Goal: Communication & Community: Answer question/provide support

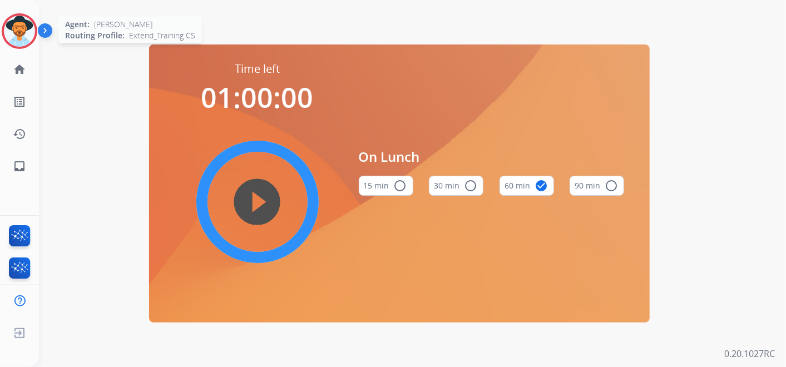
click at [11, 30] on img at bounding box center [19, 31] width 31 height 31
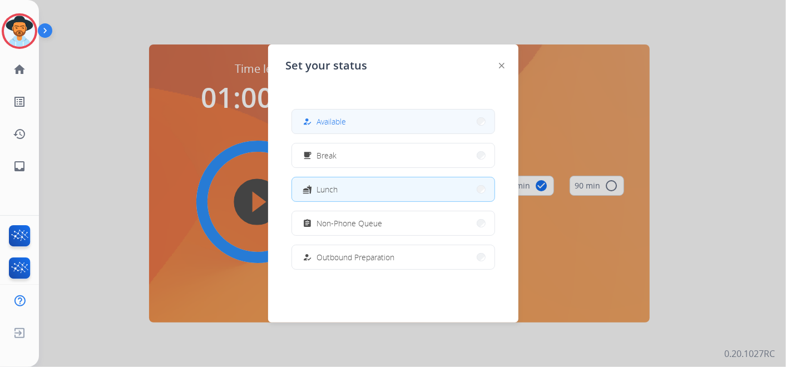
click at [377, 117] on button "how_to_reg Available" at bounding box center [393, 122] width 202 height 24
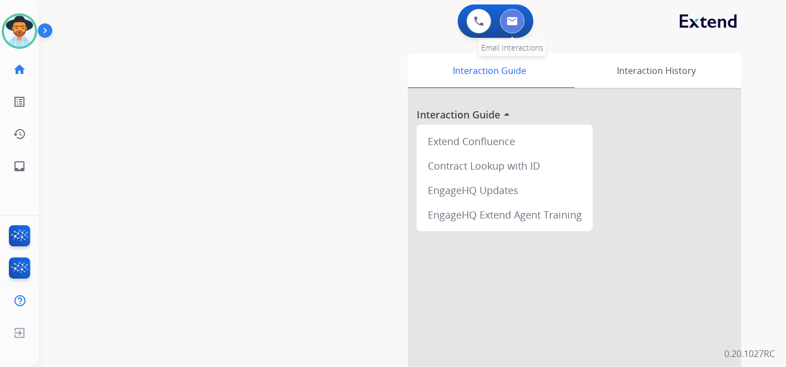
click at [513, 19] on img at bounding box center [512, 21] width 11 height 9
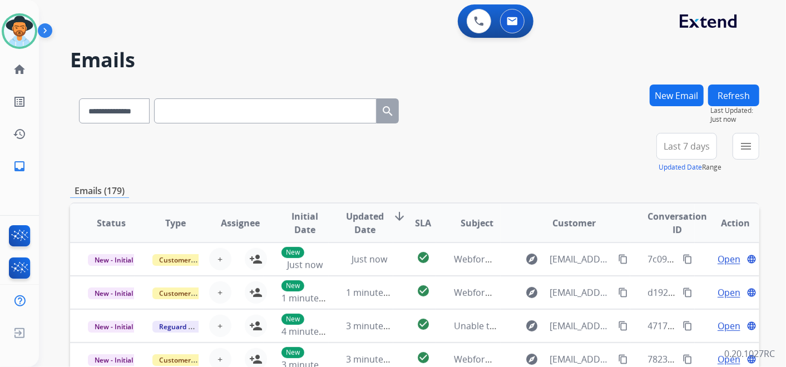
click at [199, 106] on input "text" at bounding box center [265, 110] width 222 height 25
paste input "**********"
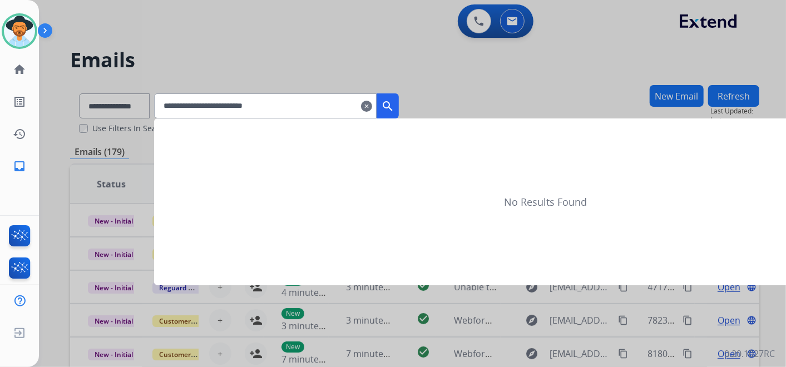
type input "**********"
click at [394, 105] on mat-icon "search" at bounding box center [387, 106] width 13 height 13
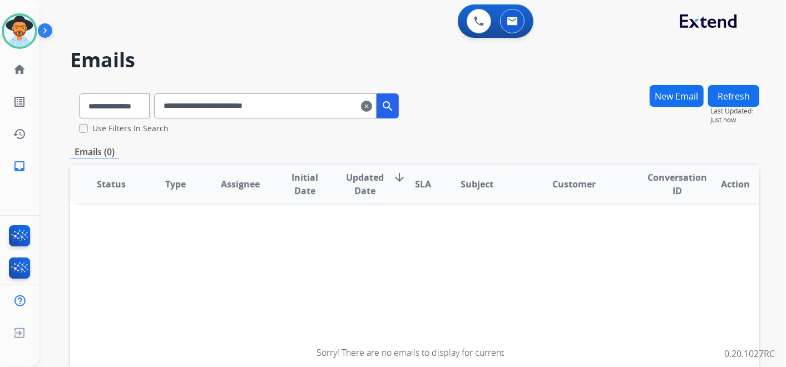
click at [372, 110] on mat-icon "clear" at bounding box center [366, 106] width 11 height 13
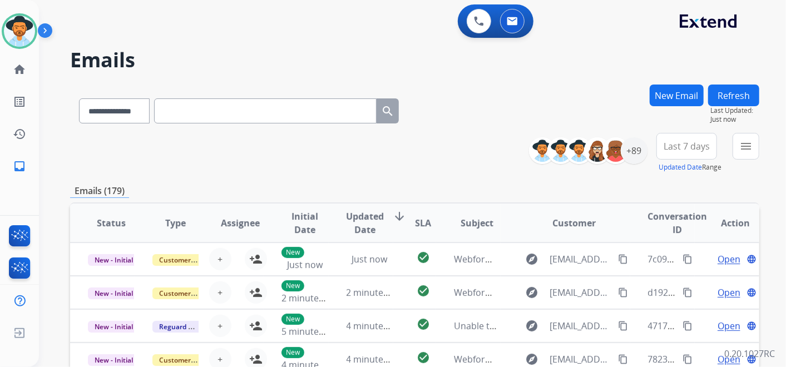
click at [209, 108] on input "text" at bounding box center [265, 110] width 222 height 25
paste input "**********"
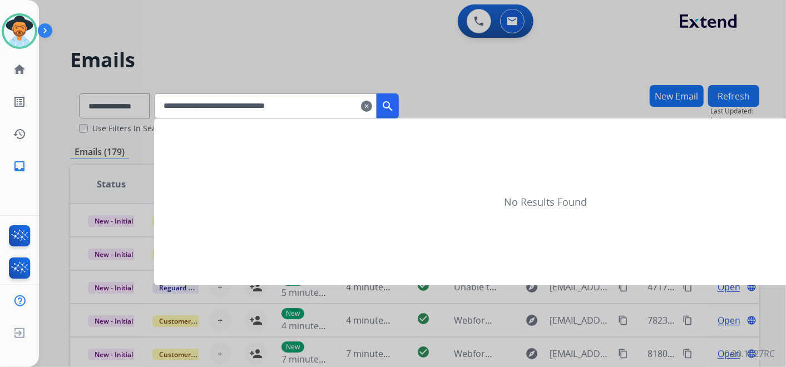
type input "**********"
click at [394, 106] on mat-icon "search" at bounding box center [387, 106] width 13 height 13
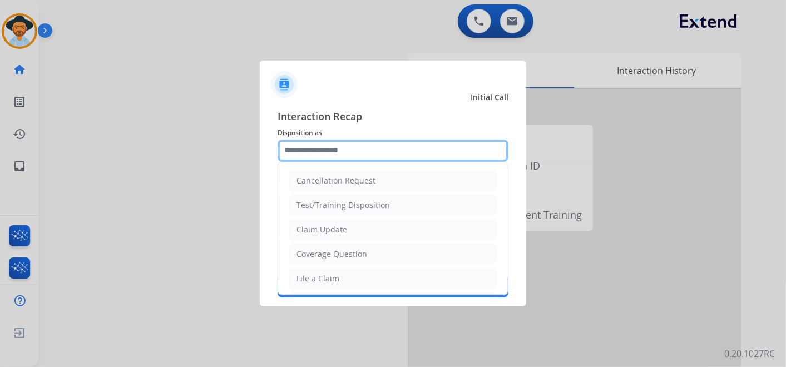
click at [324, 150] on input "text" at bounding box center [392, 151] width 231 height 22
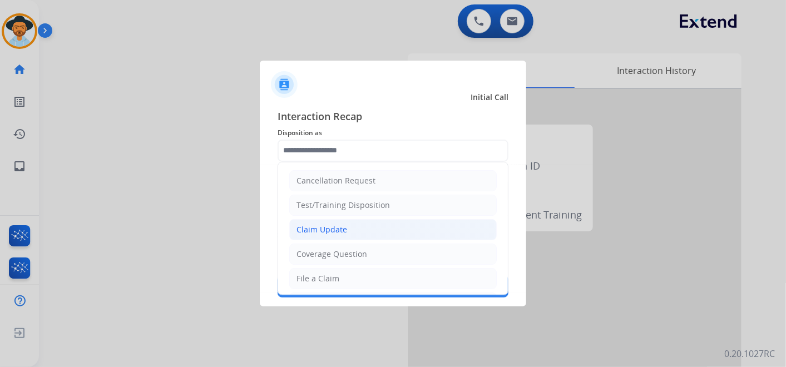
click at [348, 229] on li "Claim Update" at bounding box center [392, 229] width 207 height 21
type input "**********"
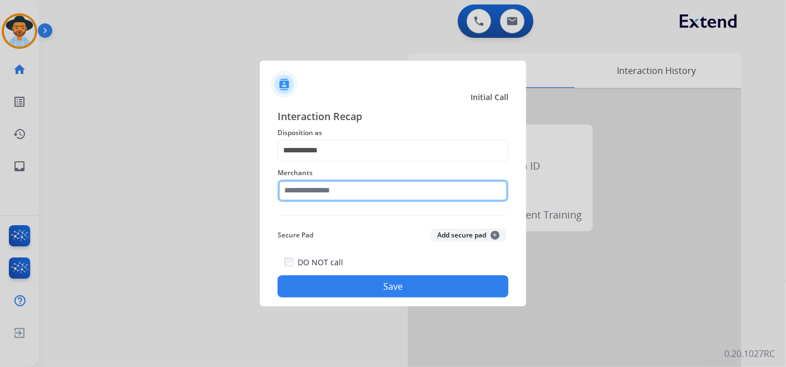
click at [322, 190] on input "text" at bounding box center [392, 191] width 231 height 22
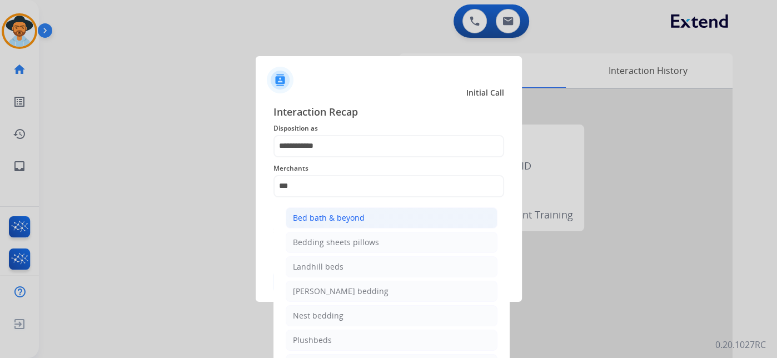
click at [375, 217] on li "Bed bath & beyond" at bounding box center [392, 217] width 212 height 21
type input "**********"
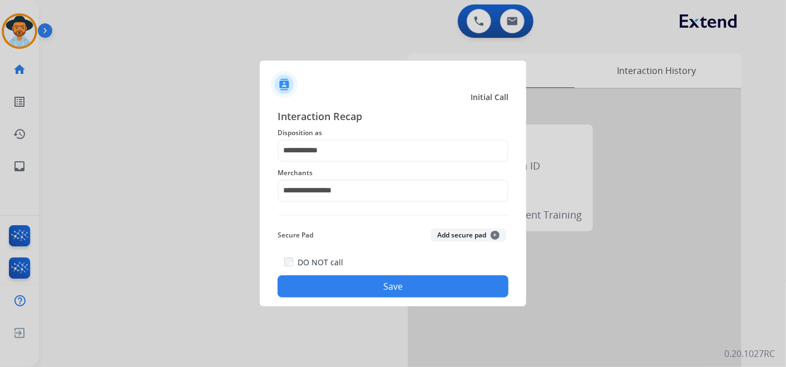
click at [367, 285] on button "Save" at bounding box center [392, 286] width 231 height 22
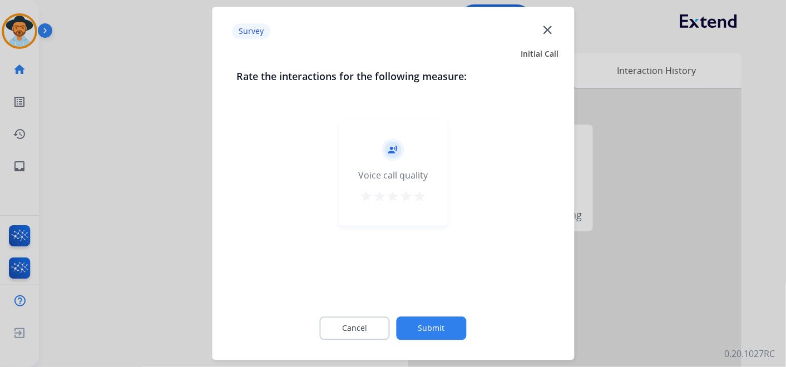
click at [418, 197] on mat-icon "star" at bounding box center [419, 196] width 13 height 13
click at [435, 324] on button "Submit" at bounding box center [431, 328] width 70 height 23
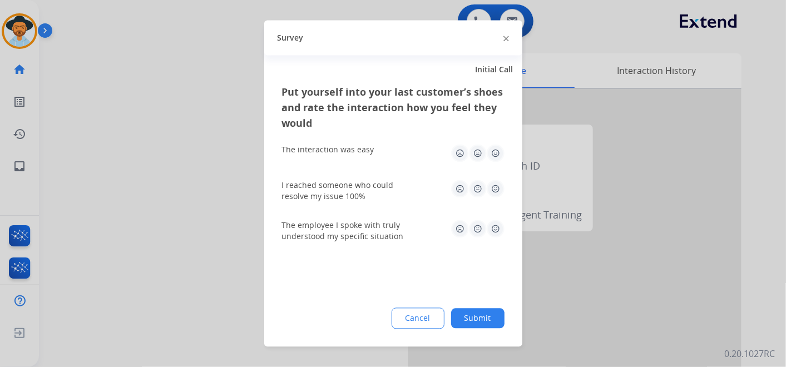
click at [491, 147] on img at bounding box center [496, 154] width 18 height 18
click at [495, 189] on img at bounding box center [496, 189] width 18 height 18
drag, startPoint x: 497, startPoint y: 225, endPoint x: 484, endPoint y: 235, distance: 16.2
click at [497, 226] on img at bounding box center [496, 229] width 18 height 18
click at [481, 315] on button "Submit" at bounding box center [477, 319] width 53 height 20
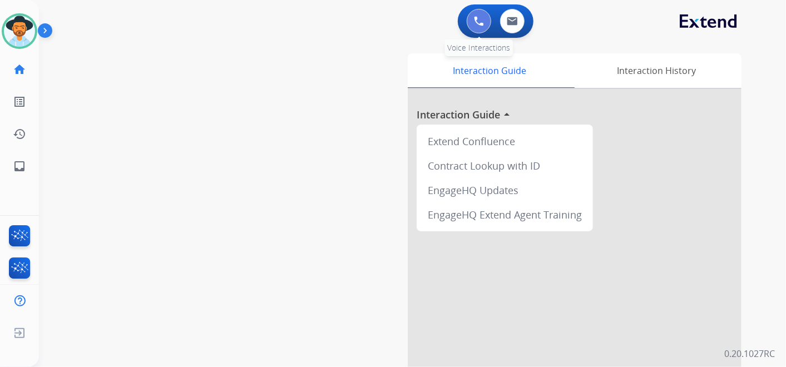
click at [468, 23] on button at bounding box center [478, 21] width 24 height 24
click at [471, 22] on button at bounding box center [478, 21] width 24 height 24
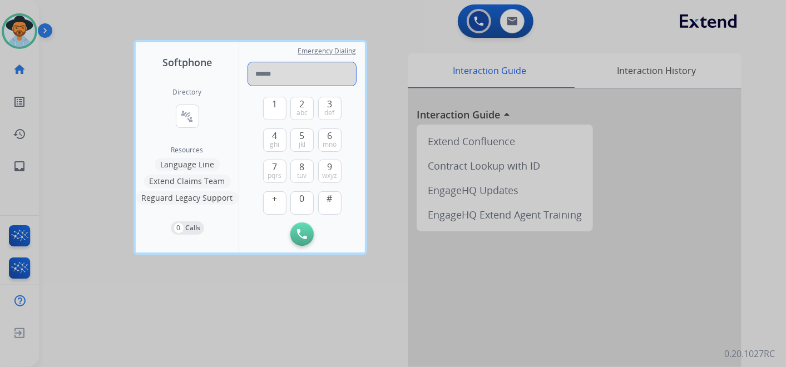
click at [290, 77] on input "tel" at bounding box center [302, 73] width 108 height 23
paste input "**********"
type input "**********"
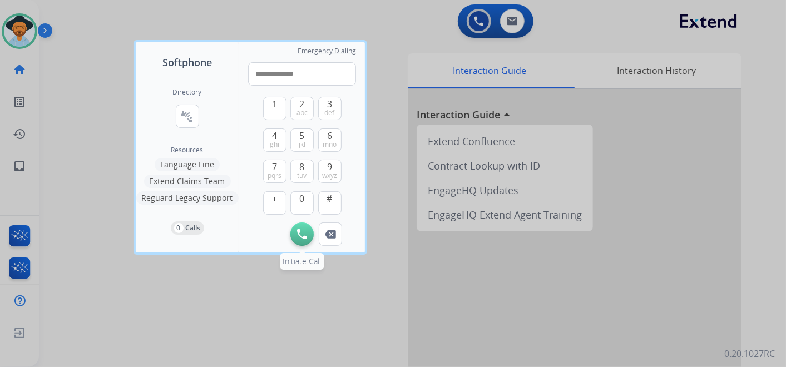
click at [301, 230] on img at bounding box center [302, 234] width 10 height 10
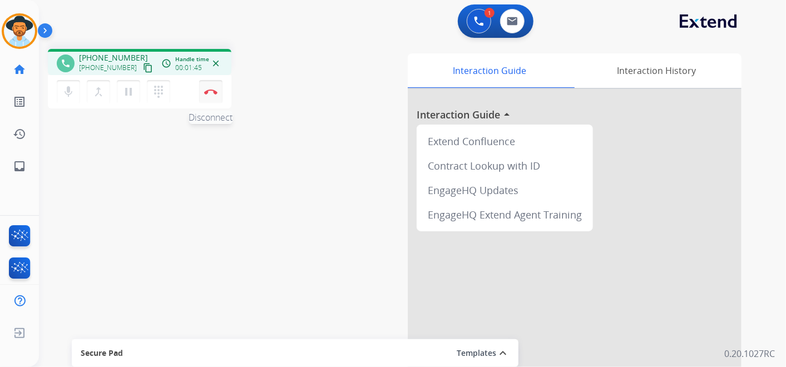
click at [214, 87] on button "Disconnect" at bounding box center [210, 91] width 23 height 23
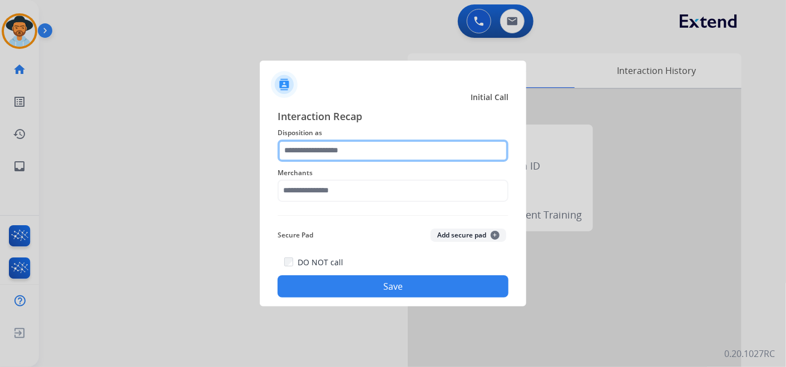
click at [331, 145] on input "text" at bounding box center [392, 151] width 231 height 22
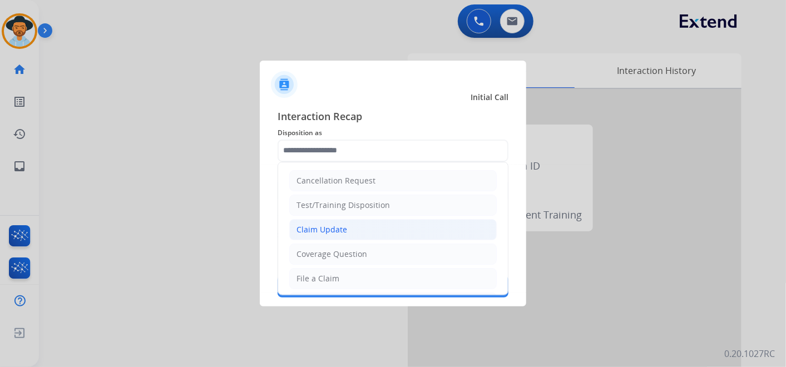
click at [347, 229] on li "Claim Update" at bounding box center [392, 229] width 207 height 21
type input "**********"
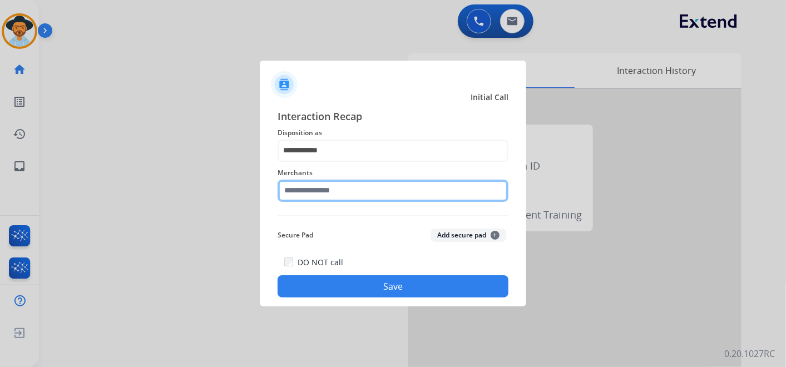
click at [316, 190] on input "text" at bounding box center [392, 191] width 231 height 22
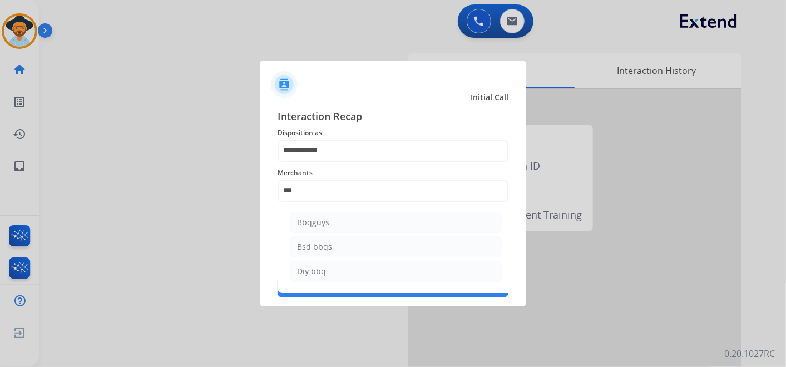
click at [353, 219] on li "Bbqguys" at bounding box center [396, 222] width 212 height 21
type input "*******"
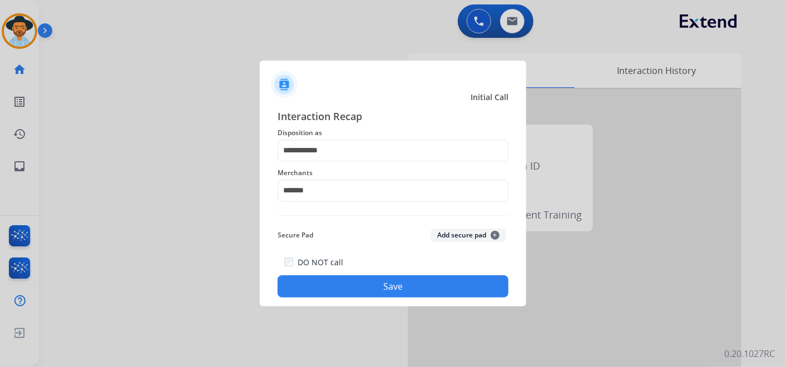
click at [398, 287] on button "Save" at bounding box center [392, 286] width 231 height 22
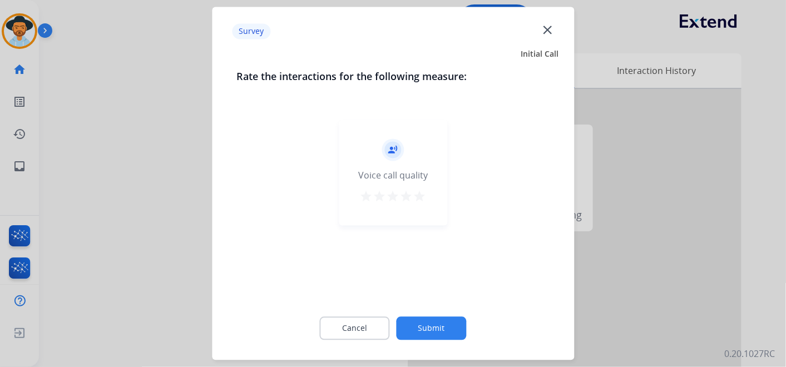
click at [418, 198] on mat-icon "star" at bounding box center [419, 196] width 13 height 13
click at [433, 320] on button "Submit" at bounding box center [431, 328] width 70 height 23
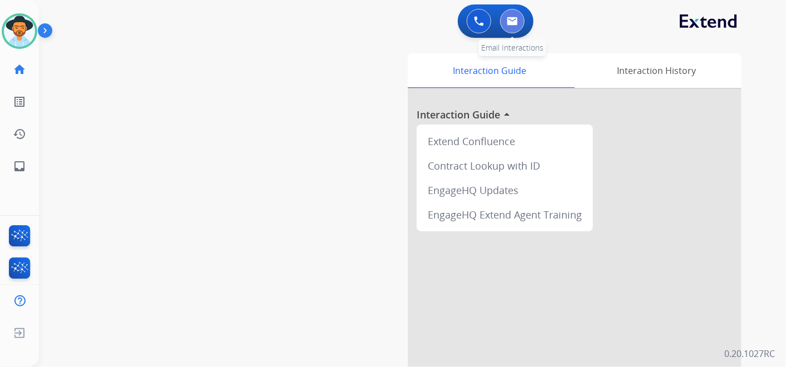
click at [513, 17] on img at bounding box center [512, 21] width 11 height 9
select select "**********"
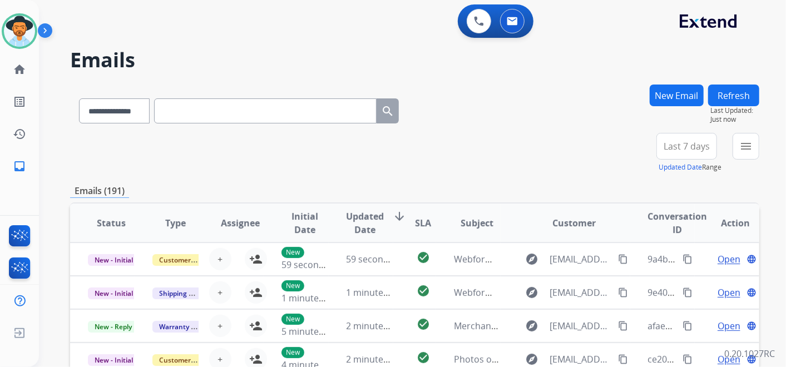
click at [691, 146] on span "Last 7 days" at bounding box center [686, 146] width 46 height 4
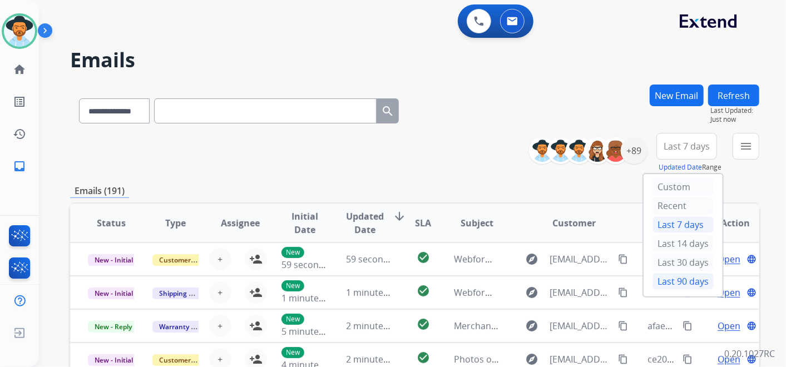
click at [681, 280] on div "Last 90 days" at bounding box center [682, 281] width 61 height 17
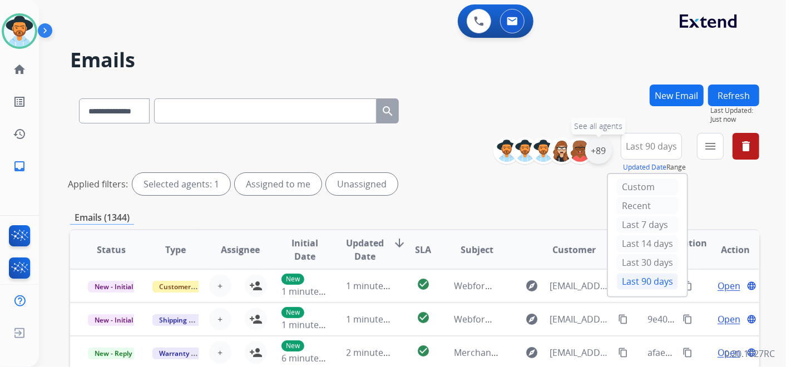
click at [598, 152] on div "+89" at bounding box center [598, 150] width 27 height 27
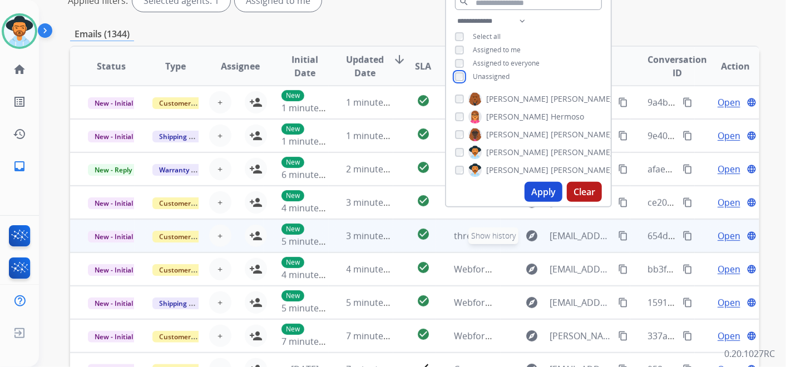
scroll to position [185, 0]
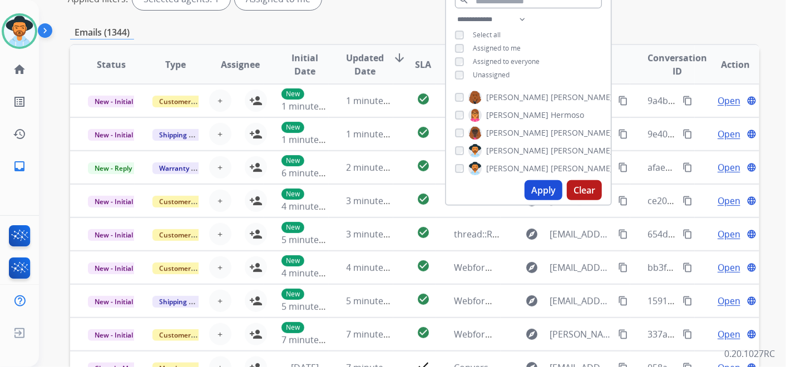
click at [539, 186] on button "Apply" at bounding box center [543, 190] width 38 height 20
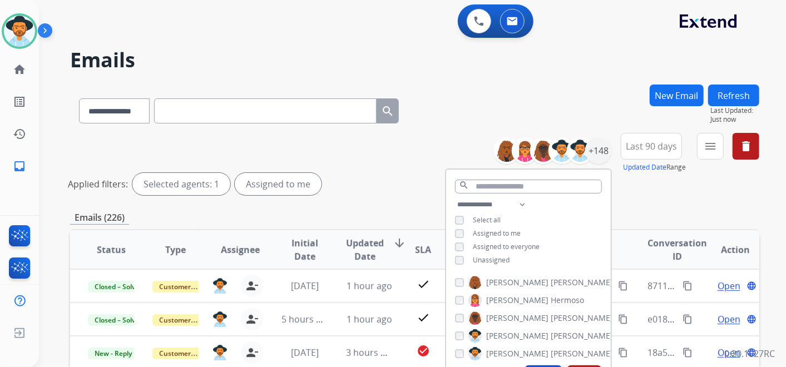
click at [640, 203] on div "**********" at bounding box center [414, 372] width 689 height 575
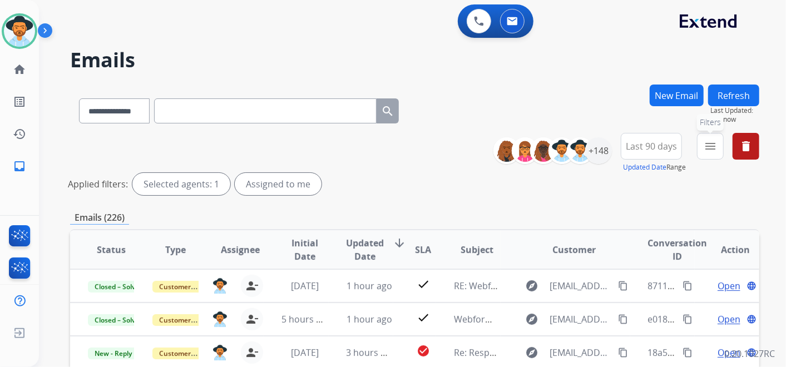
click at [706, 147] on mat-icon "menu" at bounding box center [709, 146] width 13 height 13
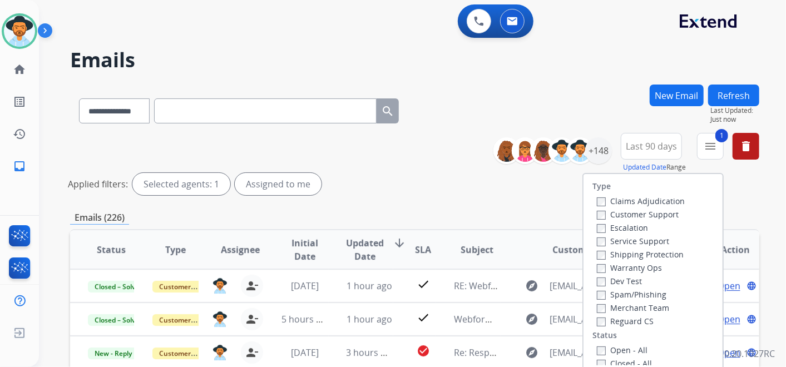
click at [600, 257] on label "Shipping Protection" at bounding box center [640, 254] width 87 height 11
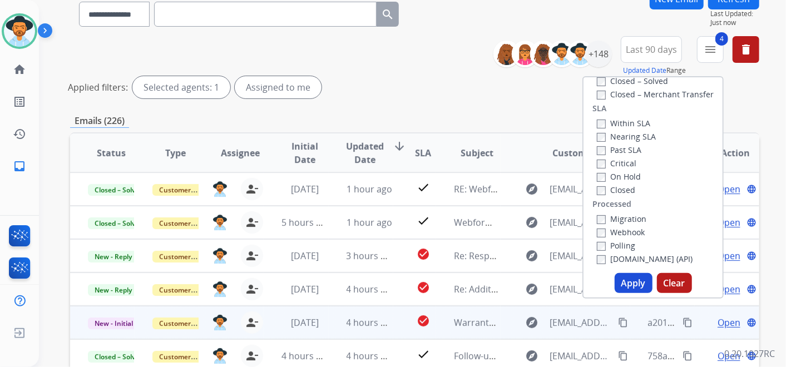
scroll to position [123, 0]
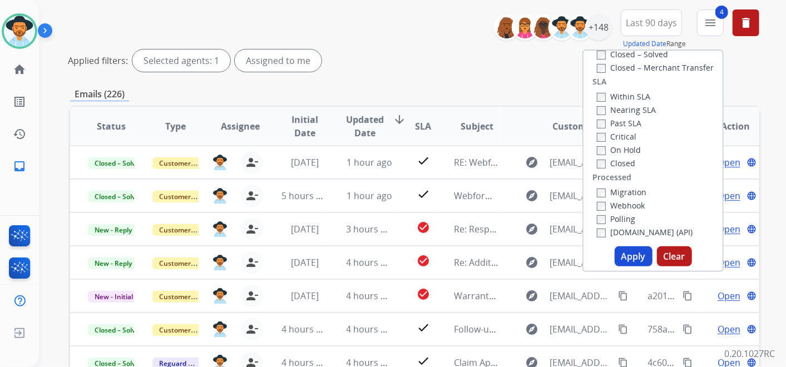
click at [631, 252] on button "Apply" at bounding box center [633, 256] width 38 height 20
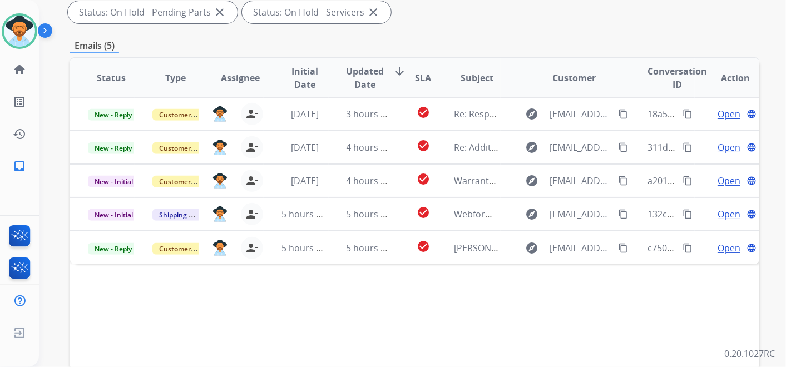
scroll to position [247, 0]
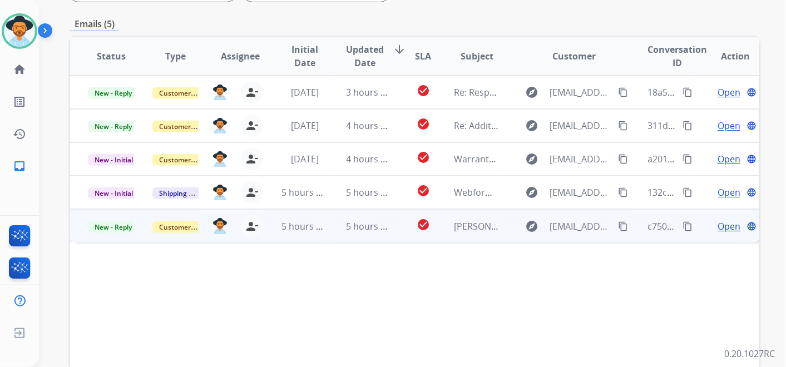
click at [719, 229] on span "Open" at bounding box center [728, 226] width 23 height 13
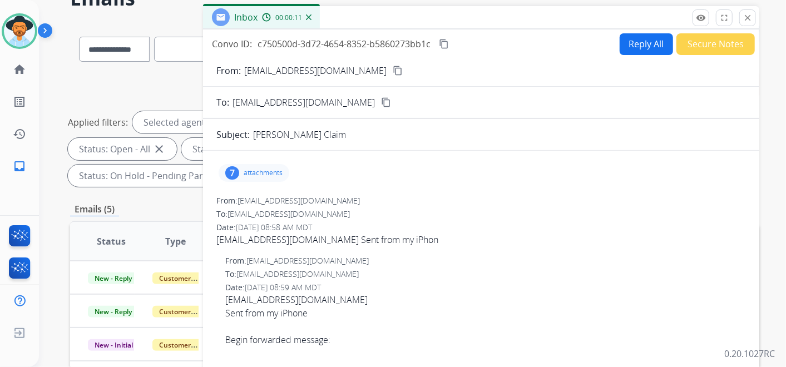
scroll to position [0, 0]
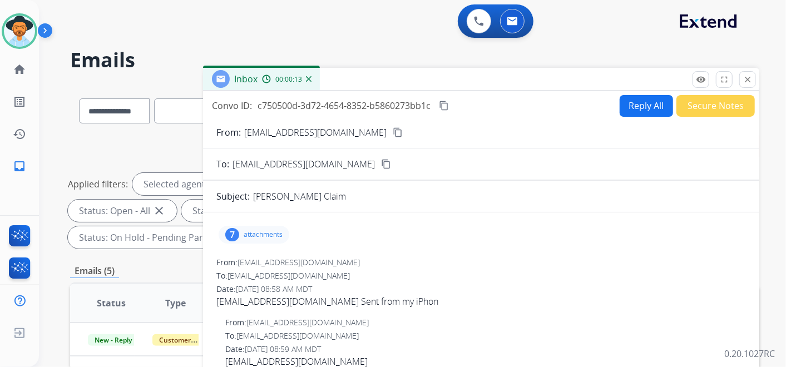
click at [393, 131] on mat-icon "content_copy" at bounding box center [398, 132] width 10 height 10
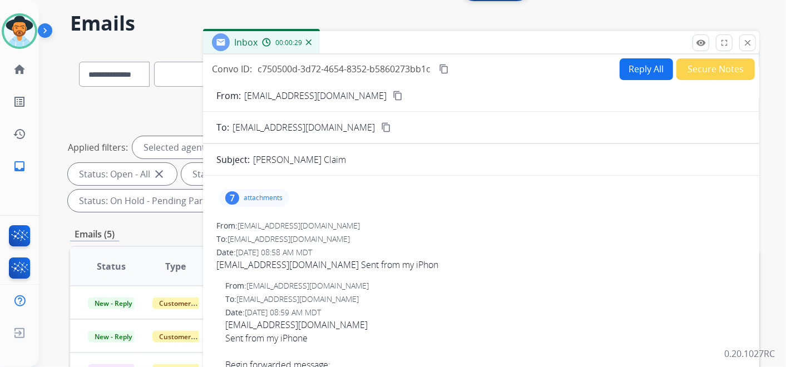
scroll to position [62, 0]
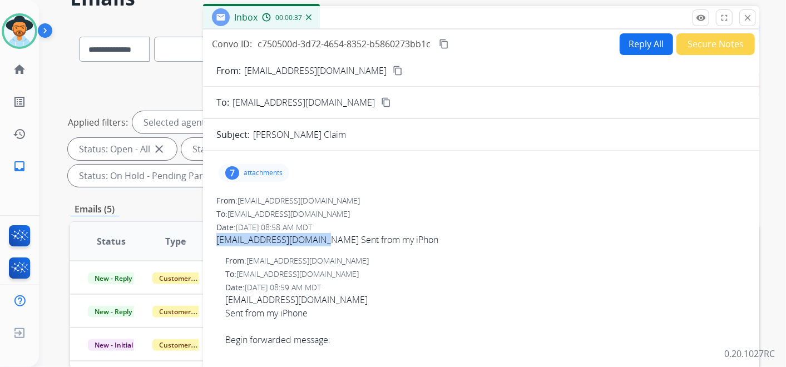
drag, startPoint x: 319, startPoint y: 237, endPoint x: 216, endPoint y: 240, distance: 103.5
click at [216, 240] on div "7 attachments From: [EMAIL_ADDRESS][DOMAIN_NAME] To: [EMAIL_ADDRESS][DOMAIN_NAM…" at bounding box center [481, 328] width 556 height 336
copy span "[EMAIL_ADDRESS][DOMAIN_NAME]"
click at [264, 176] on div "7 attachments" at bounding box center [254, 173] width 71 height 18
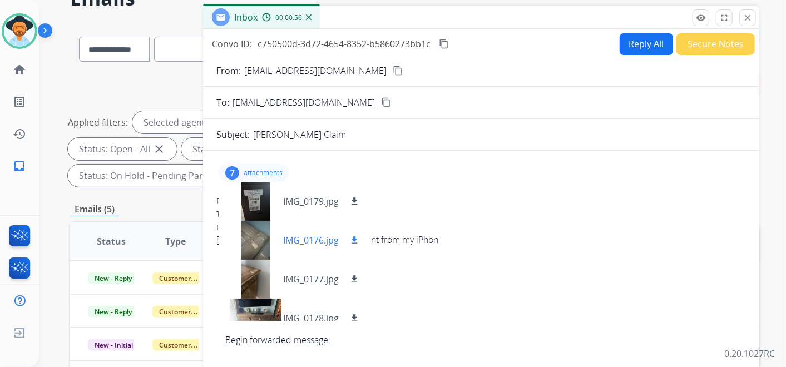
click at [255, 237] on div at bounding box center [255, 240] width 56 height 39
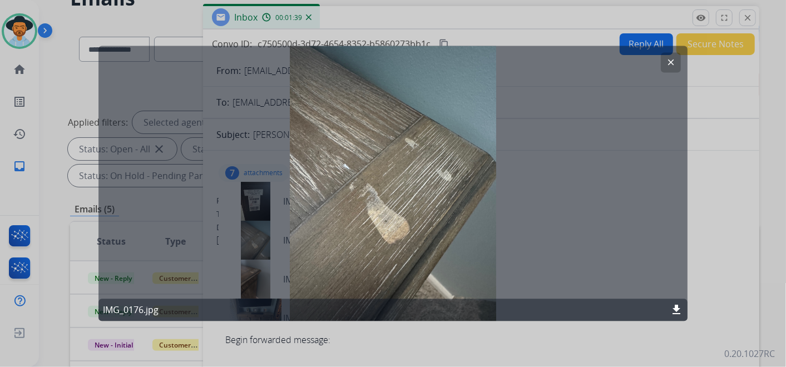
click at [667, 62] on mat-icon "clear" at bounding box center [671, 63] width 10 height 10
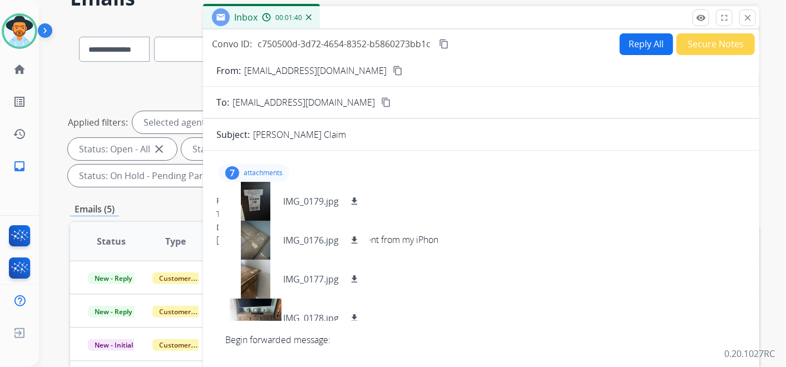
click at [445, 40] on mat-icon "content_copy" at bounding box center [444, 44] width 10 height 10
click at [351, 198] on mat-icon "download" at bounding box center [354, 201] width 10 height 10
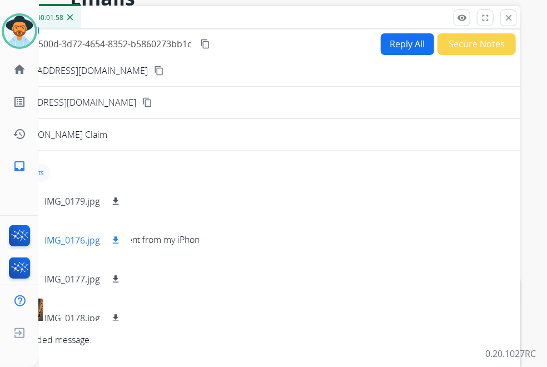
click at [116, 235] on mat-icon "download" at bounding box center [116, 240] width 10 height 10
click at [115, 274] on mat-icon "download" at bounding box center [116, 279] width 10 height 10
click at [119, 313] on mat-icon "download" at bounding box center [116, 318] width 10 height 10
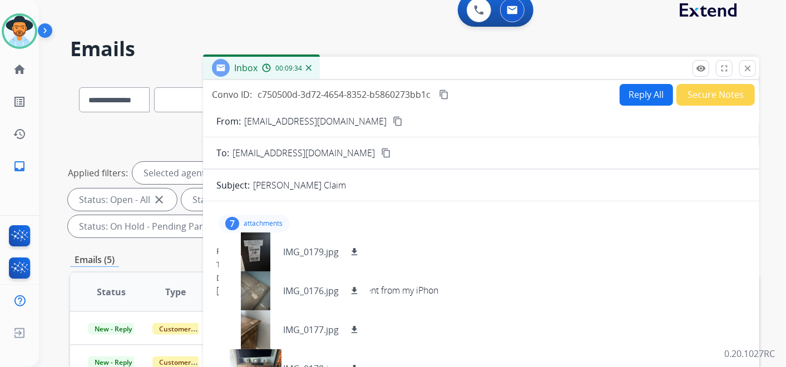
scroll to position [0, 0]
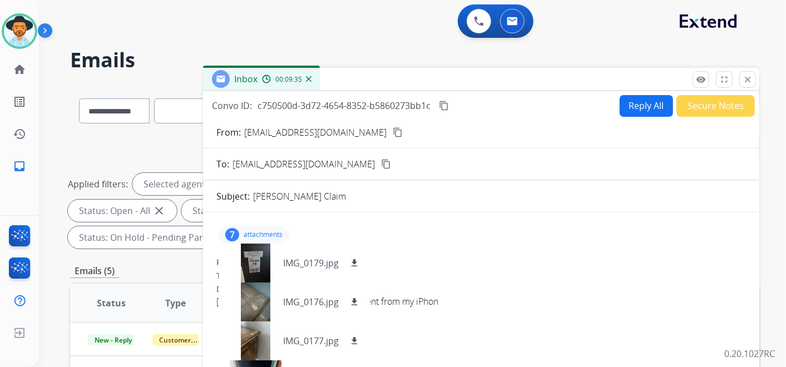
click at [641, 107] on button "Reply All" at bounding box center [645, 106] width 53 height 22
select select "**********"
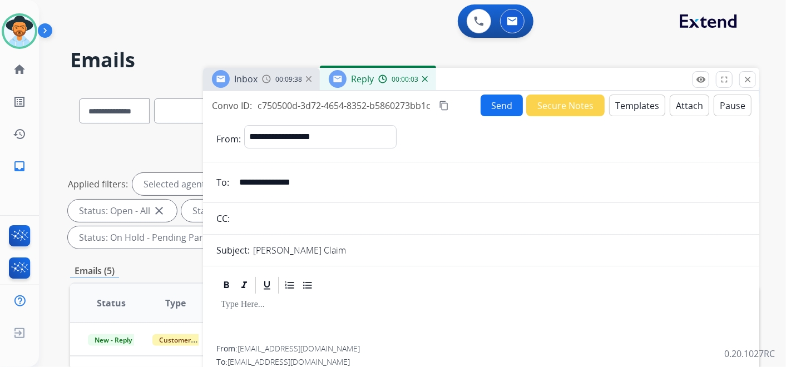
click at [628, 99] on button "Templates" at bounding box center [637, 106] width 56 height 22
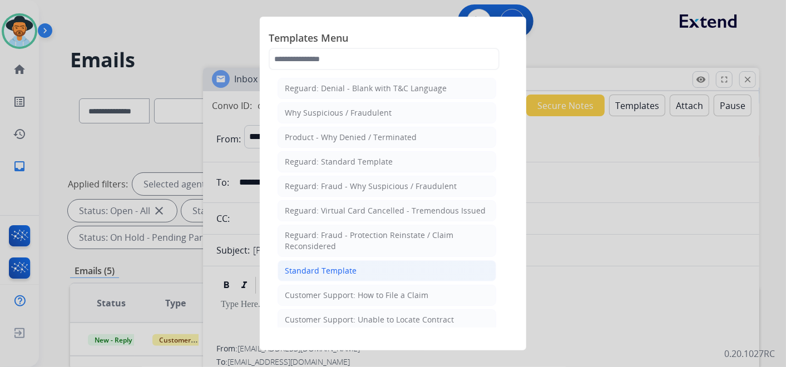
click at [369, 267] on li "Standard Template" at bounding box center [386, 270] width 219 height 21
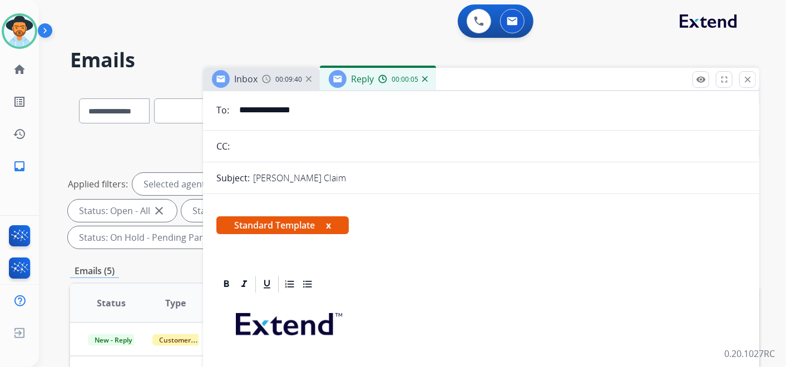
scroll to position [185, 0]
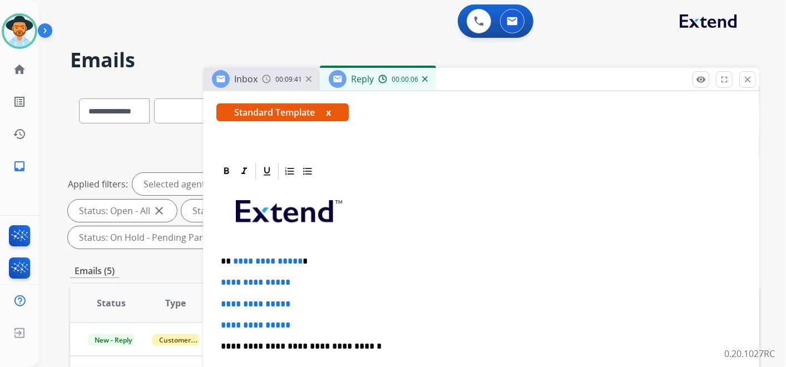
click at [310, 260] on p "**********" at bounding box center [477, 261] width 512 height 10
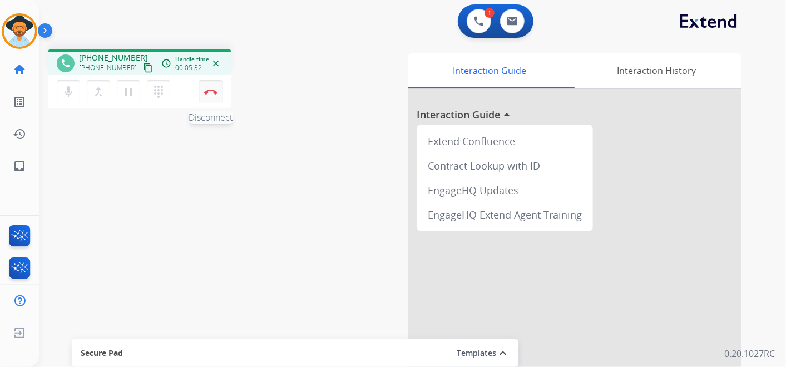
click at [212, 91] on img at bounding box center [210, 92] width 13 height 6
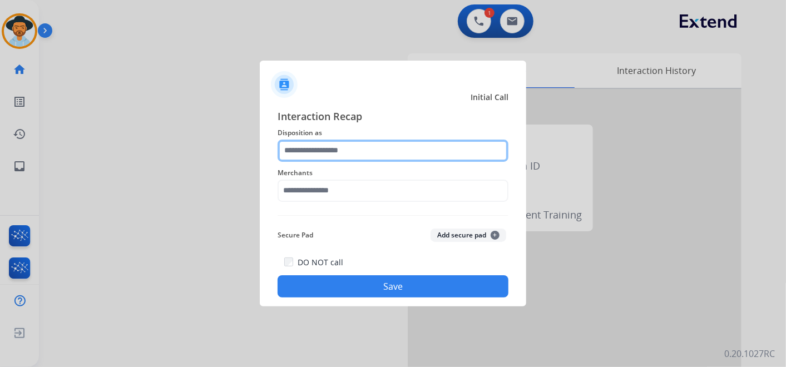
click at [352, 149] on input "text" at bounding box center [392, 151] width 231 height 22
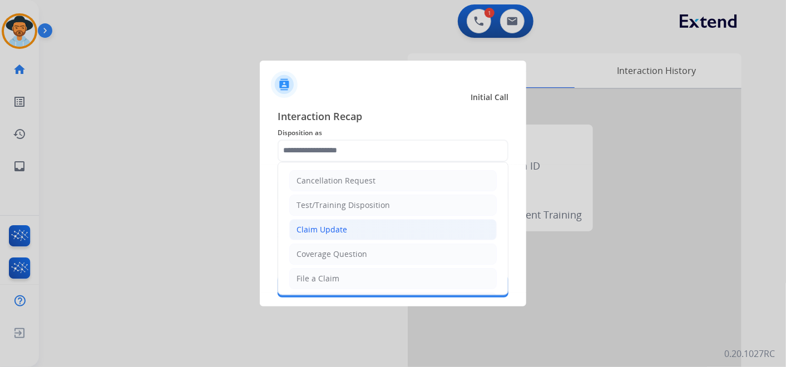
click at [366, 224] on li "Claim Update" at bounding box center [392, 229] width 207 height 21
type input "**********"
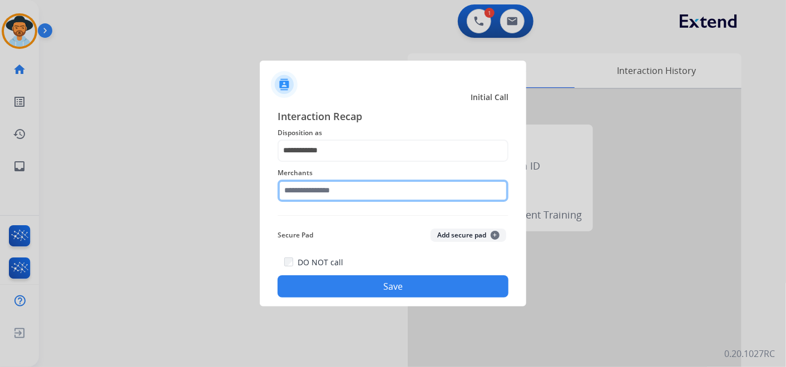
click at [341, 191] on input "text" at bounding box center [392, 191] width 231 height 22
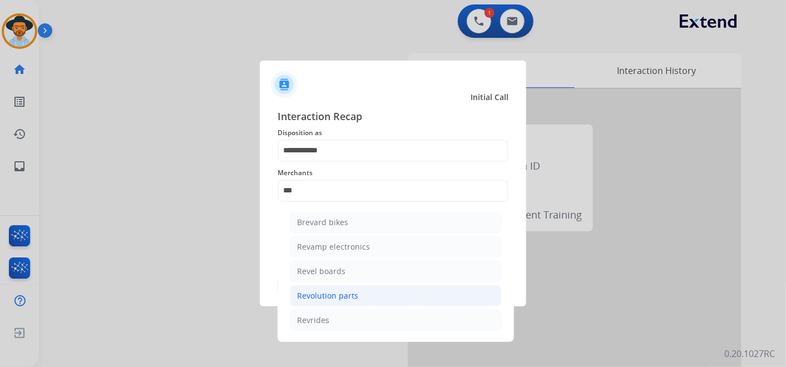
click at [332, 299] on div "Revolution parts" at bounding box center [327, 295] width 61 height 11
type input "**********"
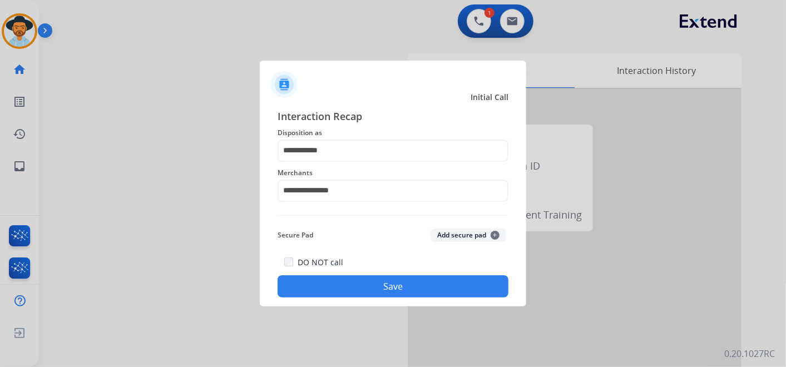
click at [381, 283] on button "Save" at bounding box center [392, 286] width 231 height 22
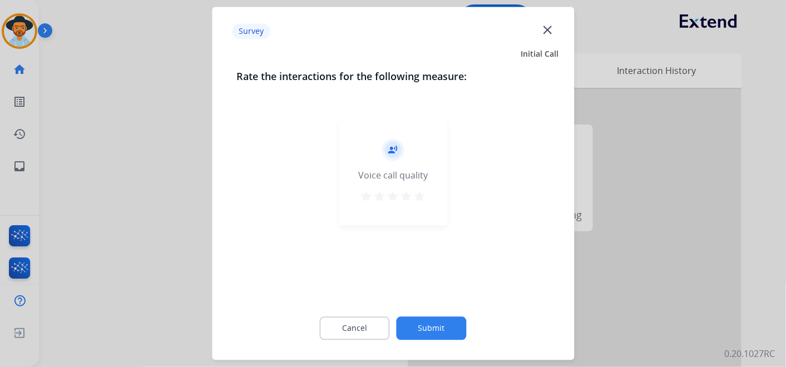
click at [427, 195] on div "record_voice_over Voice call quality star star star star star" at bounding box center [393, 173] width 108 height 106
drag, startPoint x: 416, startPoint y: 197, endPoint x: 428, endPoint y: 207, distance: 15.8
click at [416, 197] on mat-icon "star" at bounding box center [419, 196] width 13 height 13
click at [443, 328] on button "Submit" at bounding box center [431, 328] width 70 height 23
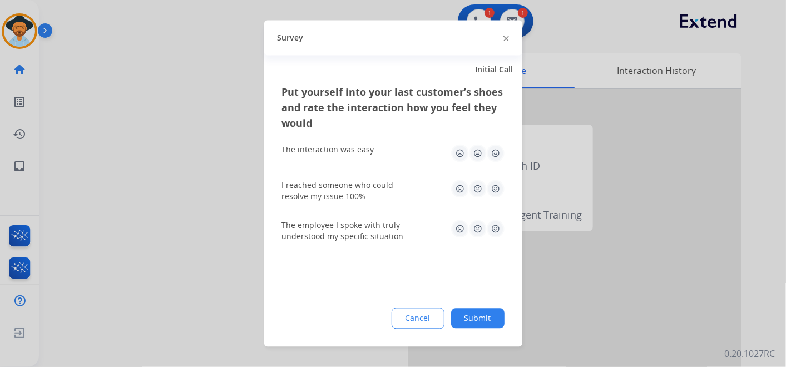
click at [496, 153] on img at bounding box center [496, 154] width 18 height 18
click at [497, 192] on img at bounding box center [496, 189] width 18 height 18
drag, startPoint x: 494, startPoint y: 230, endPoint x: 495, endPoint y: 248, distance: 18.4
click at [495, 230] on img at bounding box center [496, 229] width 18 height 18
click at [479, 324] on button "Submit" at bounding box center [477, 319] width 53 height 20
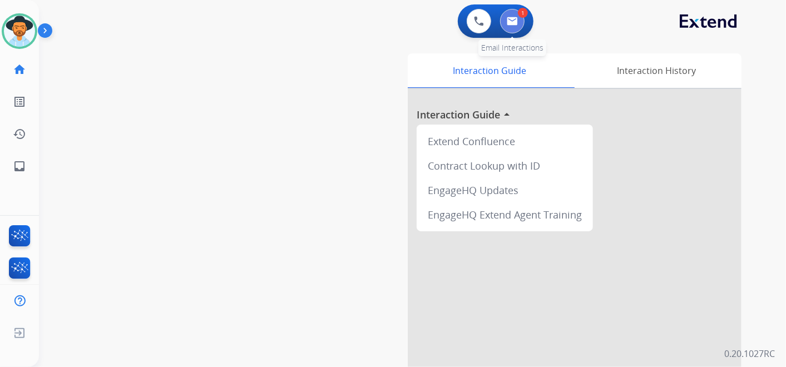
click at [516, 11] on button at bounding box center [512, 21] width 24 height 24
select select "**********"
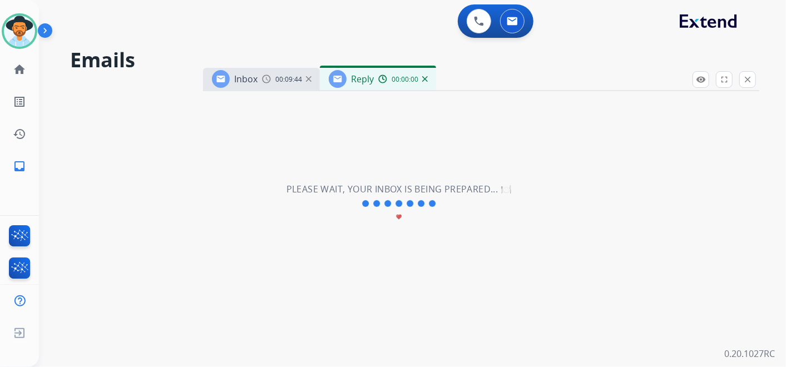
select select "**********"
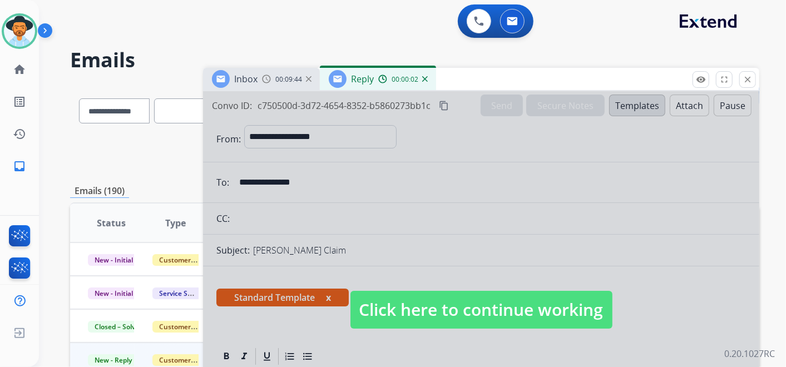
click at [501, 311] on span "Click here to continue working" at bounding box center [481, 310] width 262 height 38
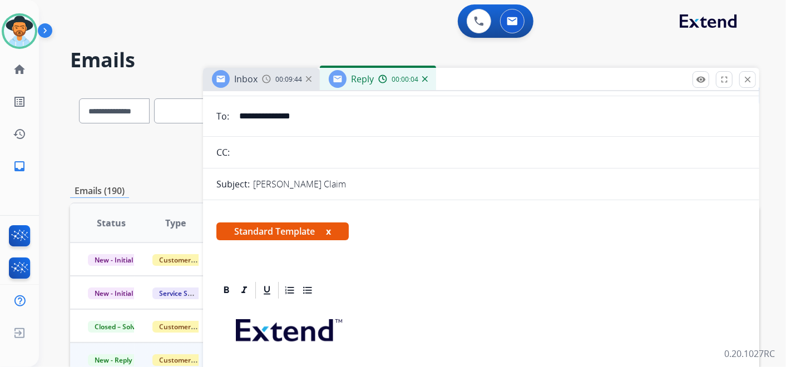
scroll to position [185, 0]
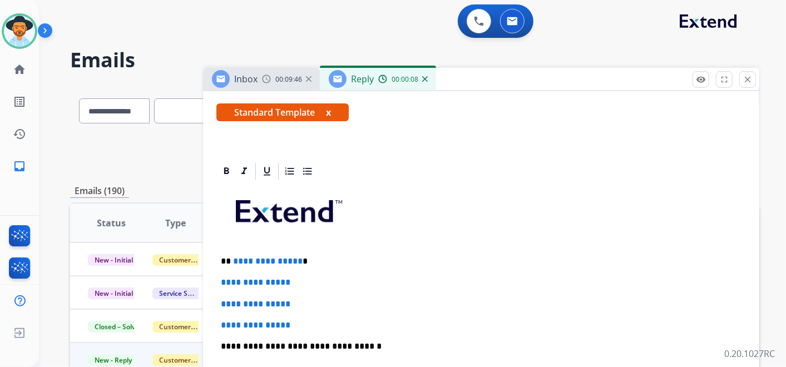
click at [303, 260] on p "**********" at bounding box center [477, 261] width 512 height 10
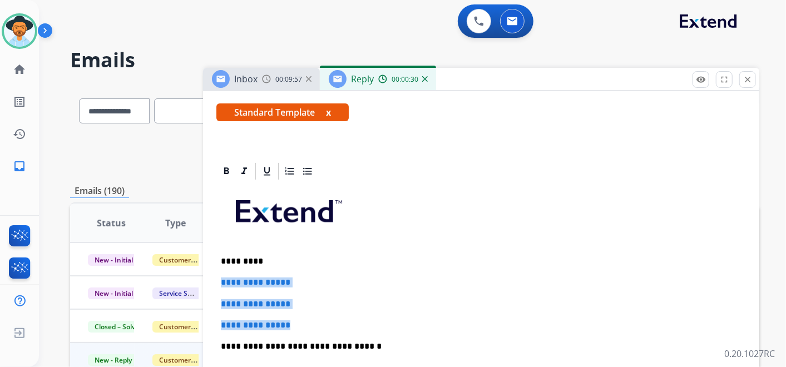
drag, startPoint x: 219, startPoint y: 276, endPoint x: 301, endPoint y: 316, distance: 91.3
click at [301, 316] on div "**********" at bounding box center [480, 372] width 529 height 383
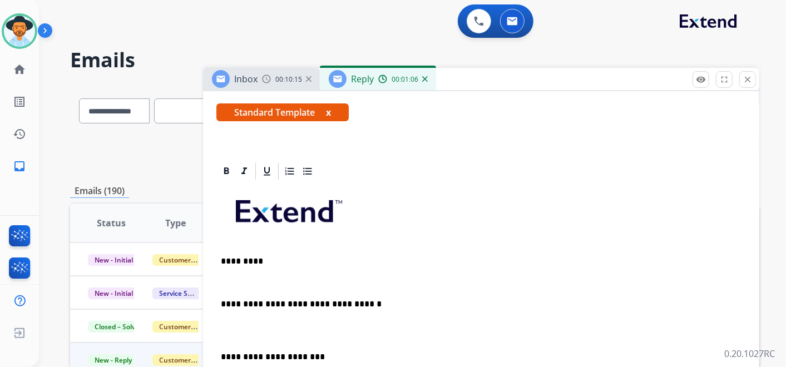
click at [277, 277] on p at bounding box center [481, 282] width 520 height 10
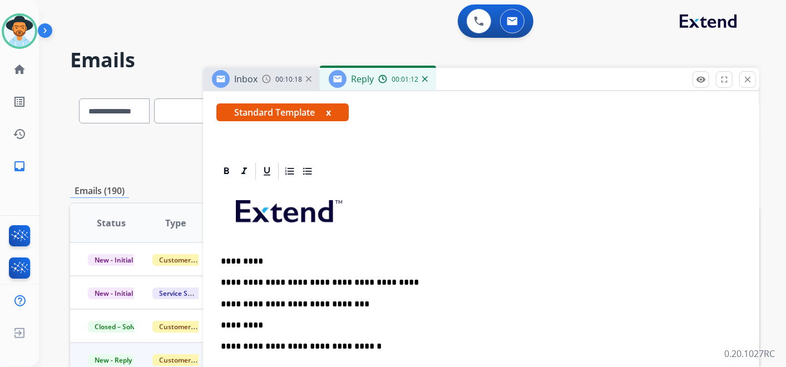
click at [345, 301] on p "**********" at bounding box center [477, 304] width 512 height 10
click at [510, 299] on p "**********" at bounding box center [477, 304] width 512 height 10
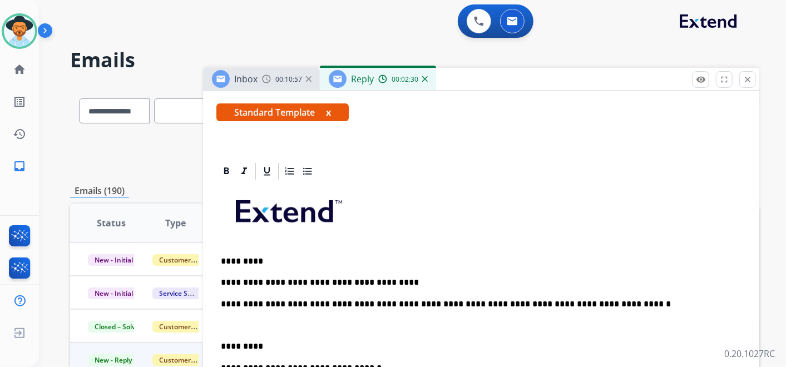
click at [582, 299] on p "**********" at bounding box center [477, 304] width 512 height 10
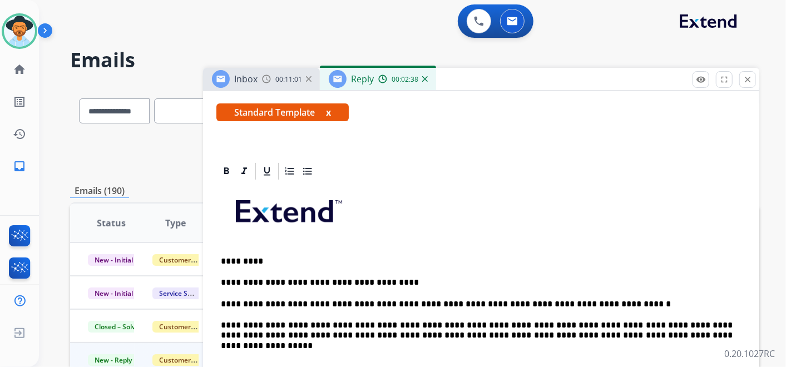
click at [451, 303] on p "**********" at bounding box center [477, 304] width 512 height 10
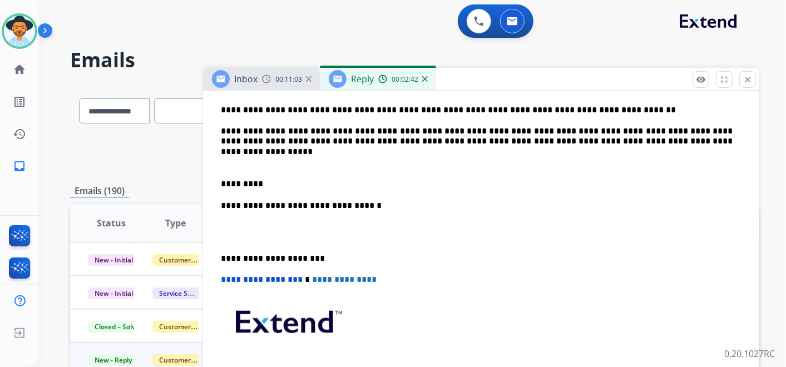
scroll to position [309, 0]
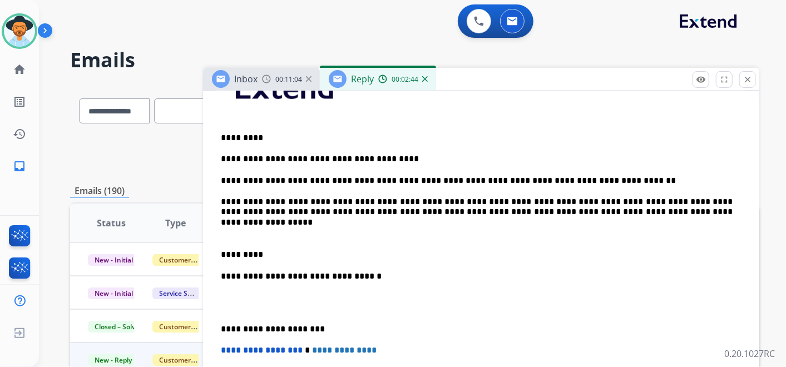
click at [597, 217] on div "**********" at bounding box center [480, 275] width 529 height 435
click at [265, 251] on p "*********" at bounding box center [477, 255] width 512 height 10
click at [217, 252] on div "**********" at bounding box center [480, 275] width 529 height 435
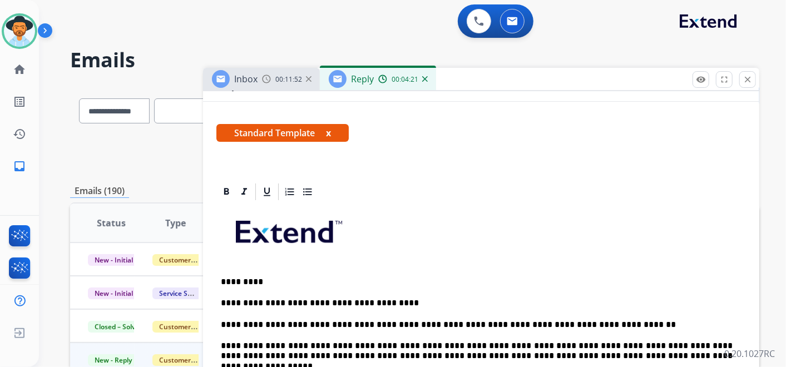
scroll to position [0, 0]
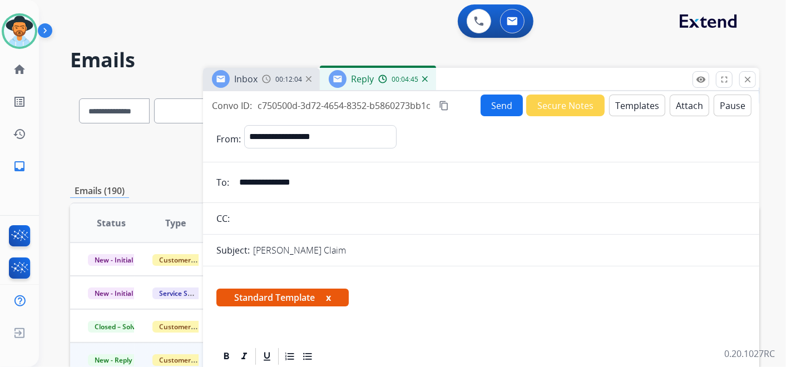
click at [679, 111] on button "Attach" at bounding box center [688, 106] width 39 height 22
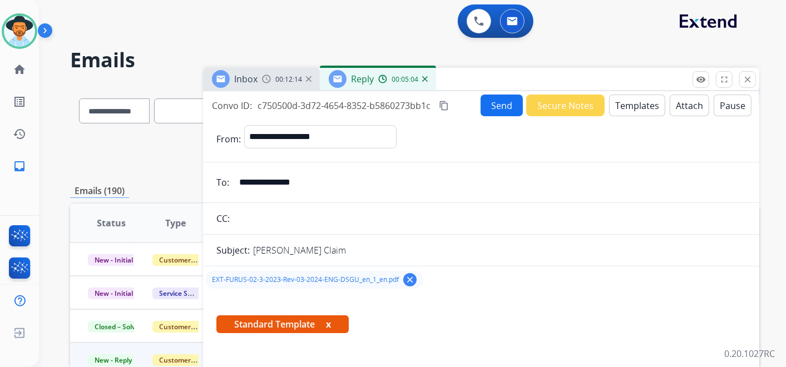
click at [502, 107] on button "Send" at bounding box center [501, 106] width 42 height 22
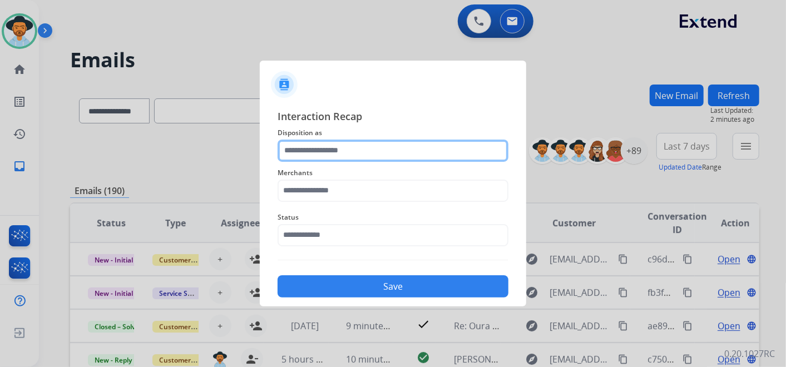
click at [351, 151] on input "text" at bounding box center [392, 151] width 231 height 22
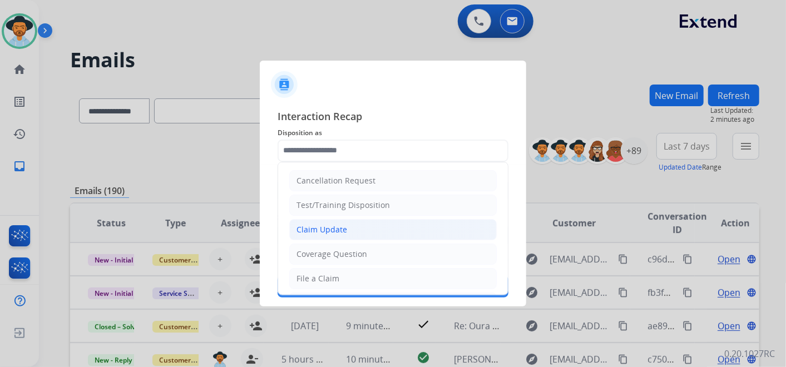
click at [363, 232] on li "Claim Update" at bounding box center [392, 229] width 207 height 21
type input "**********"
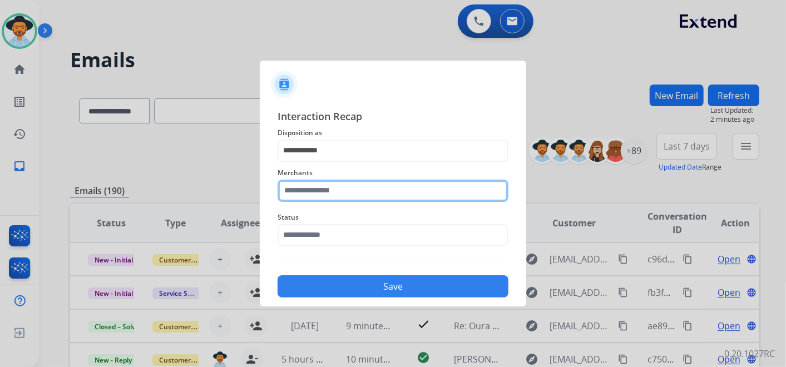
click at [340, 193] on input "text" at bounding box center [392, 191] width 231 height 22
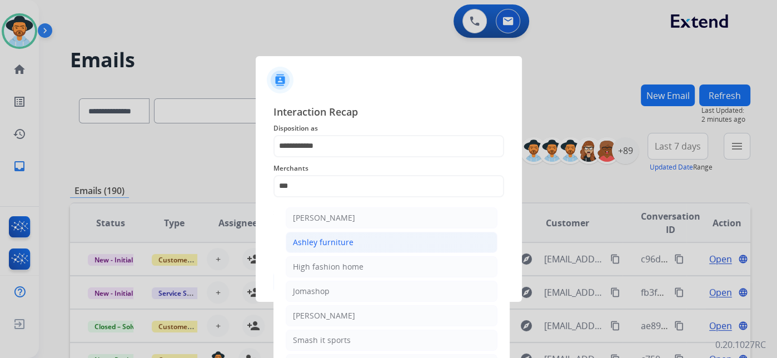
click at [354, 243] on li "Ashley furniture" at bounding box center [392, 242] width 212 height 21
type input "**********"
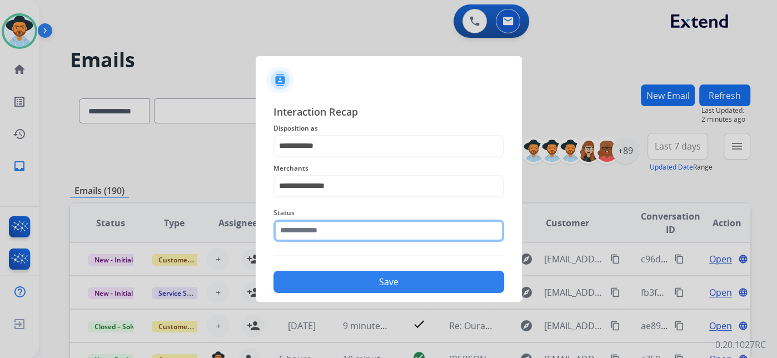
click at [365, 237] on input "text" at bounding box center [389, 231] width 231 height 22
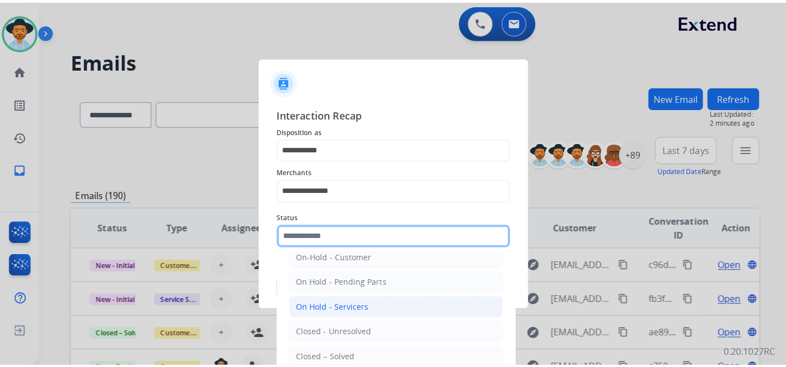
scroll to position [63, 0]
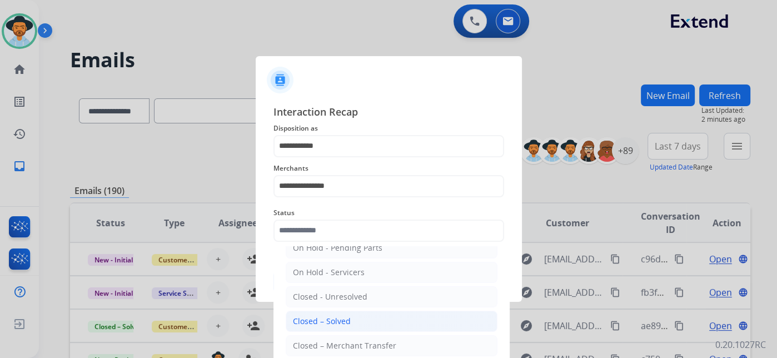
click at [359, 312] on li "Closed – Solved" at bounding box center [392, 321] width 212 height 21
type input "**********"
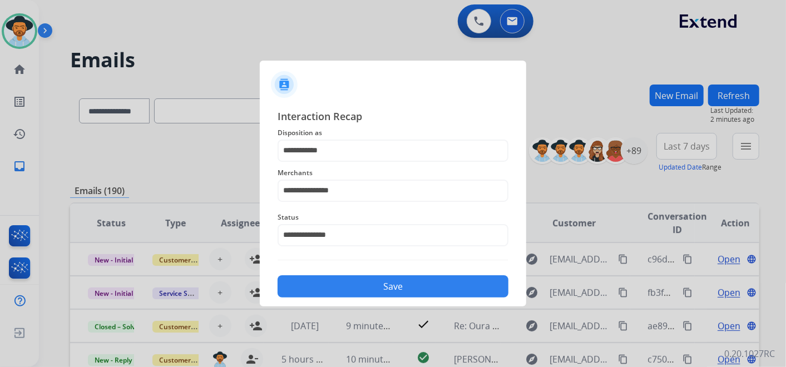
click at [383, 284] on button "Save" at bounding box center [392, 286] width 231 height 22
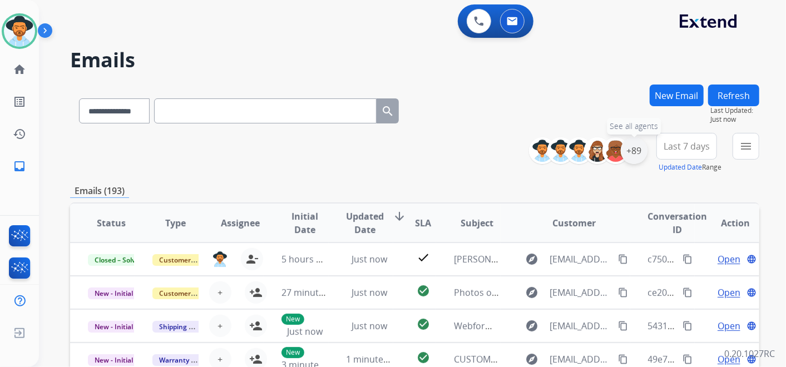
click at [637, 152] on div "+89" at bounding box center [633, 150] width 27 height 27
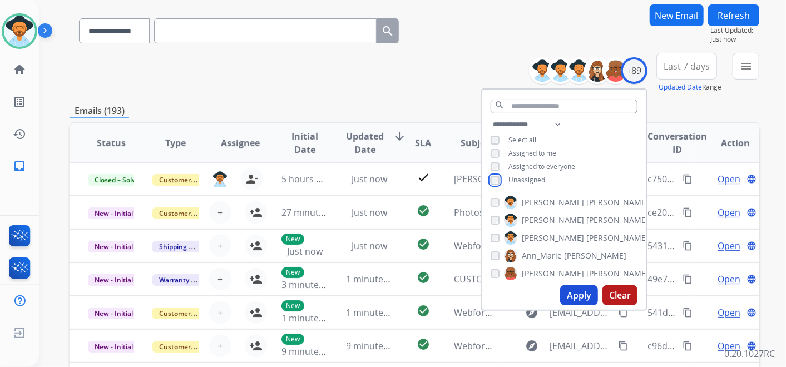
scroll to position [123, 0]
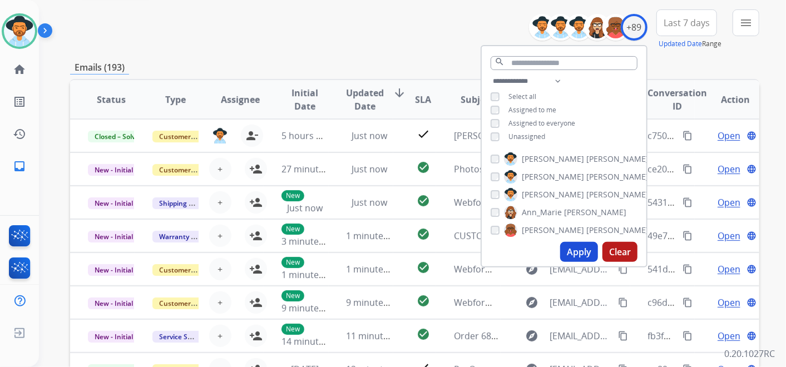
click at [579, 254] on button "Apply" at bounding box center [579, 252] width 38 height 20
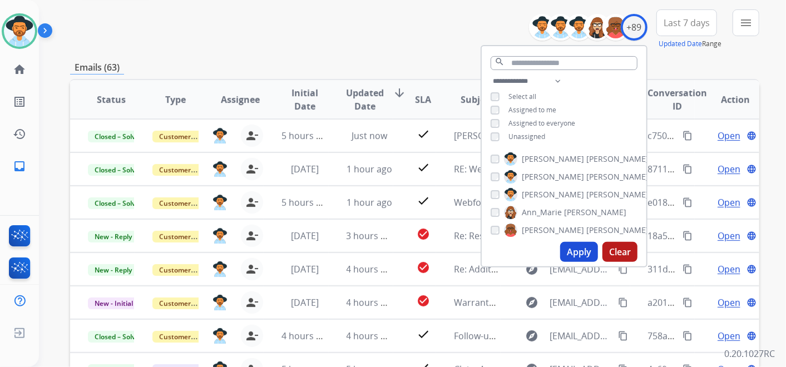
click at [696, 24] on span "Last 7 days" at bounding box center [686, 23] width 46 height 4
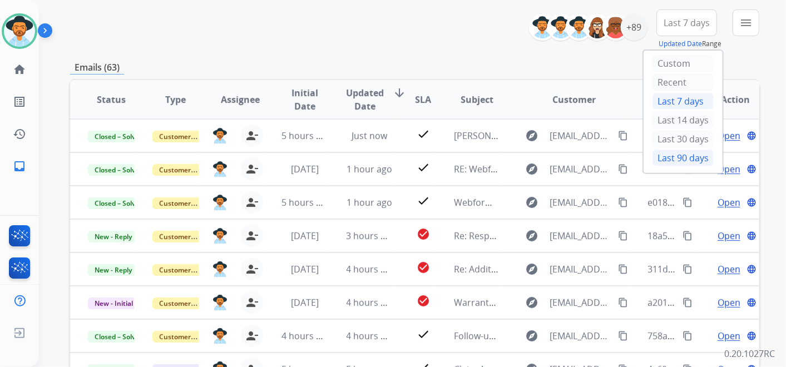
click at [677, 151] on div "Last 90 days" at bounding box center [682, 158] width 61 height 17
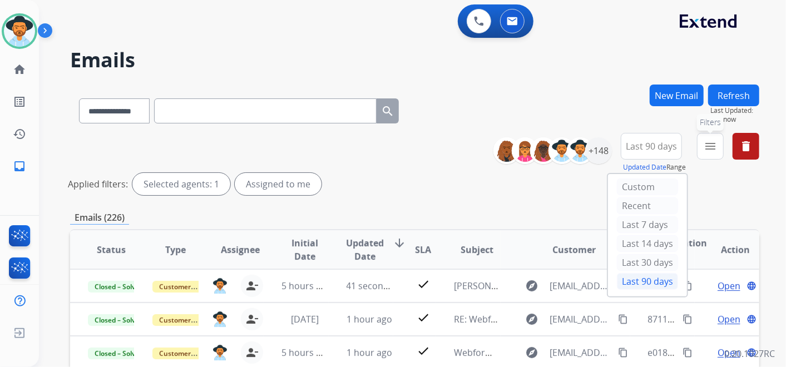
click at [716, 148] on mat-icon "menu" at bounding box center [709, 146] width 13 height 13
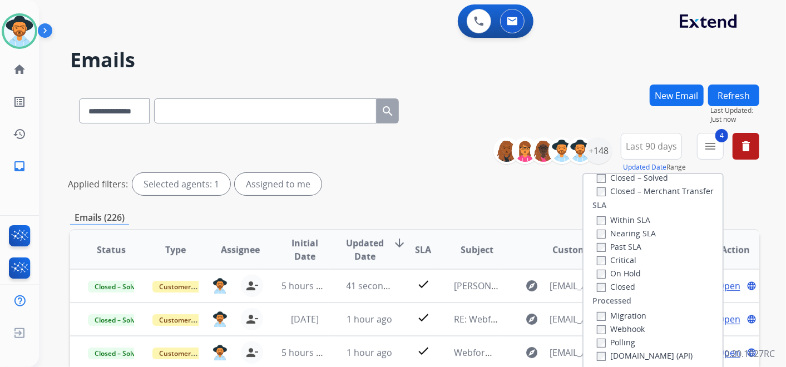
scroll to position [123, 0]
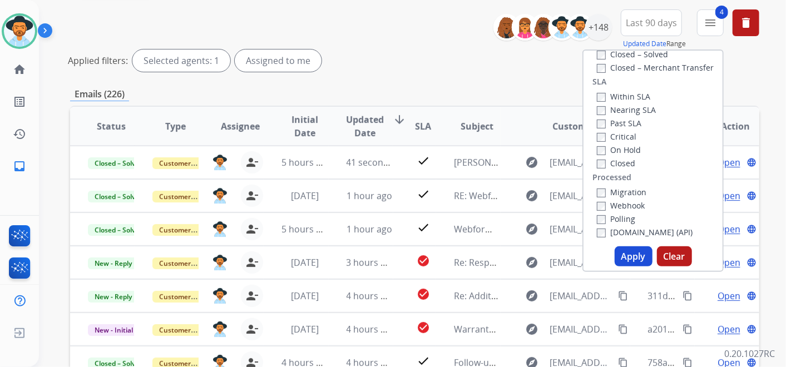
click at [631, 255] on button "Apply" at bounding box center [633, 256] width 38 height 20
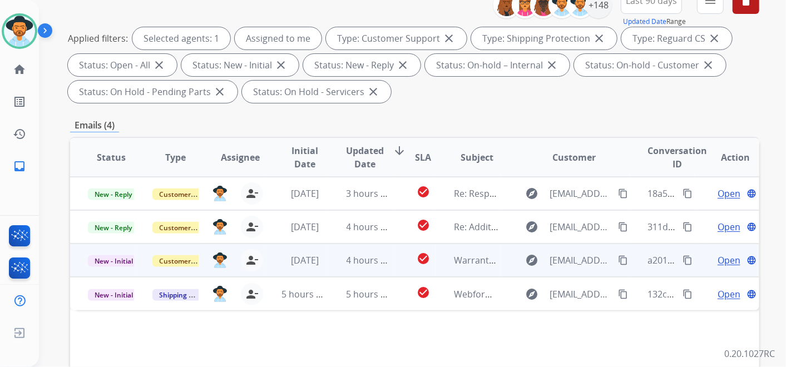
scroll to position [185, 0]
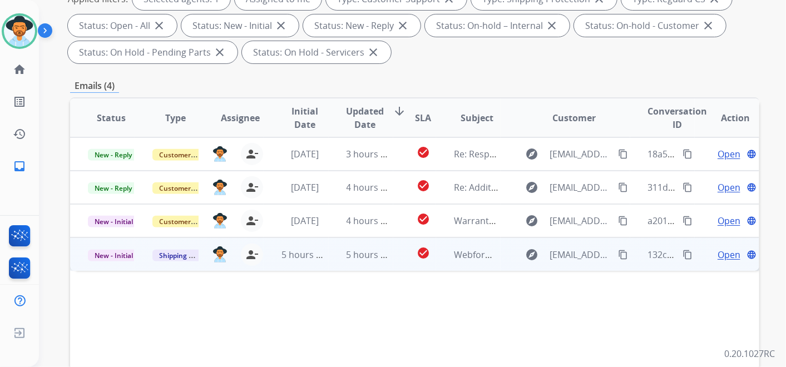
click at [718, 256] on span "Open" at bounding box center [728, 254] width 23 height 13
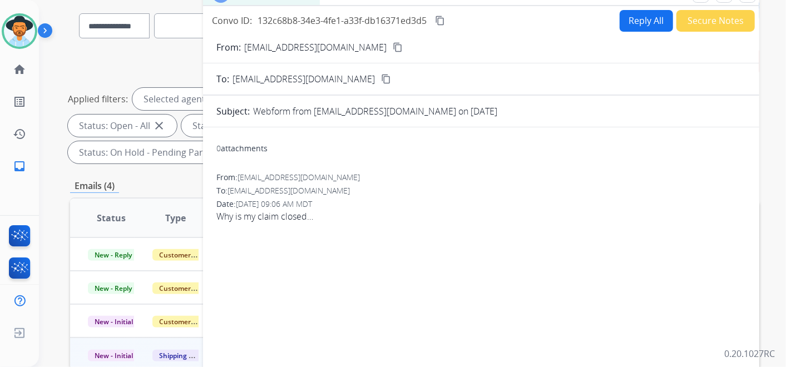
scroll to position [62, 0]
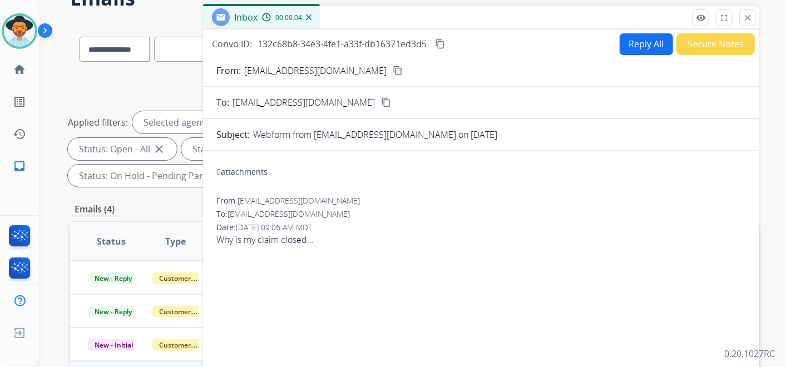
click at [393, 70] on mat-icon "content_copy" at bounding box center [398, 71] width 10 height 10
click at [442, 39] on mat-icon "content_copy" at bounding box center [440, 44] width 10 height 10
drag, startPoint x: 219, startPoint y: 236, endPoint x: 316, endPoint y: 242, distance: 98.0
click at [316, 242] on span "Why is my claim closed…" at bounding box center [480, 239] width 529 height 13
copy span "Why is my claim closed…"
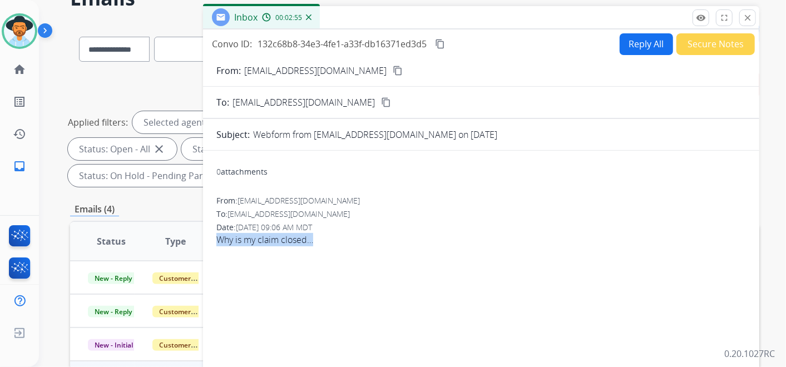
click at [632, 49] on button "Reply All" at bounding box center [645, 44] width 53 height 22
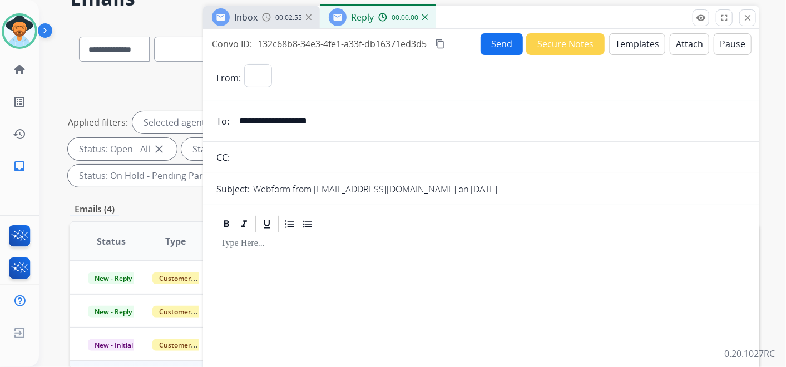
select select "**********"
click at [627, 44] on button "Templates" at bounding box center [637, 44] width 56 height 22
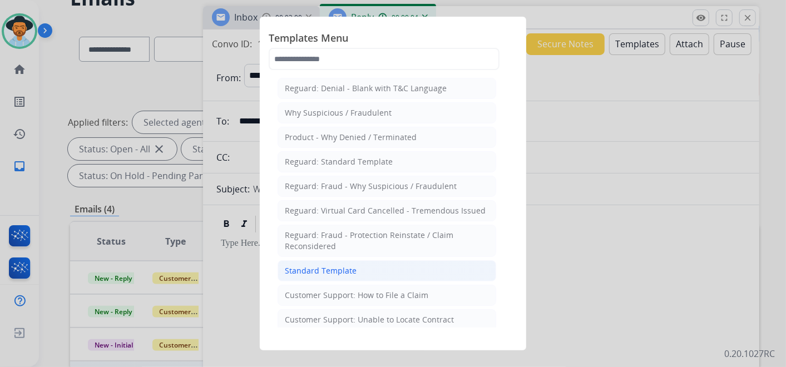
click at [384, 266] on li "Standard Template" at bounding box center [386, 270] width 219 height 21
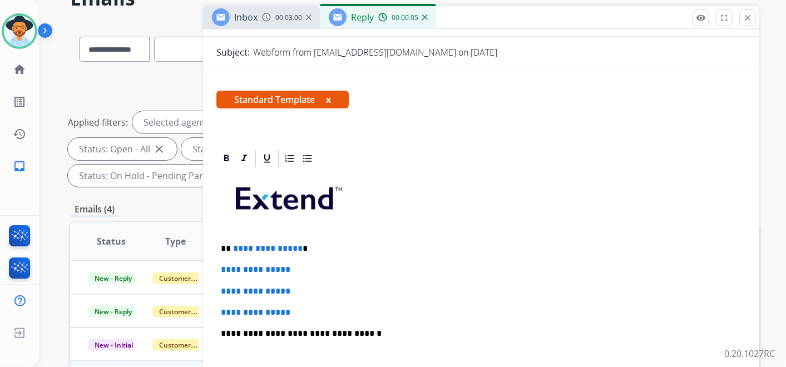
scroll to position [185, 0]
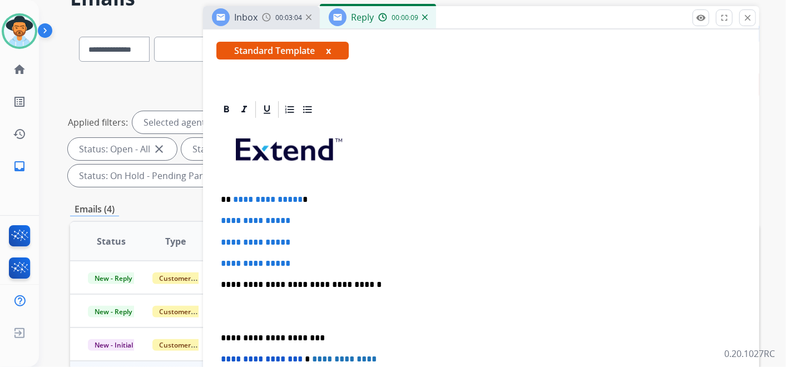
click at [306, 202] on p "**********" at bounding box center [477, 200] width 512 height 10
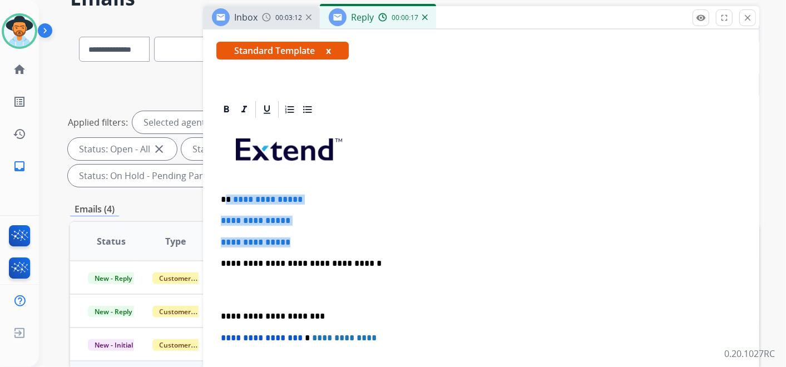
drag, startPoint x: 299, startPoint y: 243, endPoint x: 224, endPoint y: 202, distance: 85.1
click at [225, 201] on div "**********" at bounding box center [480, 300] width 529 height 361
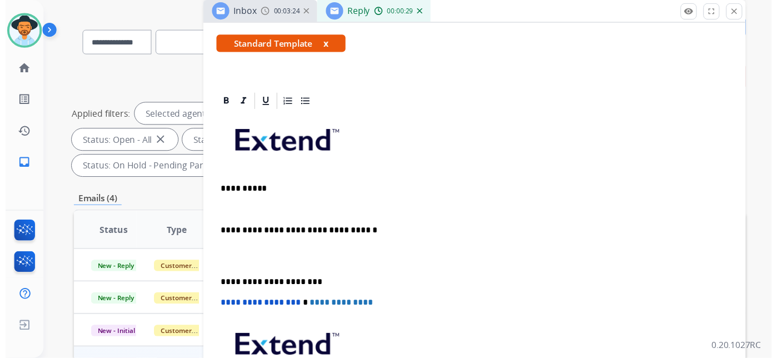
scroll to position [62, 0]
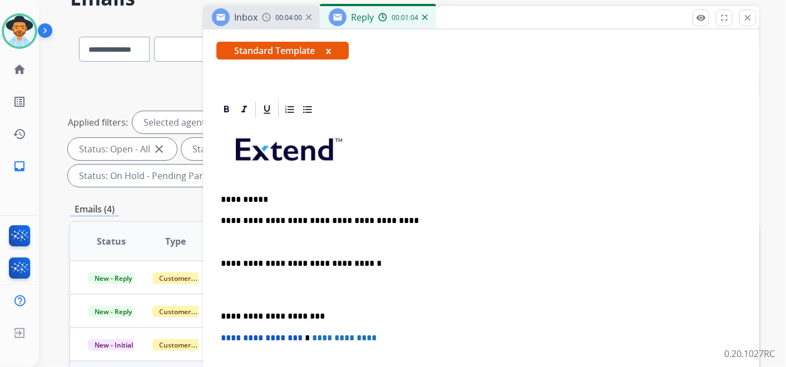
click at [392, 219] on p "**********" at bounding box center [477, 221] width 512 height 10
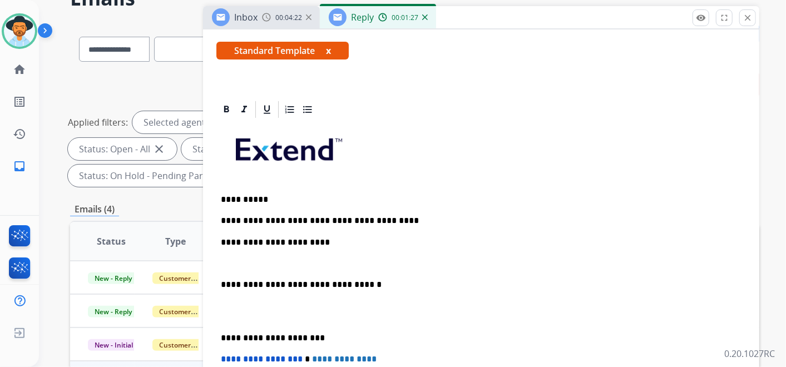
click at [324, 237] on p "**********" at bounding box center [477, 242] width 512 height 10
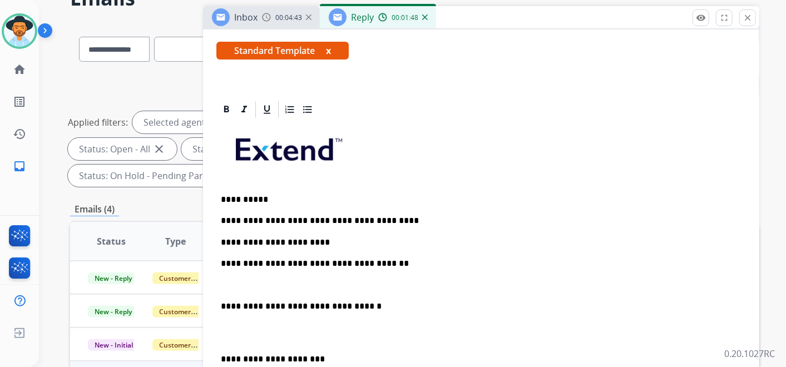
click at [388, 261] on p "**********" at bounding box center [477, 264] width 512 height 10
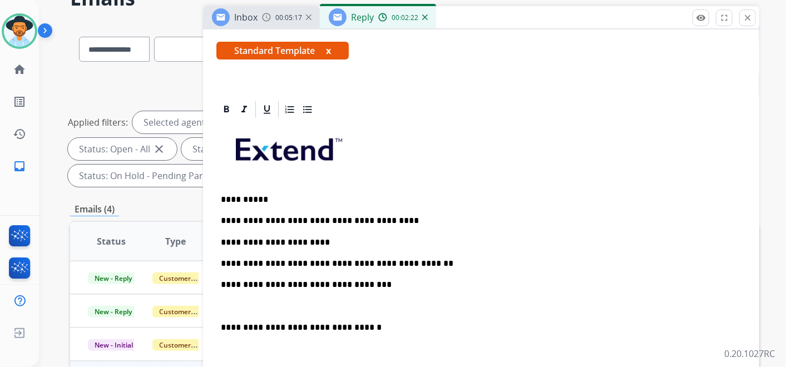
click at [360, 289] on div "**********" at bounding box center [480, 332] width 529 height 425
click at [374, 283] on p "**********" at bounding box center [477, 285] width 512 height 10
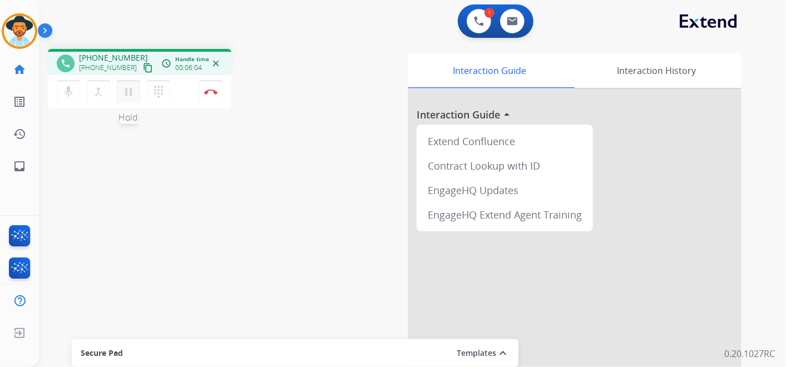
click at [127, 88] on mat-icon "pause" at bounding box center [128, 91] width 13 height 13
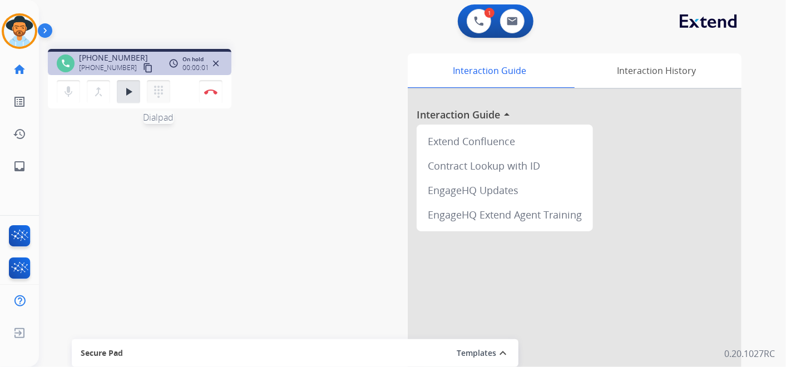
click at [158, 93] on mat-icon "dialpad" at bounding box center [158, 91] width 13 height 13
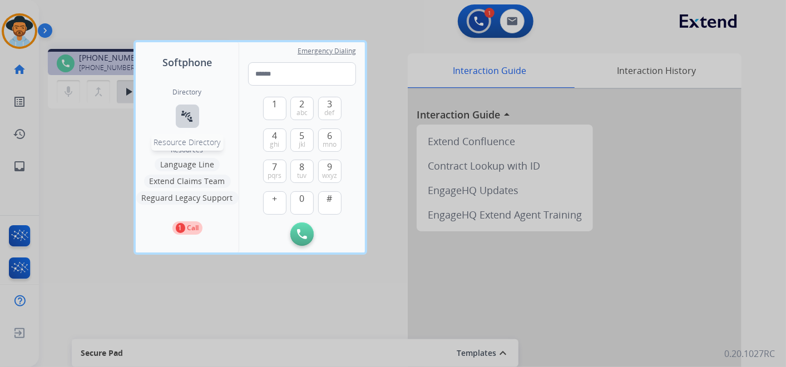
click at [184, 114] on mat-icon "connect_without_contact" at bounding box center [187, 116] width 13 height 13
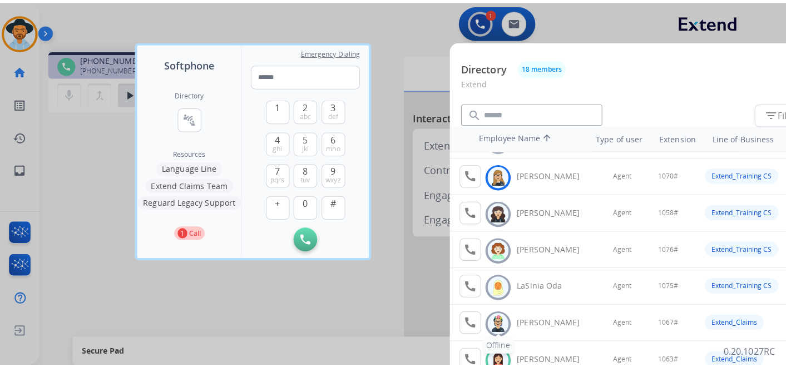
scroll to position [309, 0]
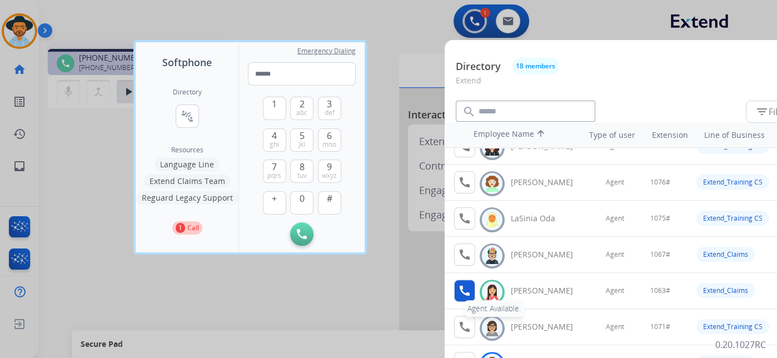
click at [464, 289] on mat-icon "call" at bounding box center [464, 290] width 13 height 13
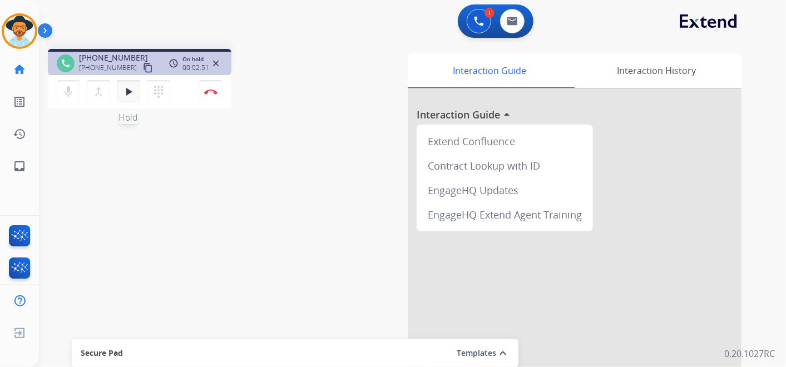
click at [130, 92] on mat-icon "play_arrow" at bounding box center [128, 91] width 13 height 13
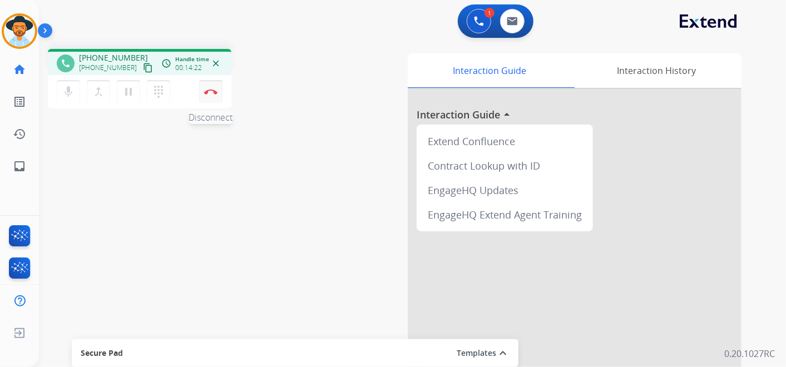
click at [214, 87] on button "Disconnect" at bounding box center [210, 91] width 23 height 23
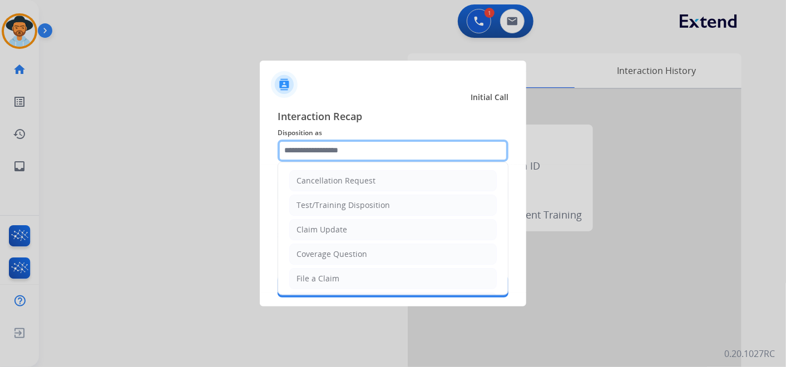
click at [364, 151] on input "text" at bounding box center [392, 151] width 231 height 22
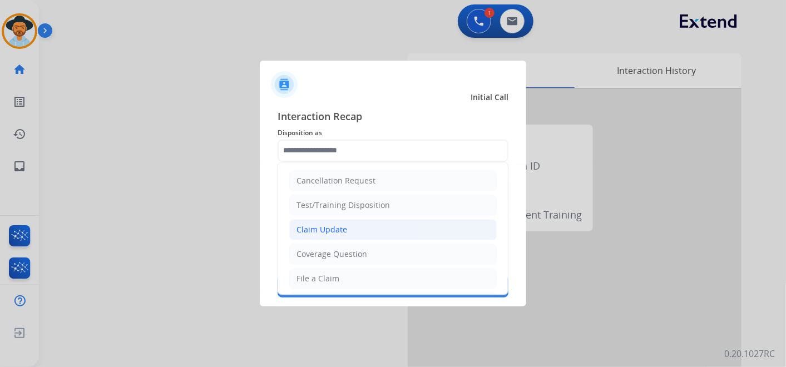
click at [375, 229] on li "Claim Update" at bounding box center [392, 229] width 207 height 21
type input "**********"
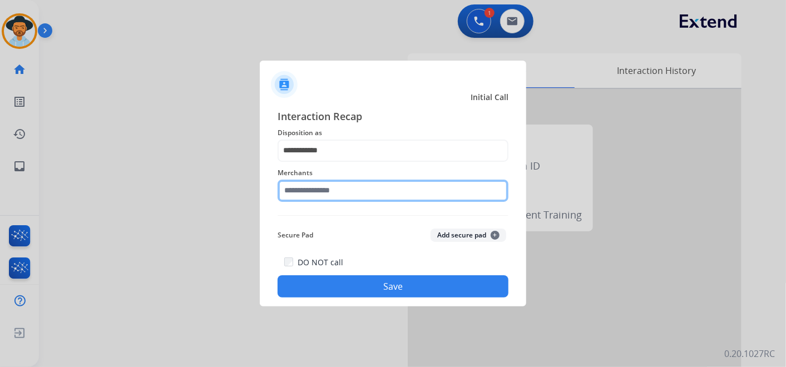
click at [359, 190] on input "text" at bounding box center [392, 191] width 231 height 22
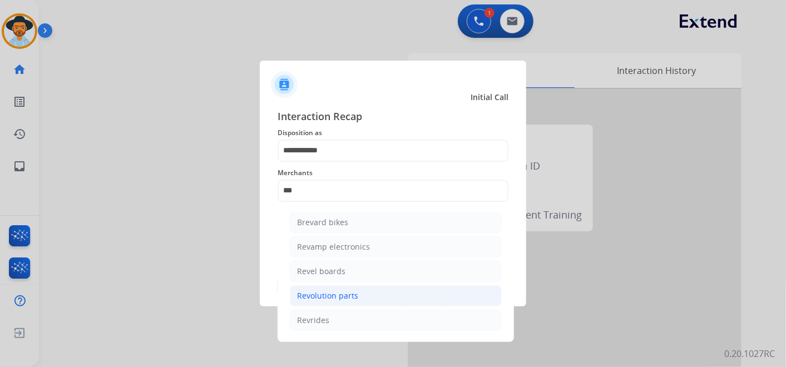
click at [365, 294] on li "Revolution parts" at bounding box center [396, 295] width 212 height 21
type input "**********"
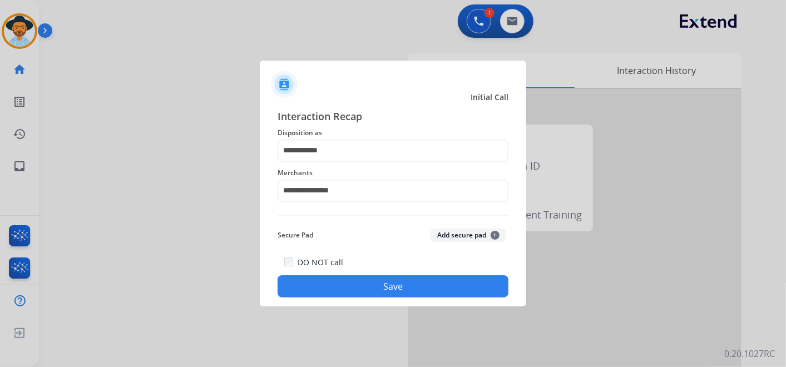
click at [394, 282] on button "Save" at bounding box center [392, 286] width 231 height 22
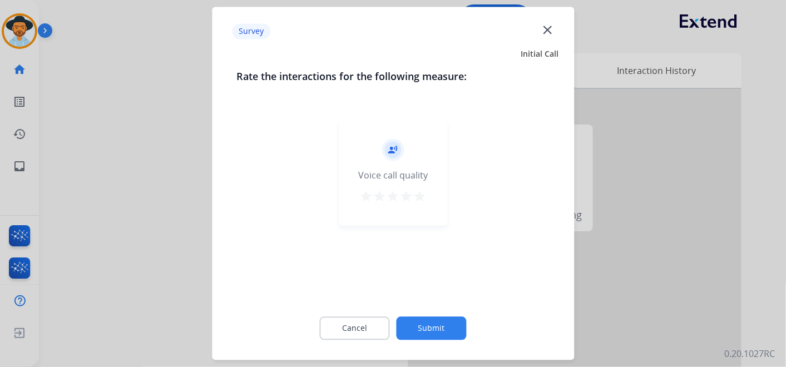
click at [418, 196] on mat-icon "star" at bounding box center [419, 196] width 13 height 13
click at [435, 323] on button "Submit" at bounding box center [431, 328] width 70 height 23
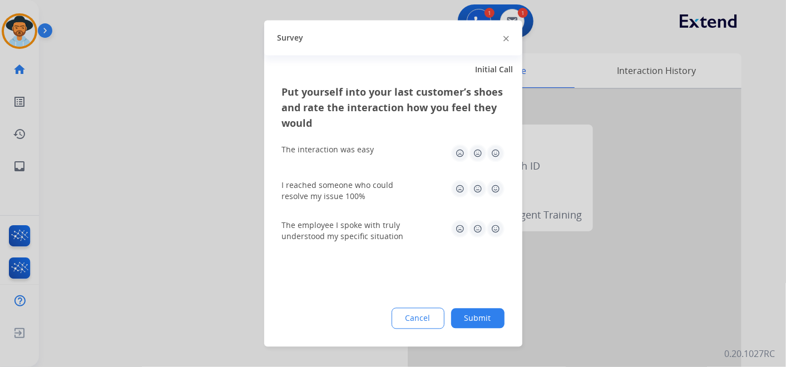
click at [492, 149] on img at bounding box center [496, 154] width 18 height 18
drag, startPoint x: 494, startPoint y: 188, endPoint x: 494, endPoint y: 195, distance: 6.7
click at [494, 189] on img at bounding box center [496, 189] width 18 height 18
click at [494, 227] on img at bounding box center [496, 229] width 18 height 18
click at [484, 321] on button "Submit" at bounding box center [477, 319] width 53 height 20
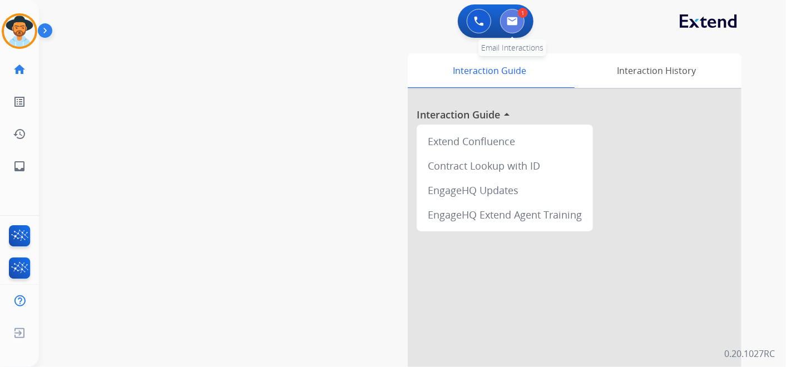
click at [509, 22] on img at bounding box center [512, 21] width 11 height 9
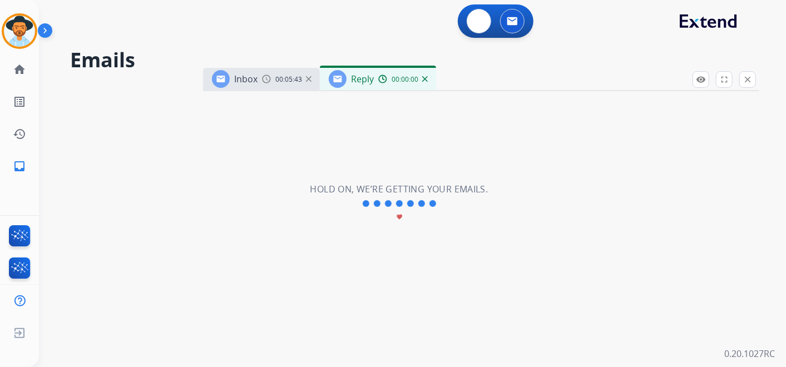
select select "**********"
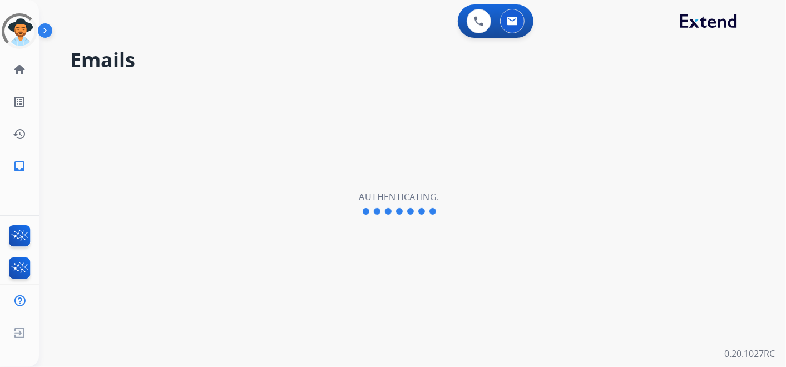
select select "**********"
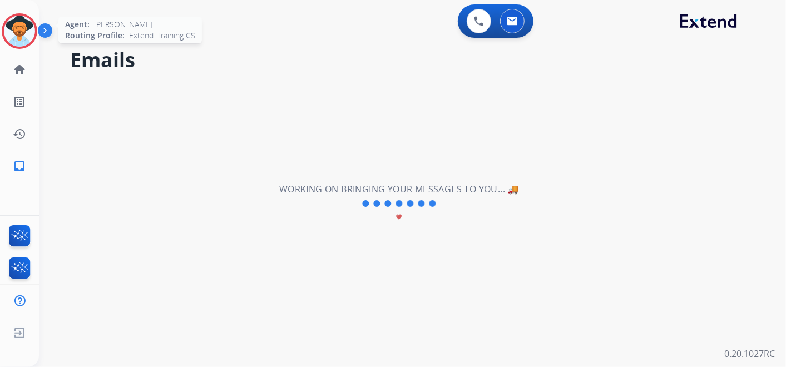
click at [23, 39] on img at bounding box center [19, 31] width 31 height 31
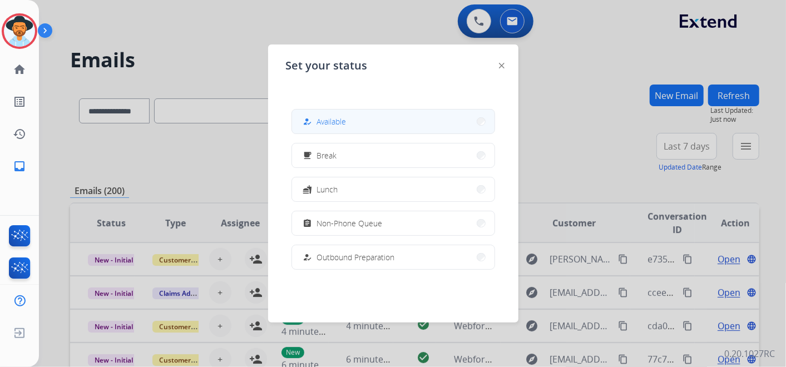
click at [356, 132] on button "how_to_reg Available" at bounding box center [393, 122] width 202 height 24
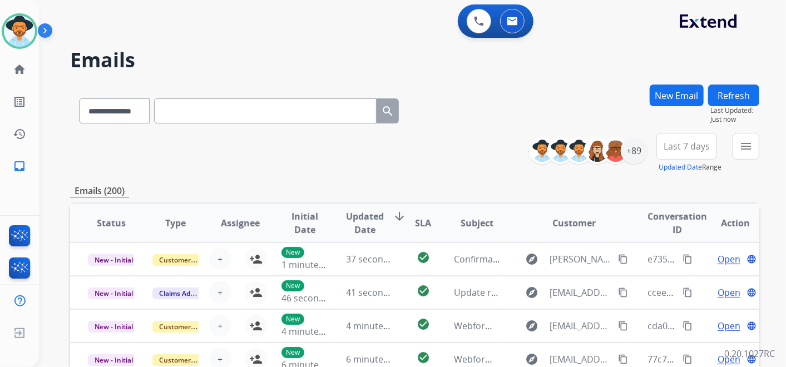
click at [698, 152] on button "Last 7 days" at bounding box center [686, 146] width 61 height 27
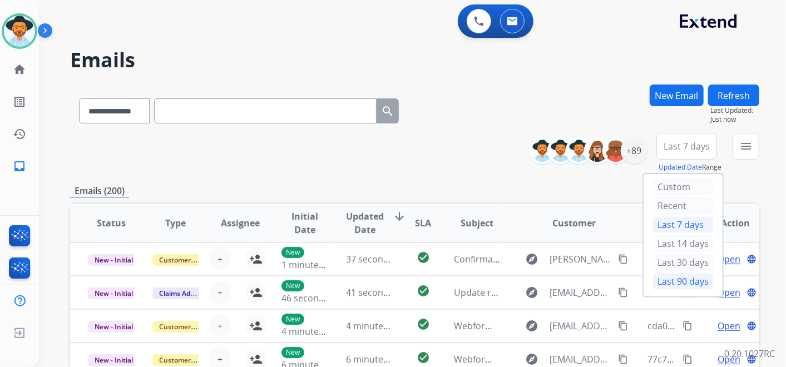
click at [683, 277] on div "Last 90 days" at bounding box center [682, 281] width 61 height 17
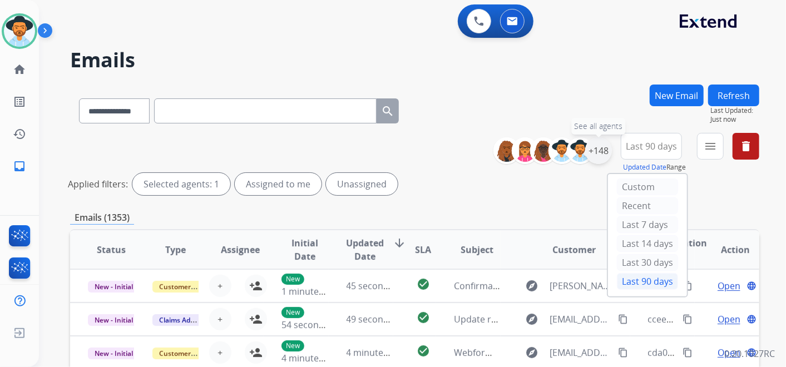
click at [599, 147] on div "+148" at bounding box center [598, 150] width 27 height 27
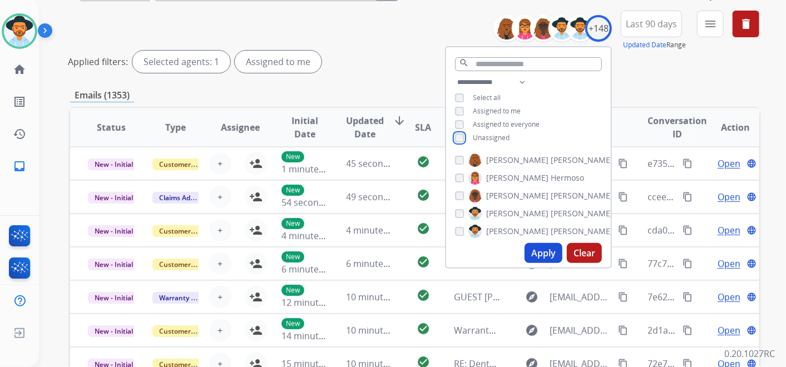
scroll to position [123, 0]
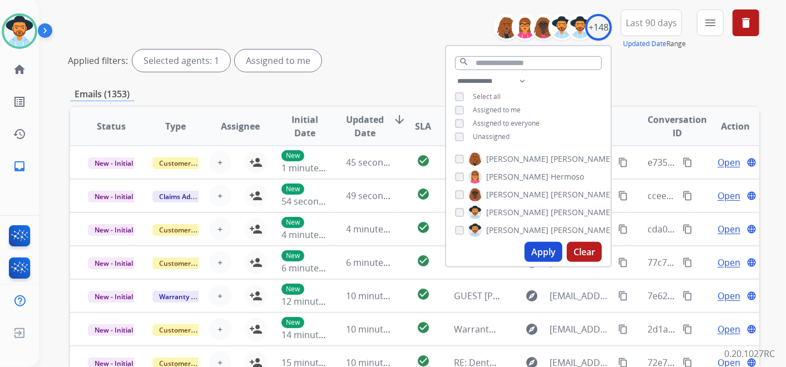
click at [538, 249] on button "Apply" at bounding box center [543, 252] width 38 height 20
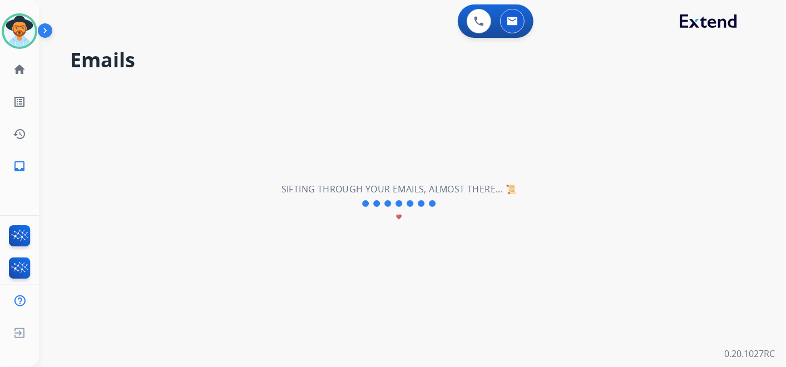
scroll to position [0, 0]
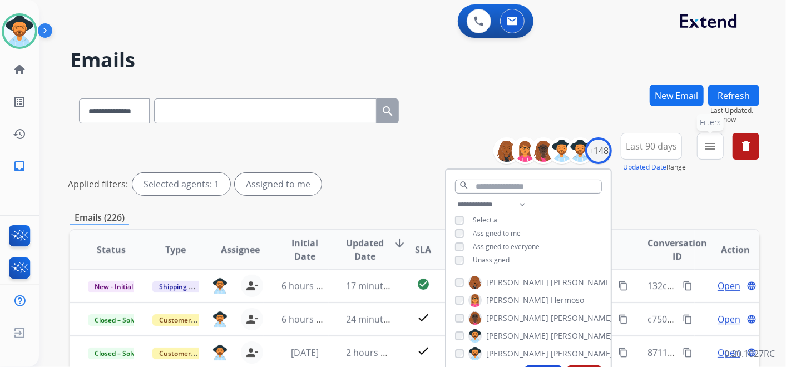
click at [708, 146] on mat-icon "menu" at bounding box center [709, 146] width 13 height 13
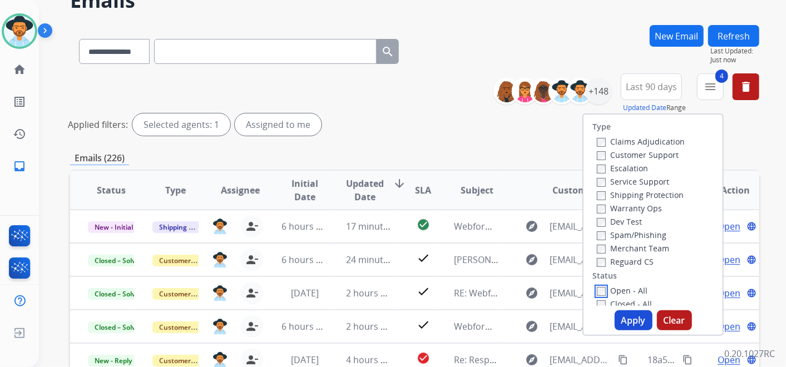
scroll to position [123, 0]
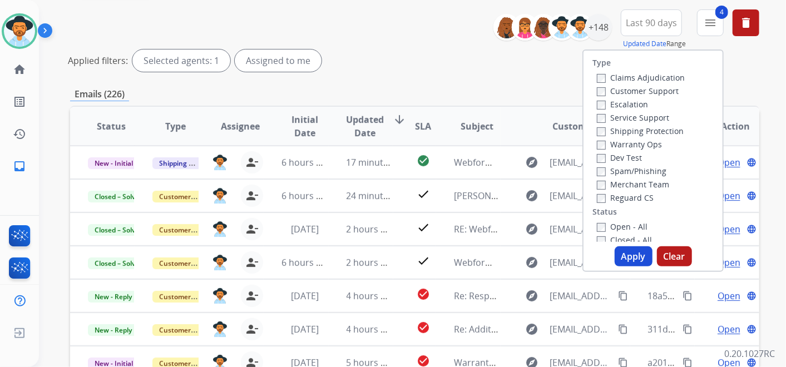
click at [626, 259] on button "Apply" at bounding box center [633, 256] width 38 height 20
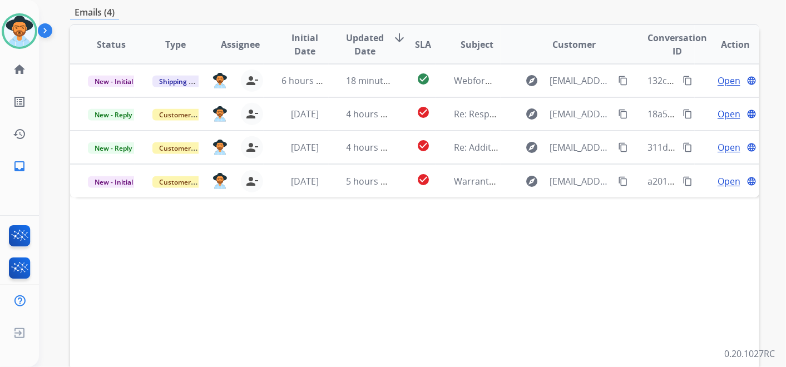
scroll to position [247, 0]
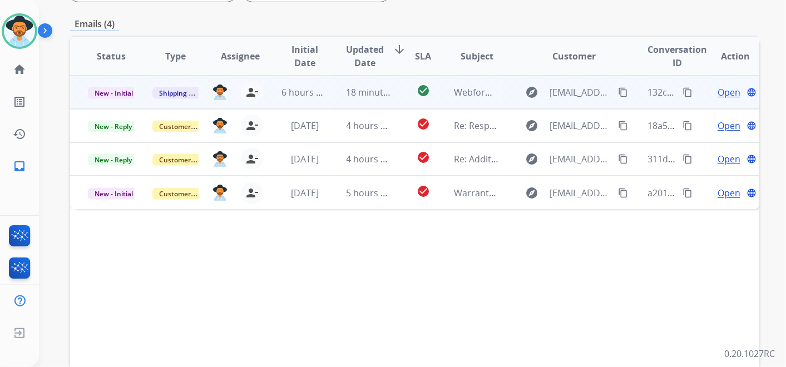
click at [723, 90] on span "Open" at bounding box center [728, 92] width 23 height 13
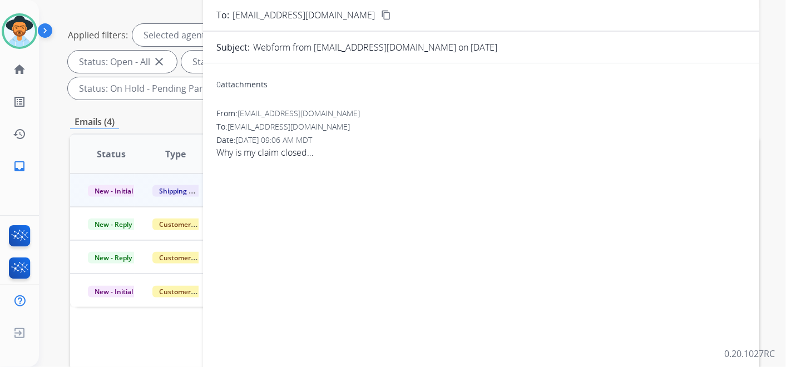
scroll to position [62, 0]
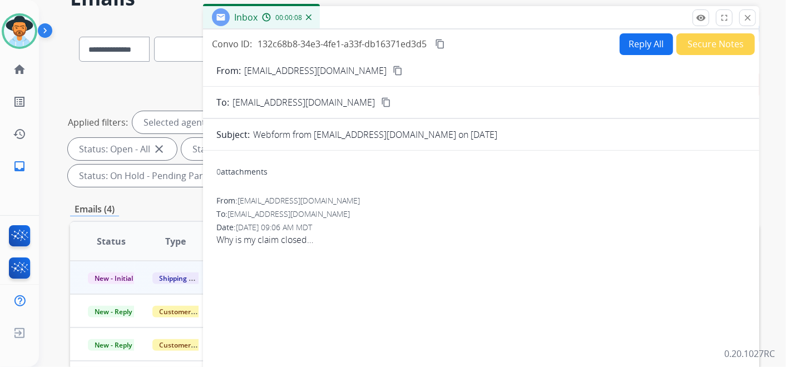
click at [393, 68] on mat-icon "content_copy" at bounding box center [398, 71] width 10 height 10
click at [639, 49] on button "Reply All" at bounding box center [645, 44] width 53 height 22
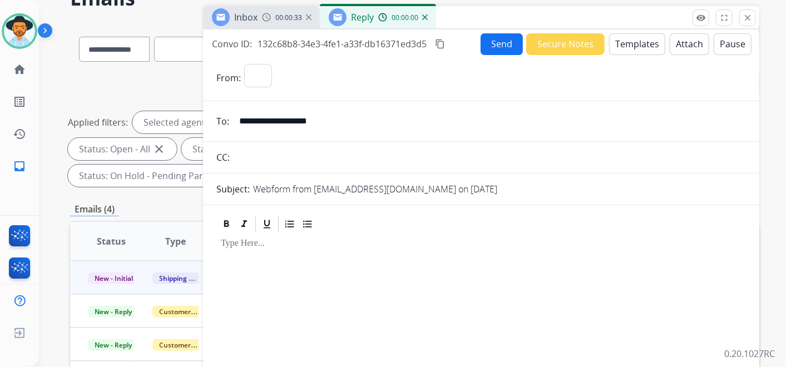
select select "**********"
click at [627, 43] on button "Templates" at bounding box center [637, 44] width 56 height 22
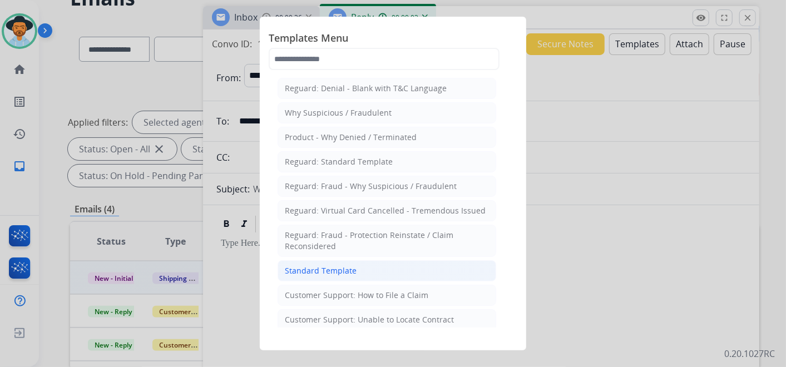
click at [369, 269] on li "Standard Template" at bounding box center [386, 270] width 219 height 21
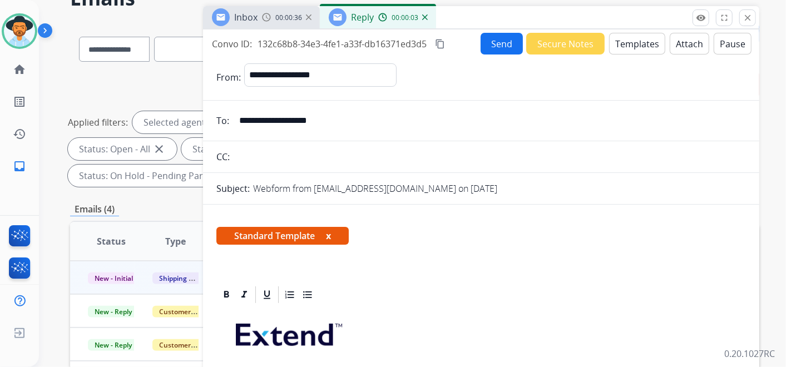
scroll to position [185, 0]
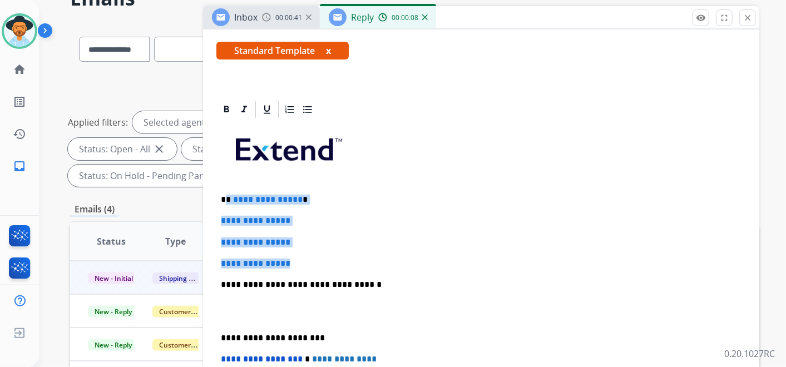
drag, startPoint x: 302, startPoint y: 260, endPoint x: 228, endPoint y: 201, distance: 95.0
click at [228, 201] on div "**********" at bounding box center [480, 311] width 529 height 383
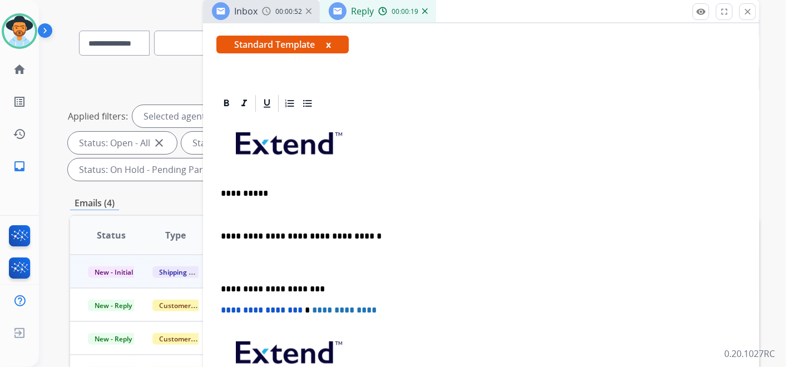
scroll to position [62, 0]
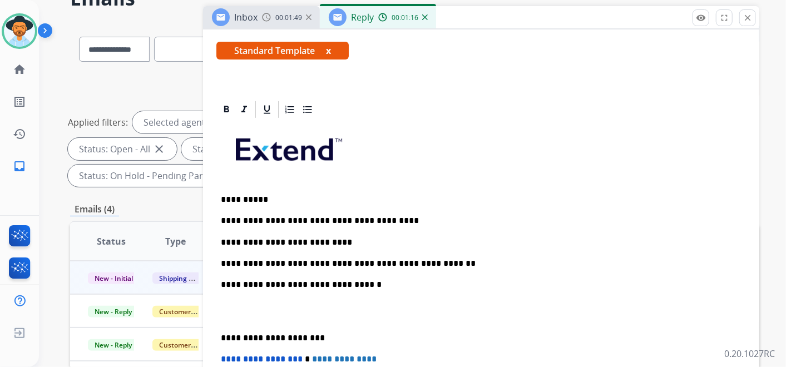
click at [436, 260] on p "**********" at bounding box center [477, 264] width 512 height 10
click at [440, 260] on p "**********" at bounding box center [477, 264] width 512 height 10
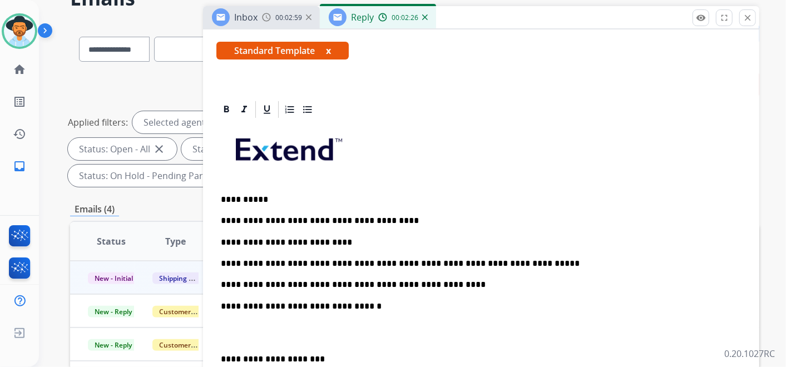
click at [509, 262] on p "**********" at bounding box center [477, 264] width 512 height 10
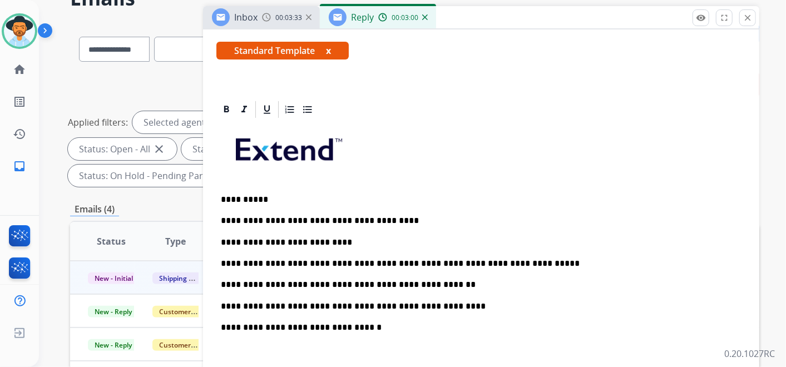
click at [535, 301] on p "**********" at bounding box center [477, 306] width 512 height 10
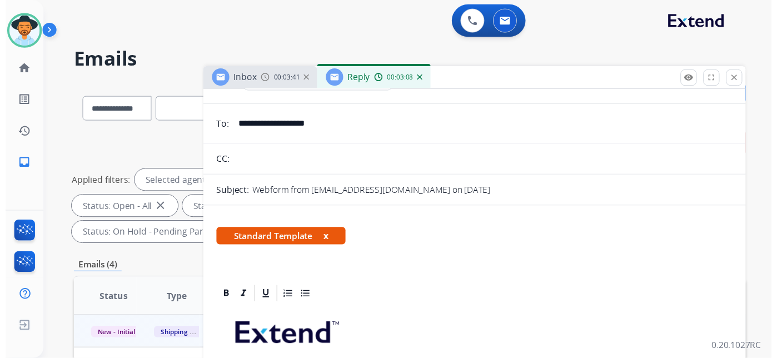
scroll to position [0, 0]
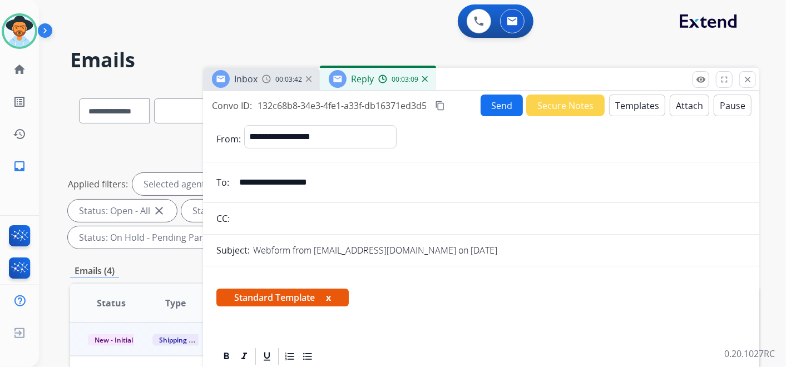
click at [502, 101] on button "Send" at bounding box center [501, 106] width 42 height 22
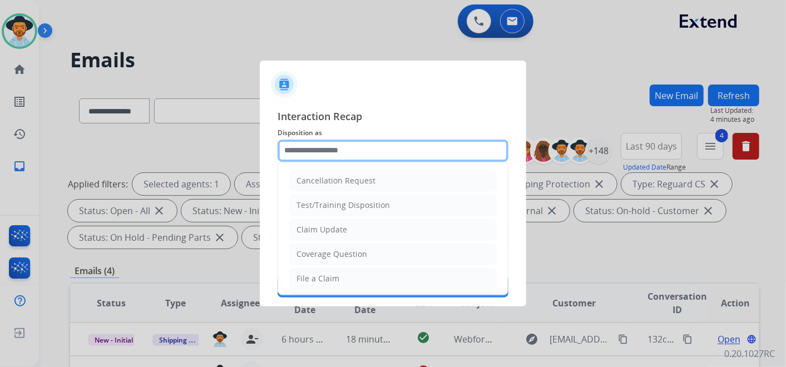
click at [322, 155] on input "text" at bounding box center [392, 151] width 231 height 22
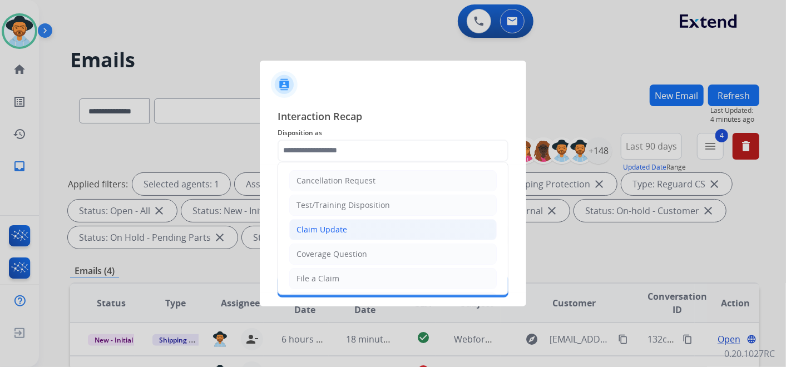
click at [371, 228] on li "Claim Update" at bounding box center [392, 229] width 207 height 21
type input "**********"
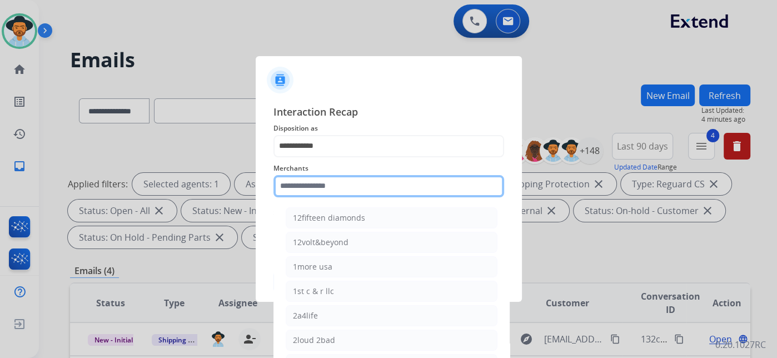
click at [350, 193] on input "text" at bounding box center [389, 186] width 231 height 22
type input "*"
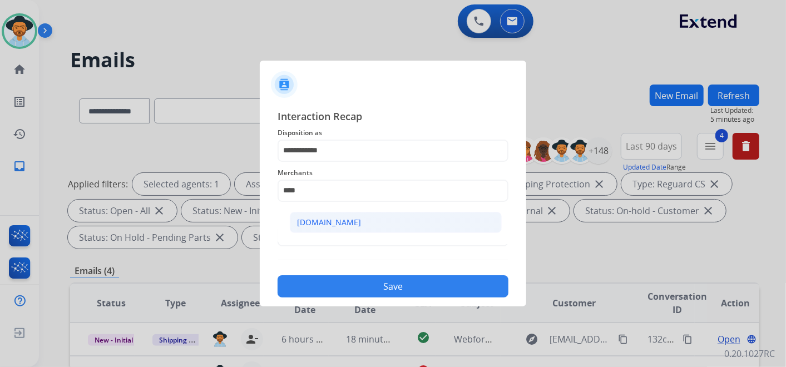
click at [341, 213] on li "[DOMAIN_NAME]" at bounding box center [396, 222] width 212 height 21
type input "**********"
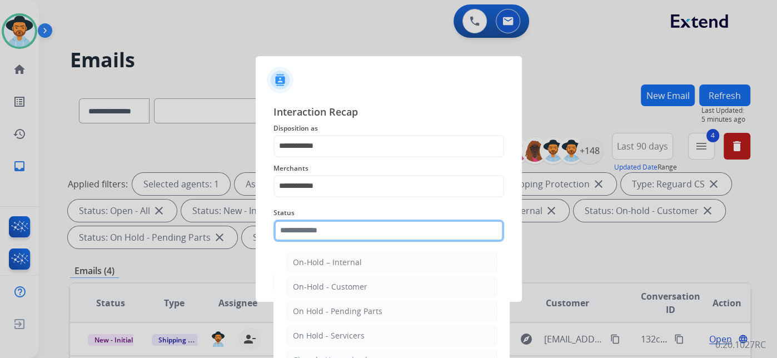
click at [348, 234] on input "text" at bounding box center [389, 231] width 231 height 22
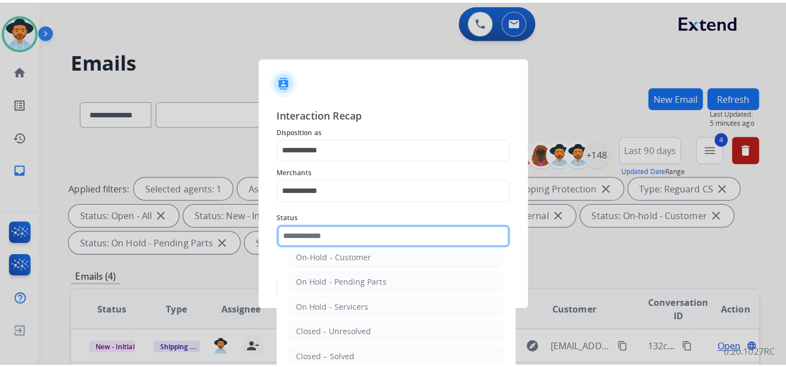
scroll to position [62, 0]
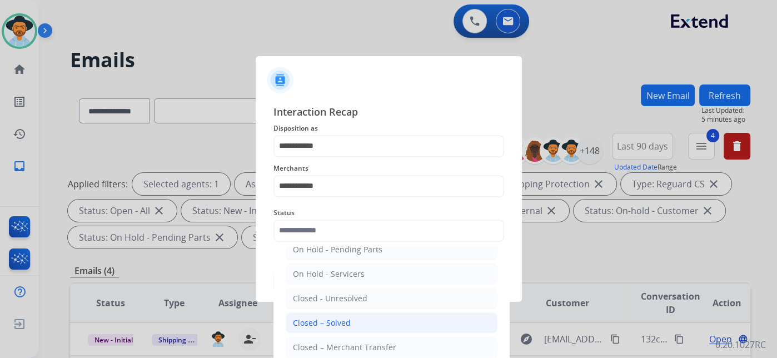
click at [341, 321] on div "Closed – Solved" at bounding box center [322, 322] width 58 height 11
type input "**********"
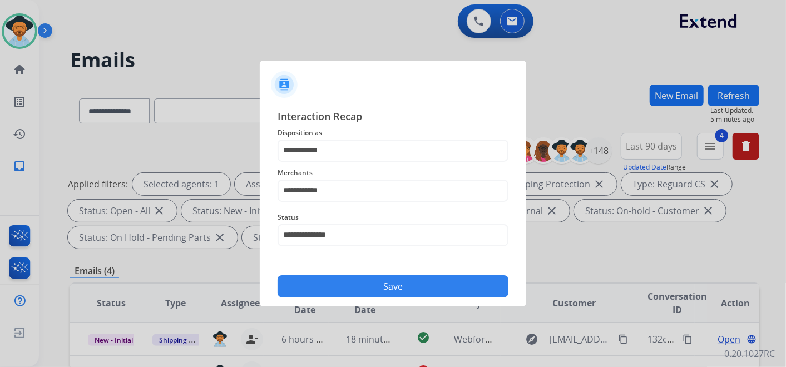
click at [396, 289] on button "Save" at bounding box center [392, 286] width 231 height 22
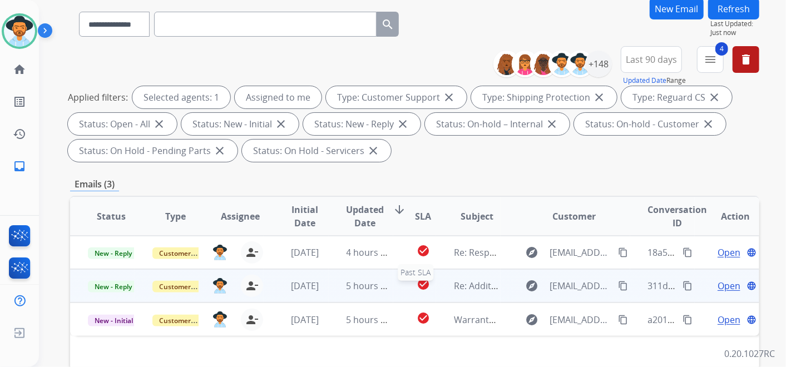
scroll to position [123, 0]
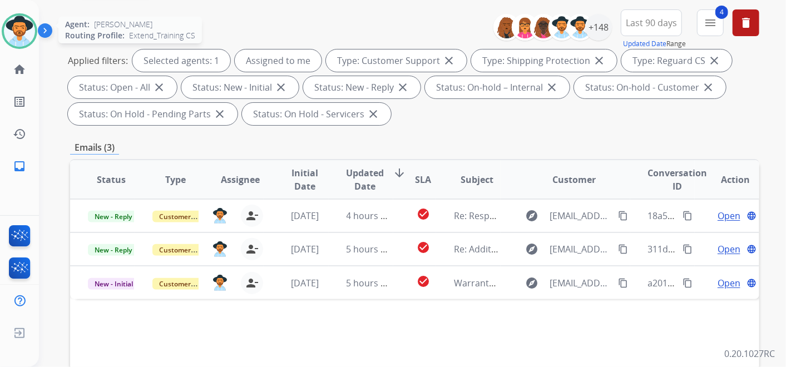
click at [26, 30] on img at bounding box center [19, 31] width 31 height 31
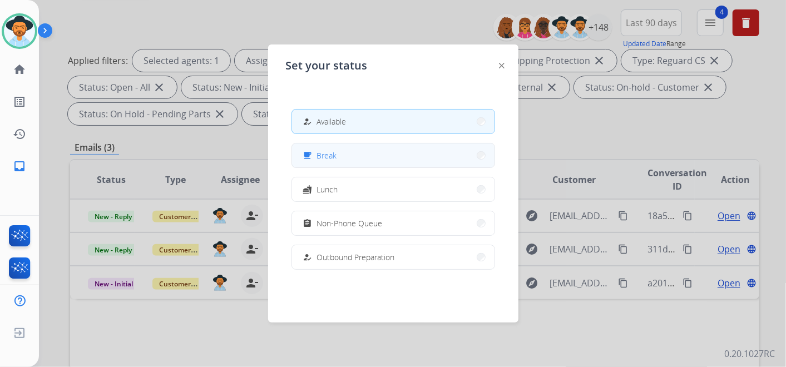
click at [371, 159] on button "free_breakfast Break" at bounding box center [393, 155] width 202 height 24
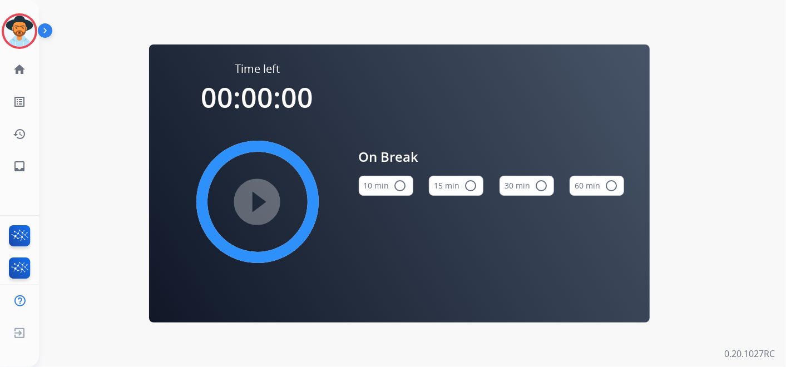
click at [449, 185] on button "15 min radio_button_unchecked" at bounding box center [456, 186] width 54 height 20
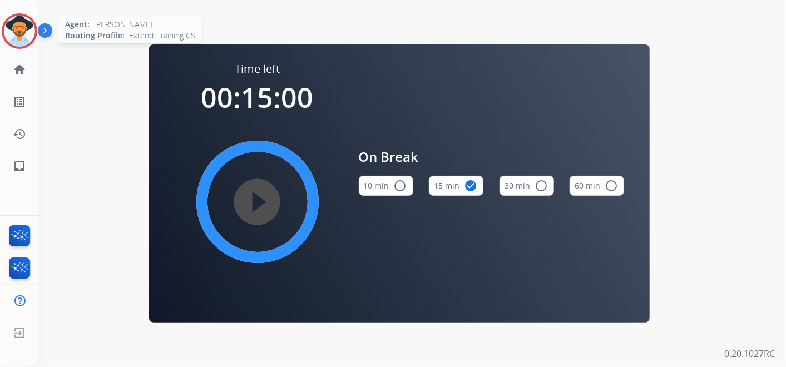
click at [24, 29] on img at bounding box center [19, 31] width 31 height 31
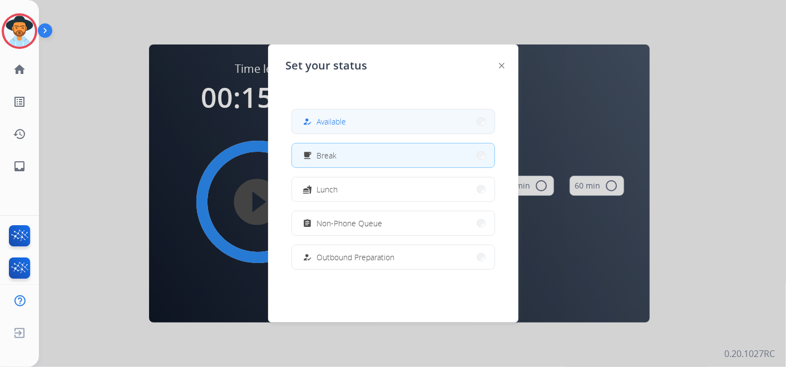
click at [351, 120] on button "how_to_reg Available" at bounding box center [393, 122] width 202 height 24
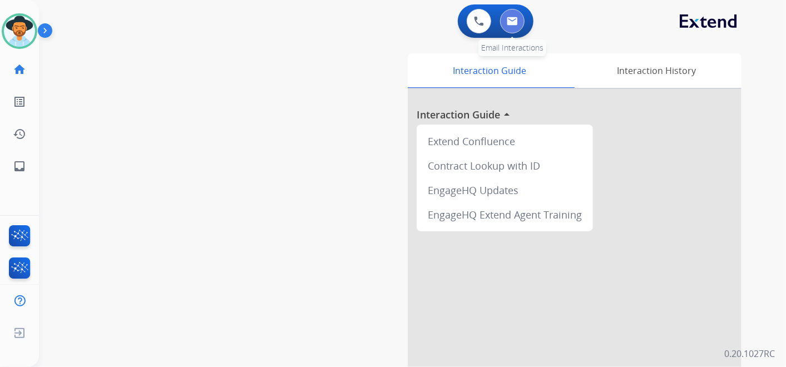
click at [512, 16] on button at bounding box center [512, 21] width 24 height 24
select select "**********"
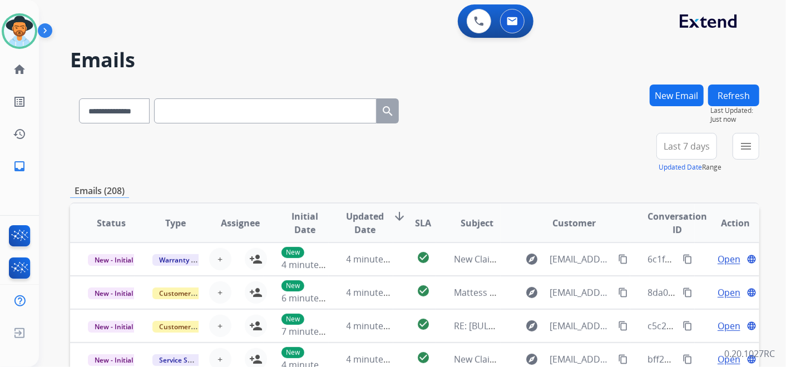
click at [687, 144] on span "Last 7 days" at bounding box center [686, 146] width 46 height 4
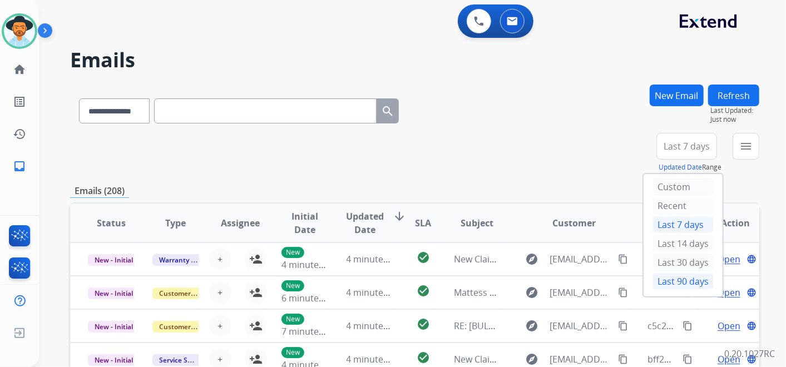
click at [683, 278] on div "Last 90 days" at bounding box center [682, 281] width 61 height 17
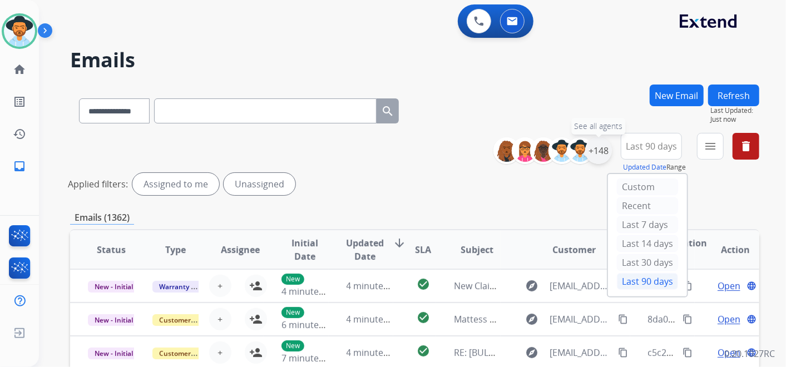
click at [600, 151] on div "+148" at bounding box center [598, 150] width 27 height 27
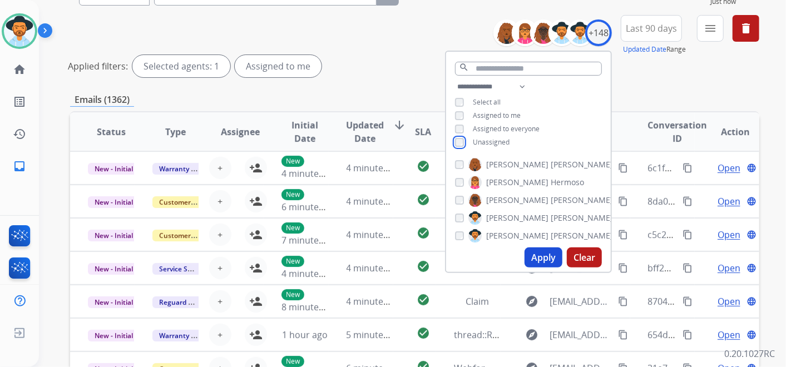
scroll to position [123, 0]
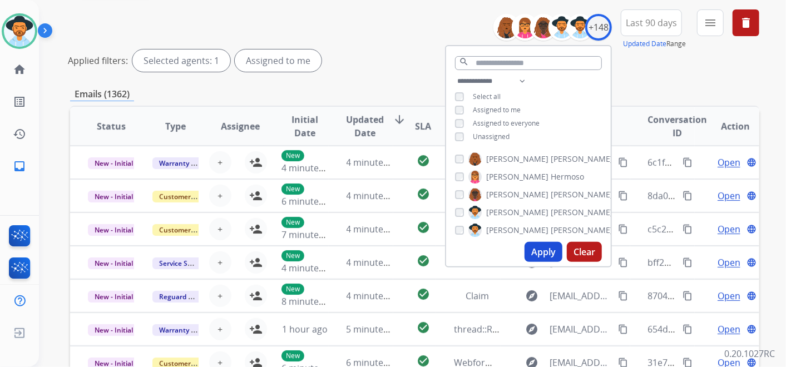
click at [542, 251] on button "Apply" at bounding box center [543, 252] width 38 height 20
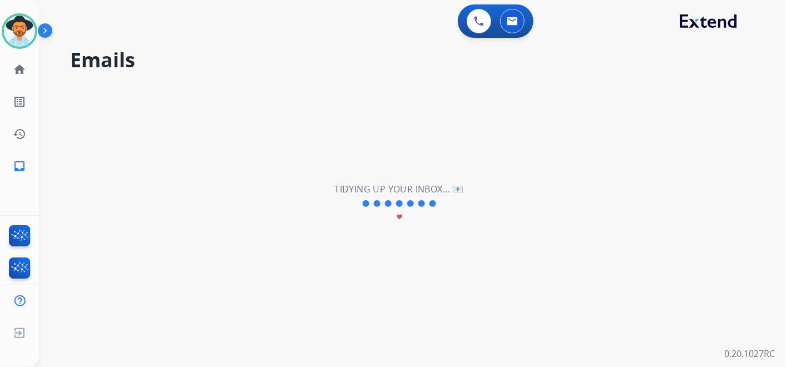
scroll to position [0, 0]
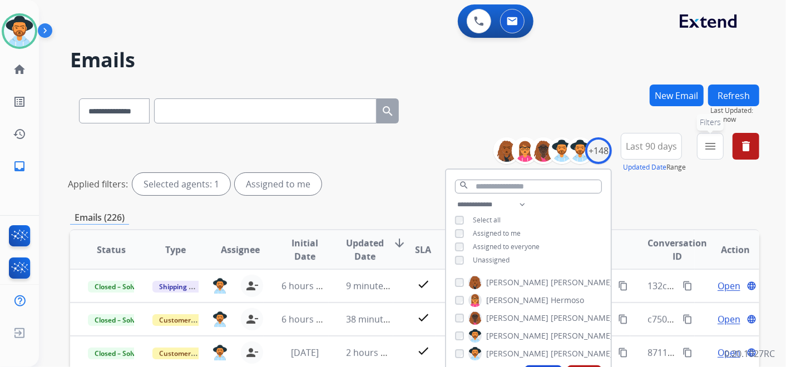
click at [709, 148] on mat-icon "menu" at bounding box center [709, 146] width 13 height 13
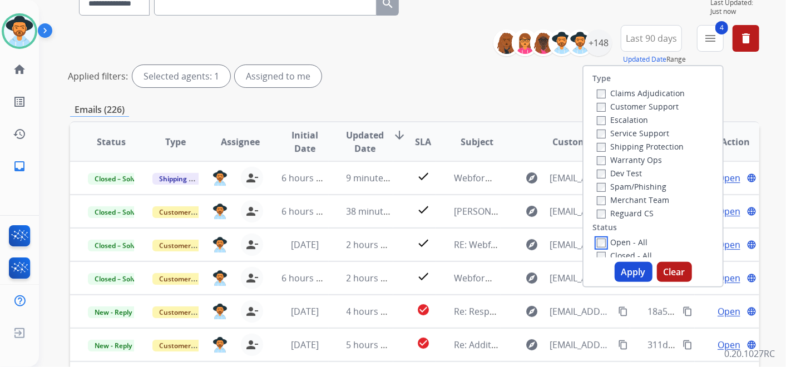
scroll to position [123, 0]
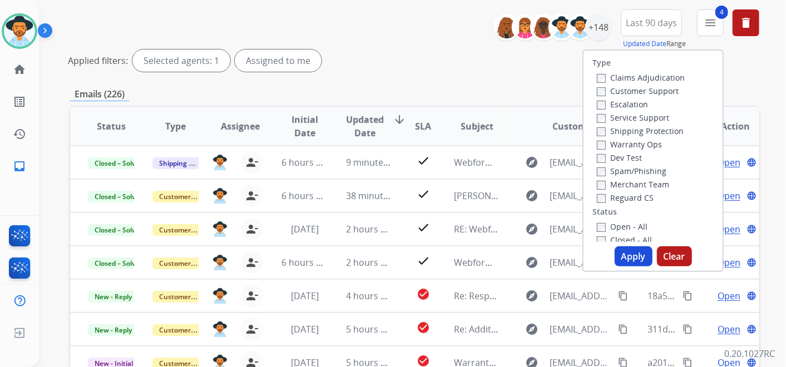
click at [631, 258] on button "Apply" at bounding box center [633, 256] width 38 height 20
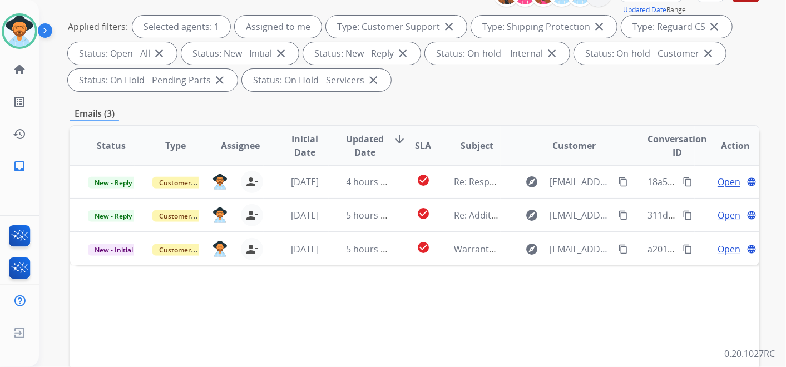
scroll to position [185, 0]
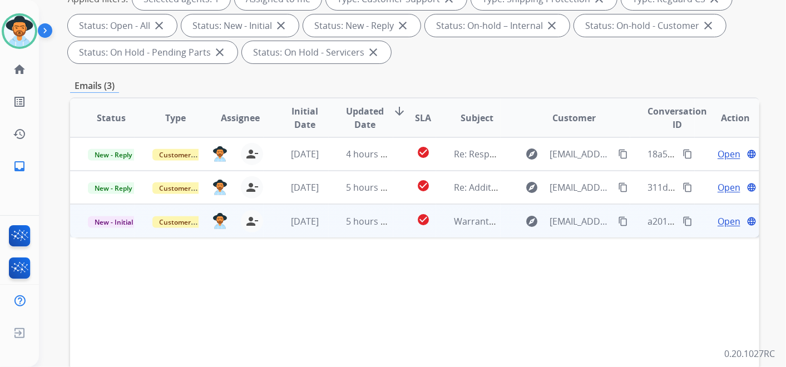
click at [722, 221] on span "Open" at bounding box center [728, 221] width 23 height 13
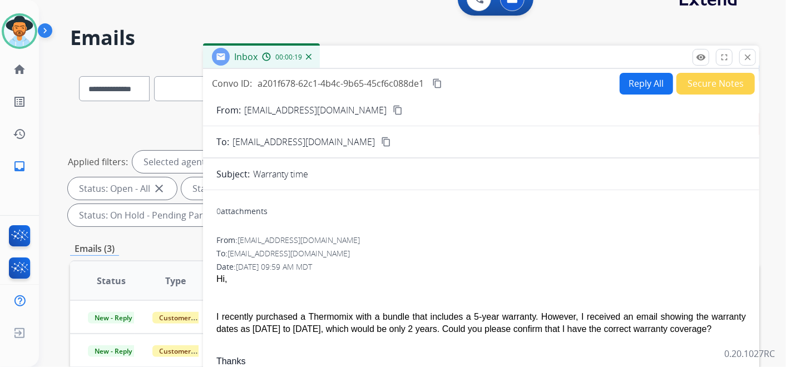
scroll to position [0, 0]
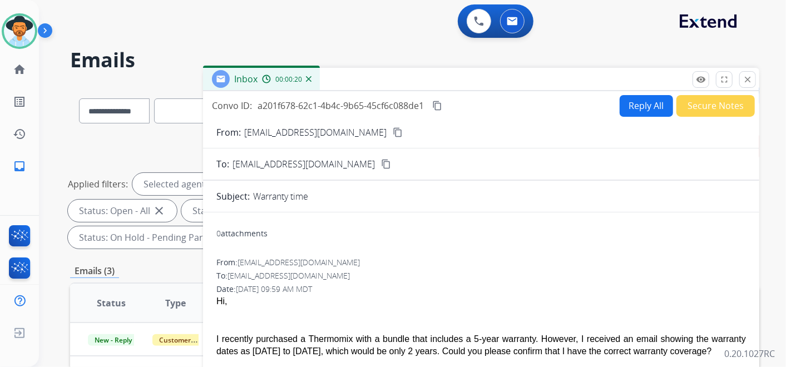
click at [393, 129] on mat-icon "content_copy" at bounding box center [398, 132] width 10 height 10
click at [746, 80] on mat-icon "close" at bounding box center [747, 80] width 10 height 10
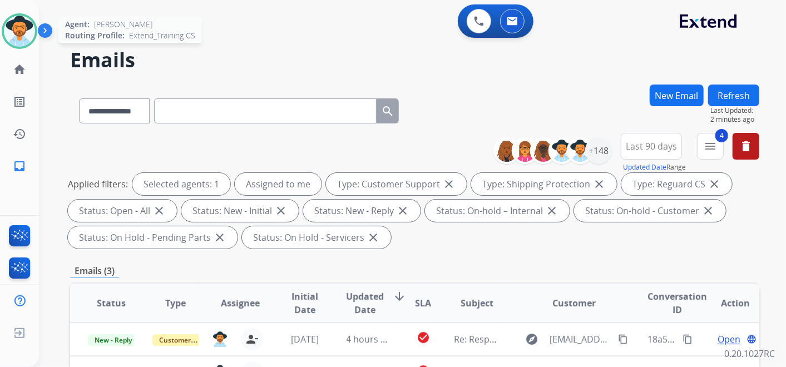
click at [29, 22] on img at bounding box center [19, 31] width 31 height 31
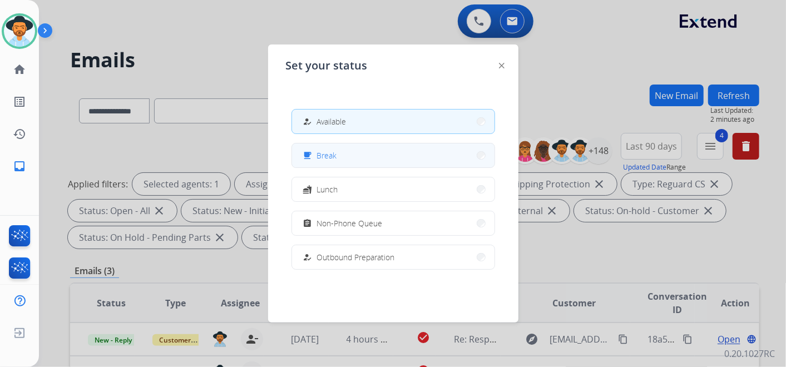
click at [404, 158] on button "free_breakfast Break" at bounding box center [393, 155] width 202 height 24
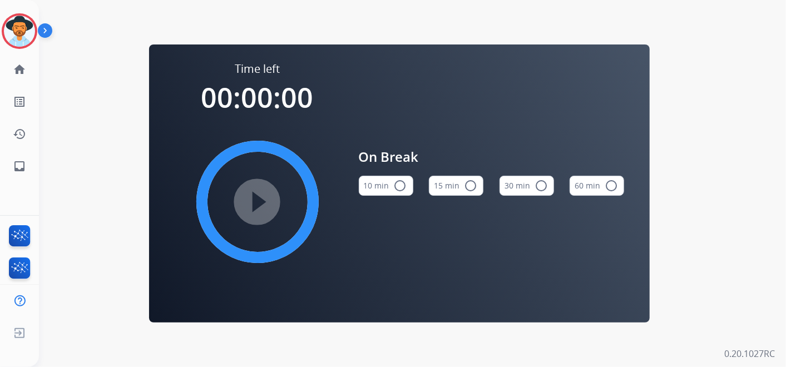
click at [460, 183] on button "15 min radio_button_unchecked" at bounding box center [456, 186] width 54 height 20
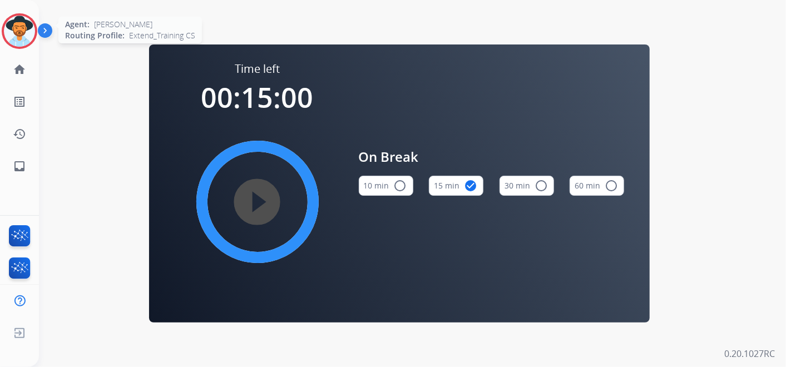
click at [23, 34] on img at bounding box center [19, 31] width 31 height 31
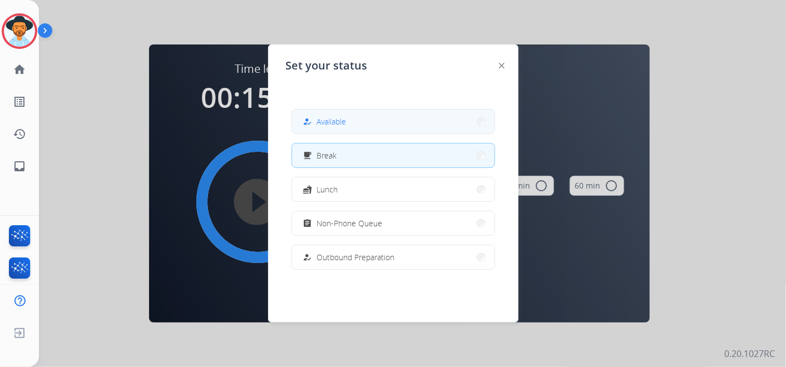
click at [330, 120] on span "Available" at bounding box center [331, 122] width 29 height 12
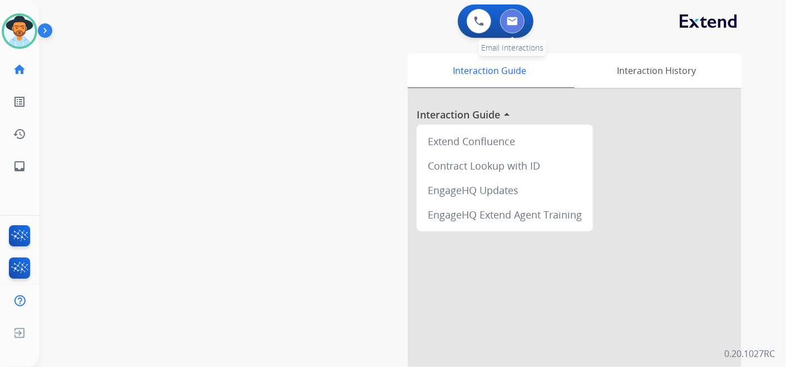
click at [512, 22] on img at bounding box center [512, 21] width 11 height 9
select select "**********"
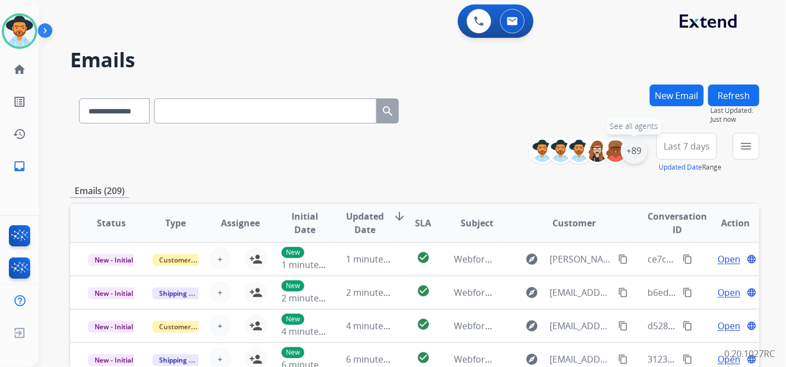
click at [632, 150] on div "+89" at bounding box center [633, 150] width 27 height 27
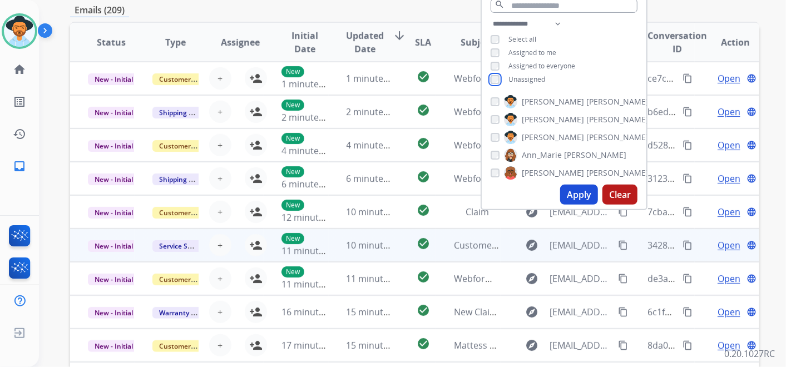
scroll to position [185, 0]
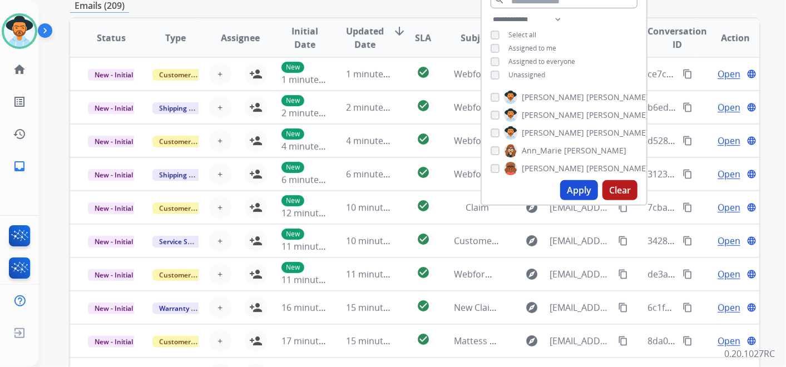
click at [575, 187] on button "Apply" at bounding box center [579, 190] width 38 height 20
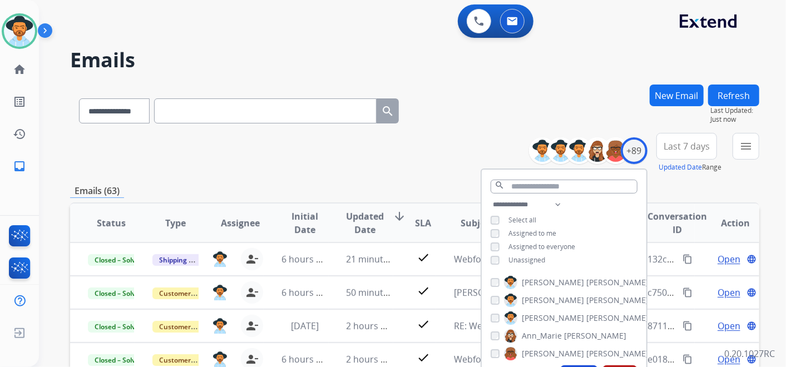
click at [691, 138] on button "Last 7 days" at bounding box center [686, 146] width 61 height 27
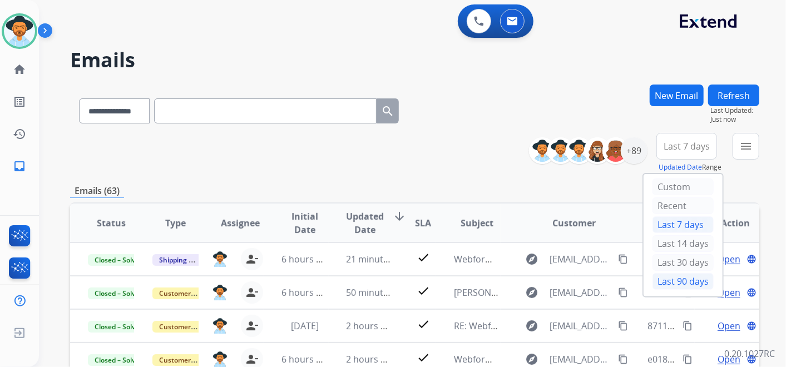
click at [682, 275] on div "Last 90 days" at bounding box center [682, 281] width 61 height 17
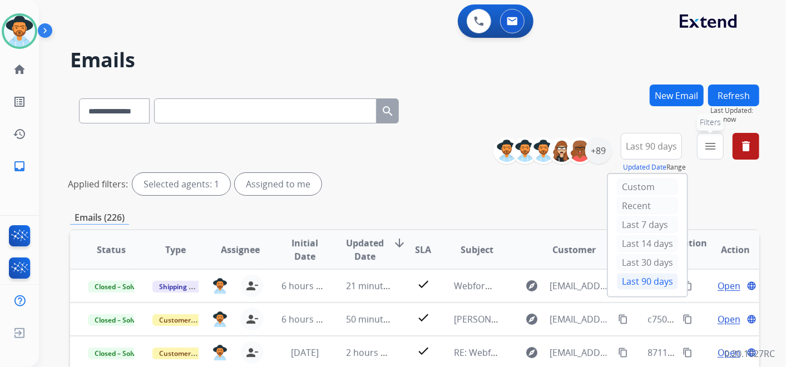
click at [711, 142] on mat-icon "menu" at bounding box center [709, 146] width 13 height 13
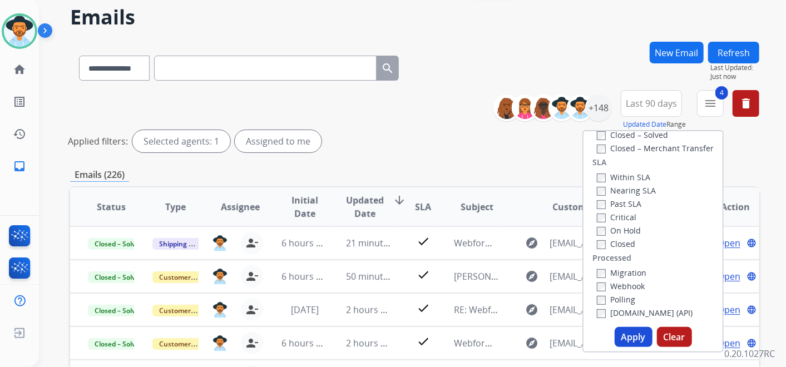
scroll to position [62, 0]
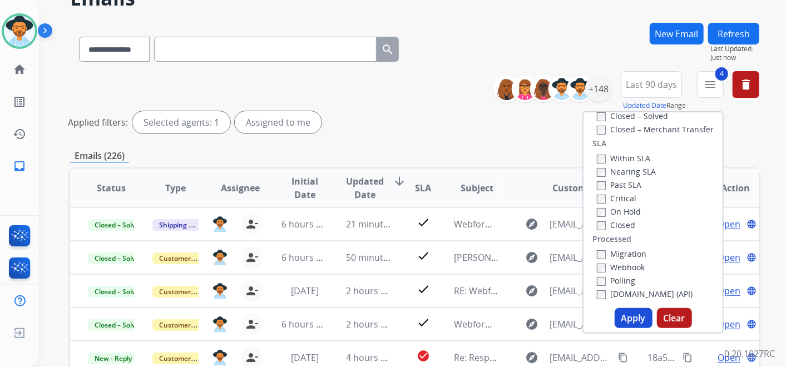
click at [627, 316] on button "Apply" at bounding box center [633, 318] width 38 height 20
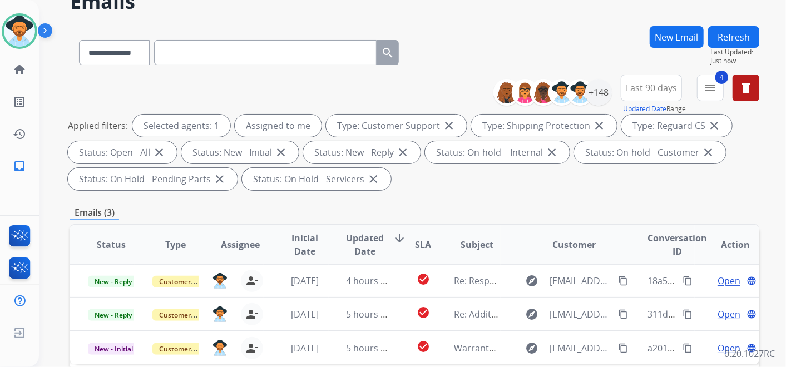
scroll to position [123, 0]
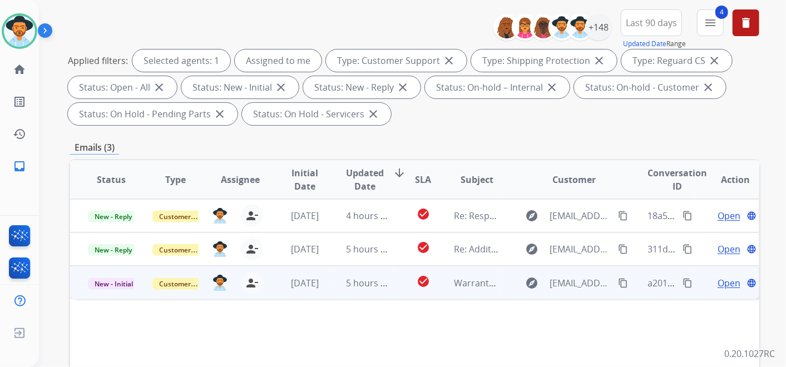
click at [717, 280] on span "Open" at bounding box center [728, 282] width 23 height 13
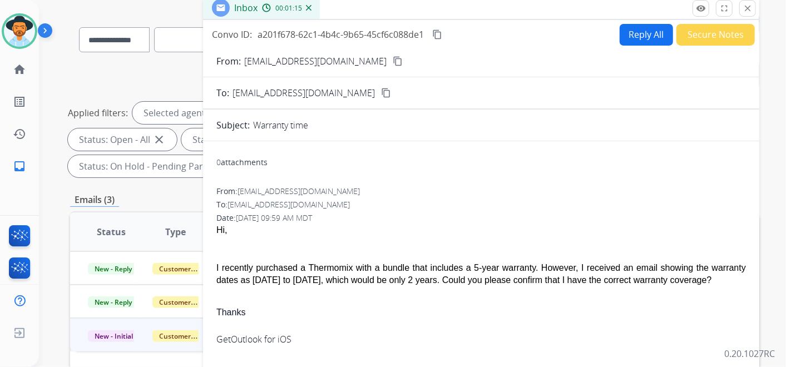
scroll to position [0, 0]
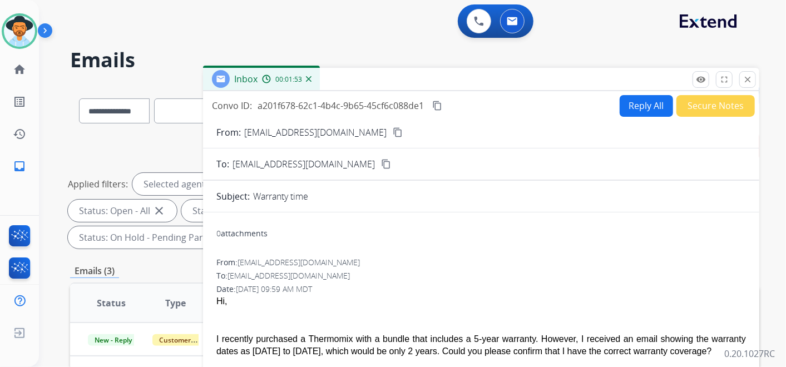
click at [441, 107] on mat-icon "content_copy" at bounding box center [437, 106] width 10 height 10
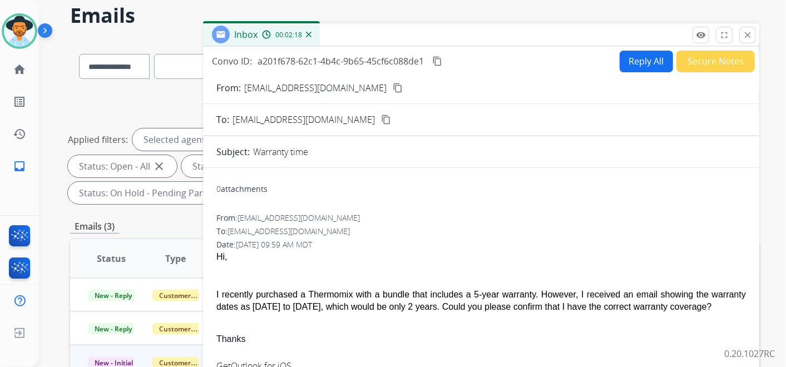
scroll to position [123, 0]
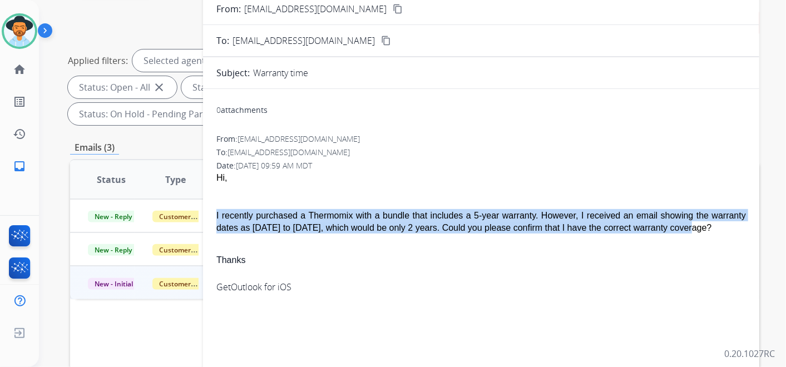
drag, startPoint x: 698, startPoint y: 226, endPoint x: 214, endPoint y: 210, distance: 484.0
click at [214, 210] on div "0 attachments From: gisi64@hotmail.com To: warrantyops@extend.com Date: 08/13/2…" at bounding box center [481, 266] width 556 height 336
copy span "I recently purchased a Thermomix with a bundle that includes a 5-year warranty.…"
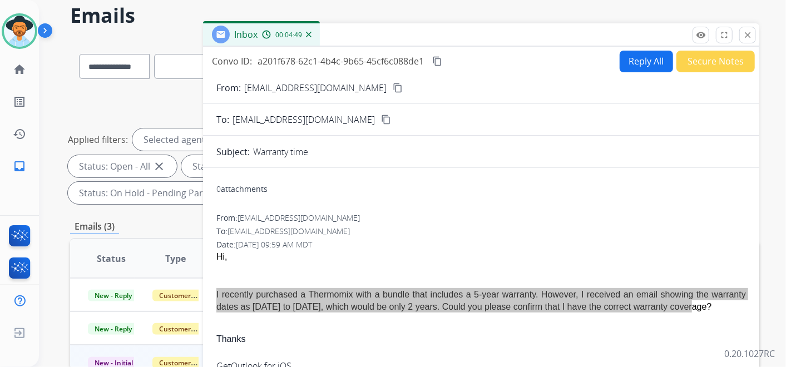
scroll to position [0, 0]
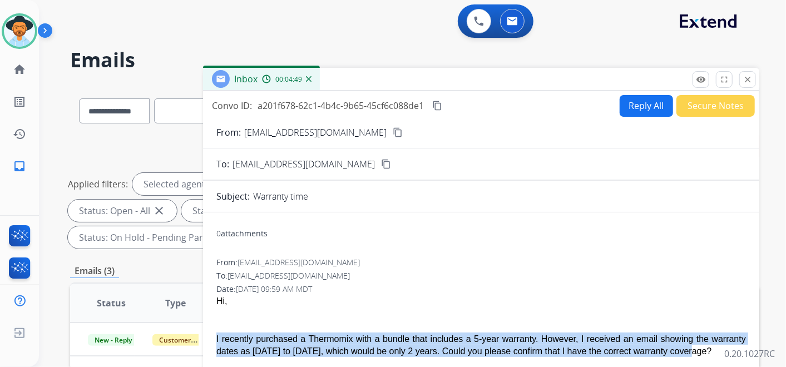
click at [630, 106] on button "Reply All" at bounding box center [645, 106] width 53 height 22
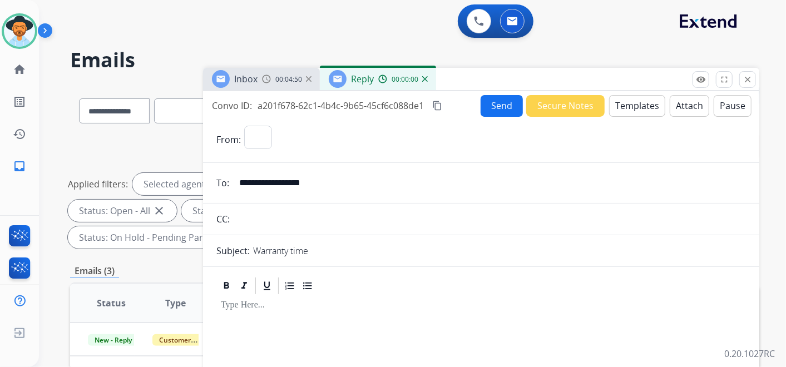
select select "**********"
click at [632, 104] on button "Templates" at bounding box center [637, 106] width 56 height 22
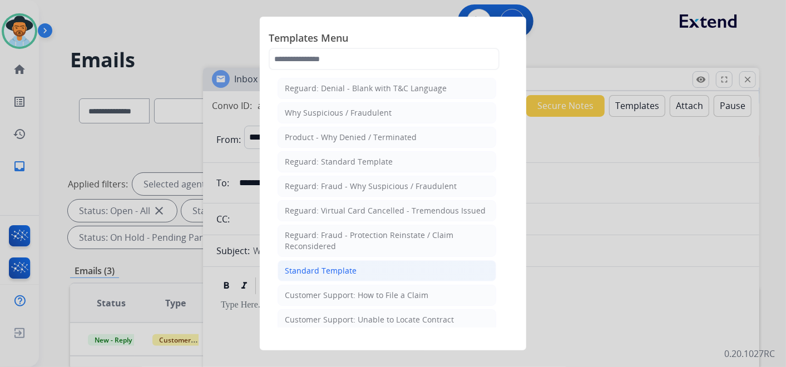
click at [372, 270] on li "Standard Template" at bounding box center [386, 270] width 219 height 21
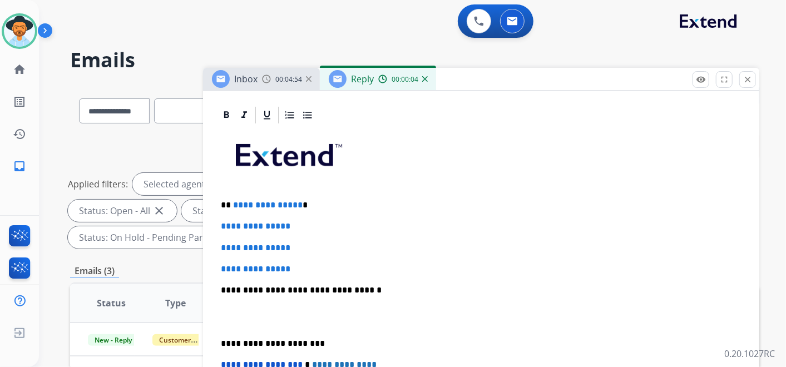
scroll to position [247, 0]
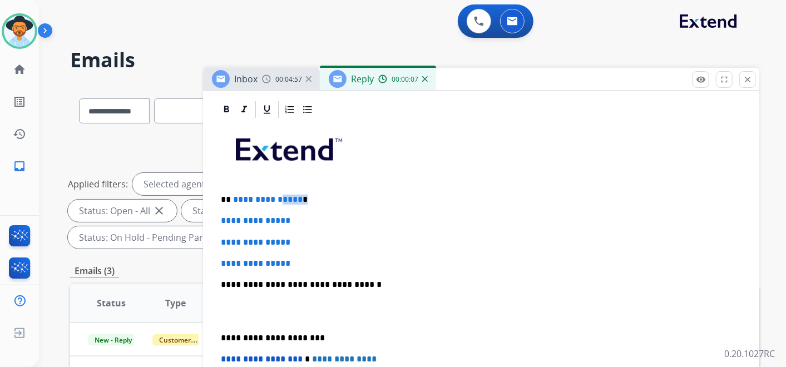
drag, startPoint x: 303, startPoint y: 200, endPoint x: 286, endPoint y: 210, distance: 19.9
click at [283, 208] on div "**********" at bounding box center [480, 311] width 529 height 383
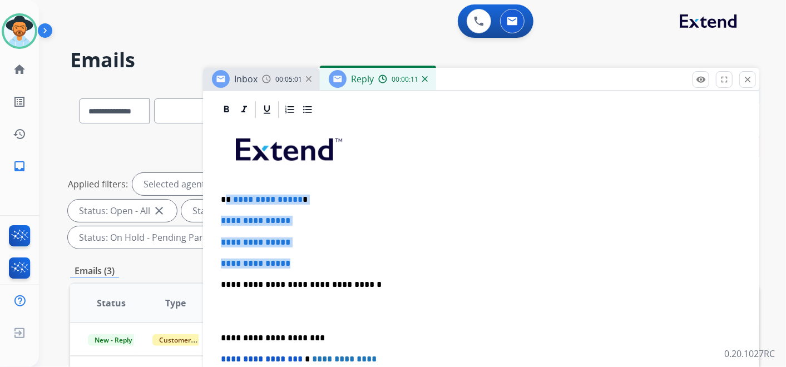
drag, startPoint x: 306, startPoint y: 264, endPoint x: 228, endPoint y: 195, distance: 104.0
click at [228, 195] on div "**********" at bounding box center [480, 311] width 529 height 383
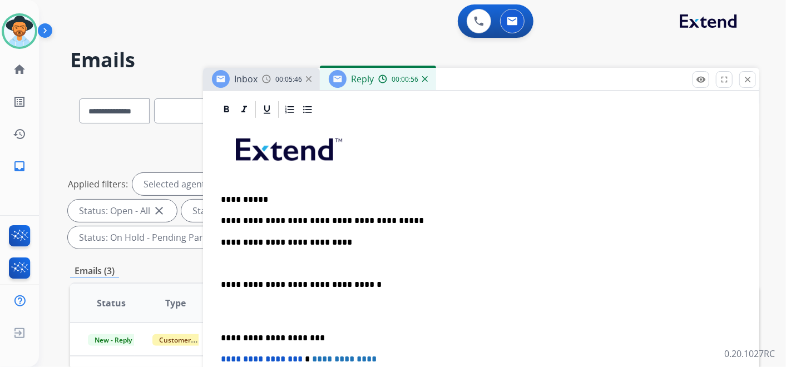
click at [332, 239] on p "**********" at bounding box center [477, 242] width 512 height 10
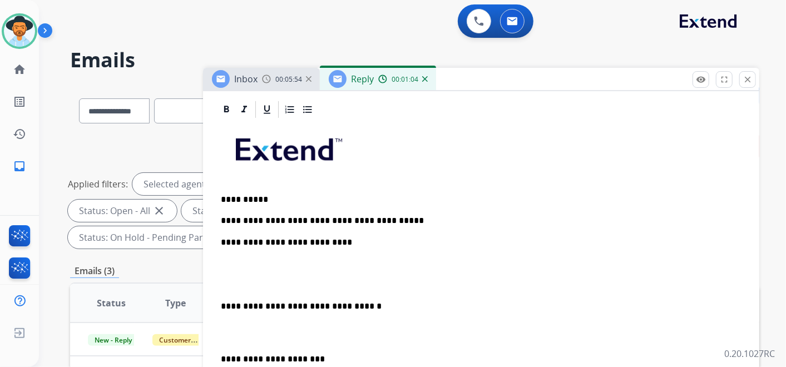
click at [311, 259] on p at bounding box center [481, 264] width 520 height 10
click at [348, 260] on p "**********" at bounding box center [477, 264] width 512 height 10
click at [400, 262] on p "**********" at bounding box center [477, 264] width 512 height 10
click at [304, 260] on p "**********" at bounding box center [477, 264] width 512 height 10
click at [316, 262] on p "**********" at bounding box center [477, 264] width 512 height 10
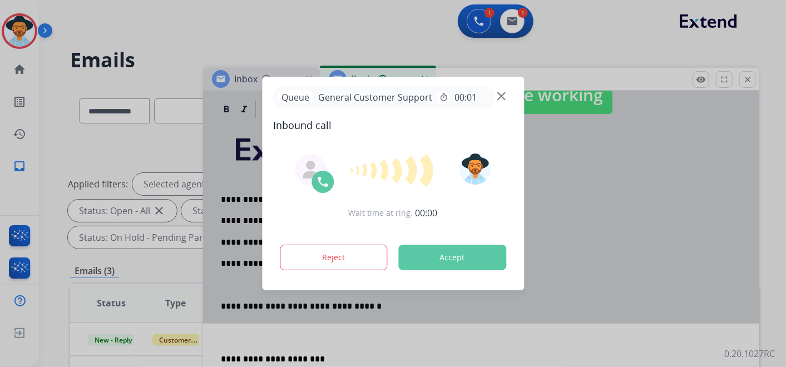
click at [410, 264] on button "Accept" at bounding box center [452, 258] width 108 height 26
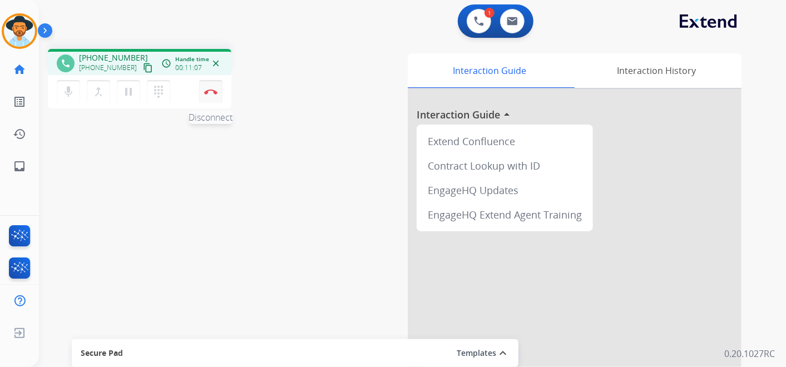
click at [212, 92] on img at bounding box center [210, 92] width 13 height 6
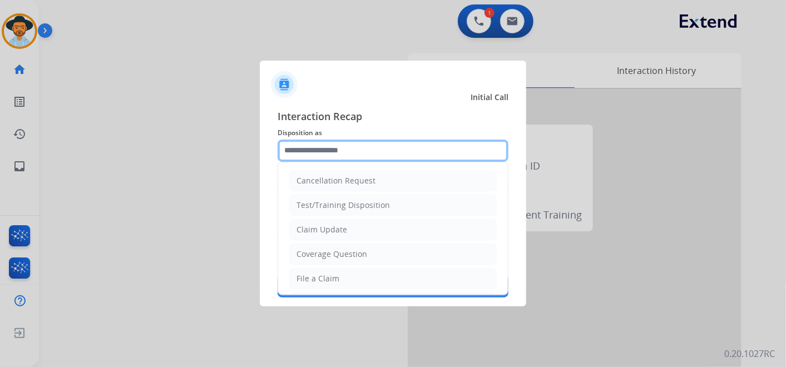
click at [356, 152] on input "text" at bounding box center [392, 151] width 231 height 22
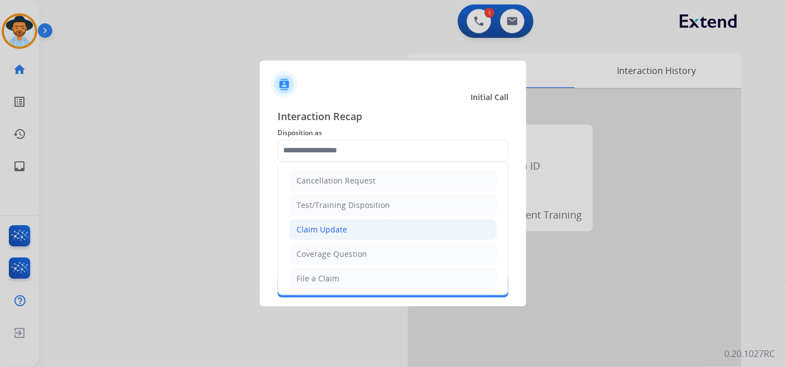
click at [353, 227] on li "Claim Update" at bounding box center [392, 229] width 207 height 21
type input "**********"
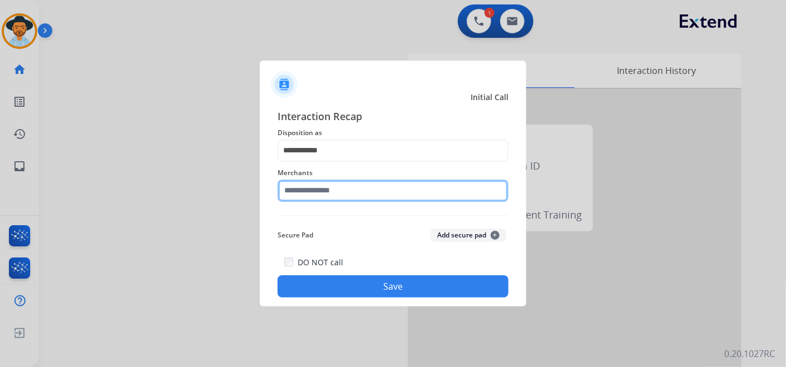
click at [342, 192] on input "text" at bounding box center [392, 191] width 231 height 22
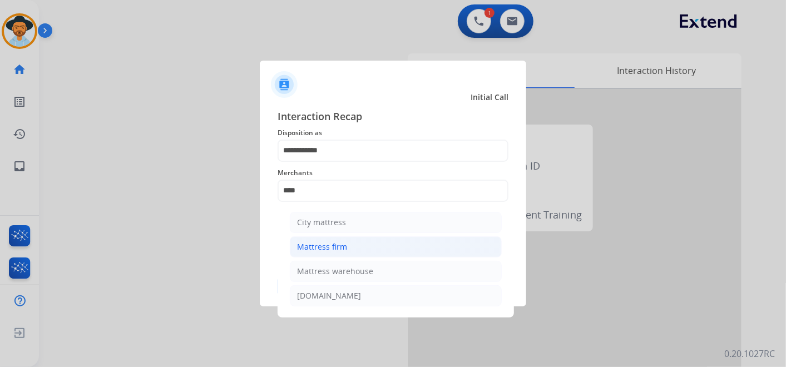
click at [348, 243] on li "Mattress firm" at bounding box center [396, 246] width 212 height 21
type input "**********"
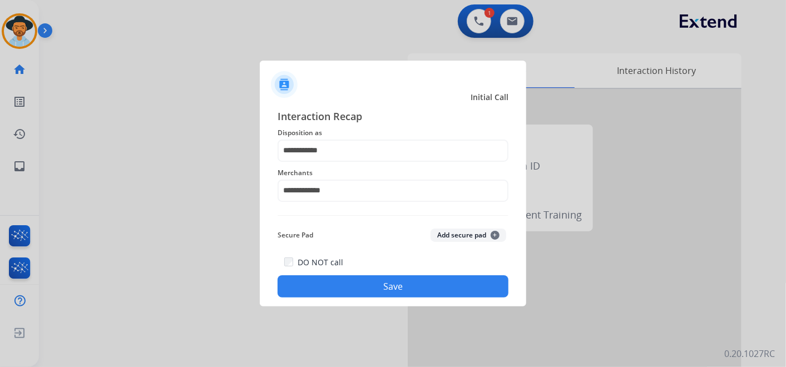
click at [381, 289] on button "Save" at bounding box center [392, 286] width 231 height 22
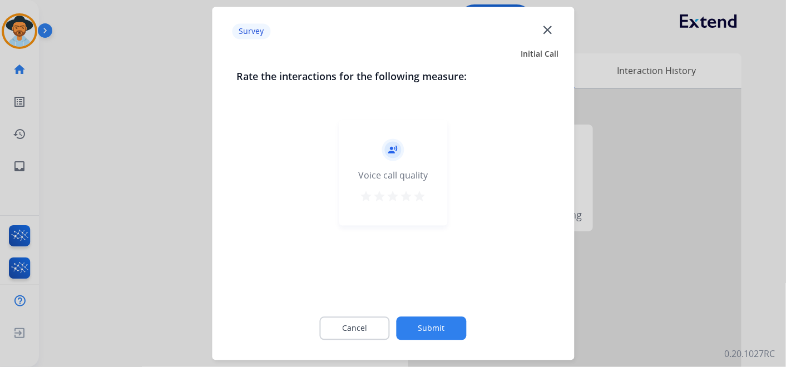
click at [419, 194] on mat-icon "star" at bounding box center [419, 196] width 13 height 13
click at [454, 326] on button "Submit" at bounding box center [431, 328] width 70 height 23
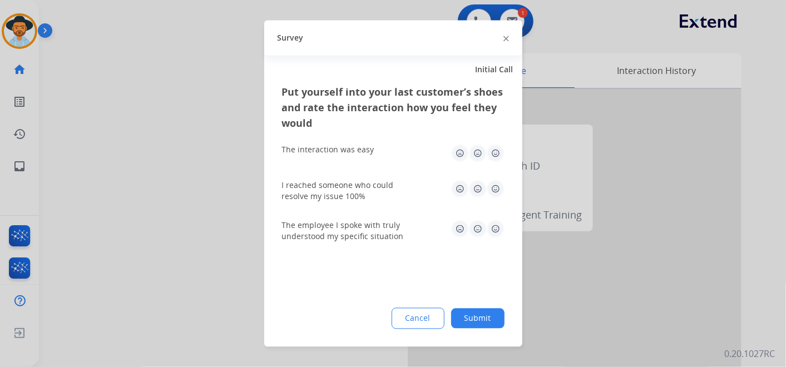
click at [499, 155] on img at bounding box center [496, 154] width 18 height 18
click at [494, 187] on img at bounding box center [496, 189] width 18 height 18
click at [501, 226] on img at bounding box center [496, 229] width 18 height 18
click at [485, 322] on button "Submit" at bounding box center [477, 319] width 53 height 20
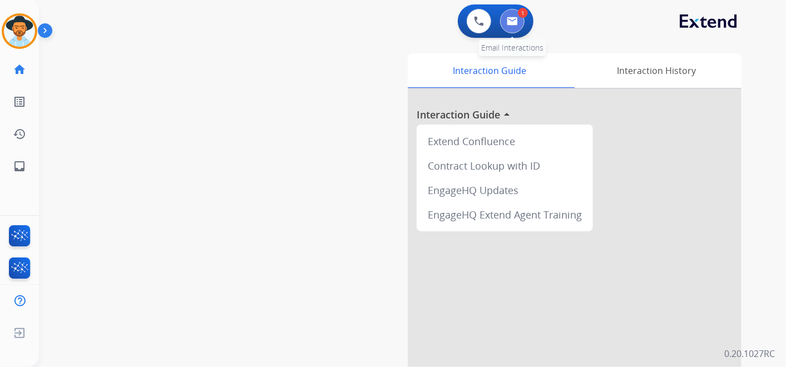
click at [514, 23] on img at bounding box center [512, 21] width 11 height 9
select select "**********"
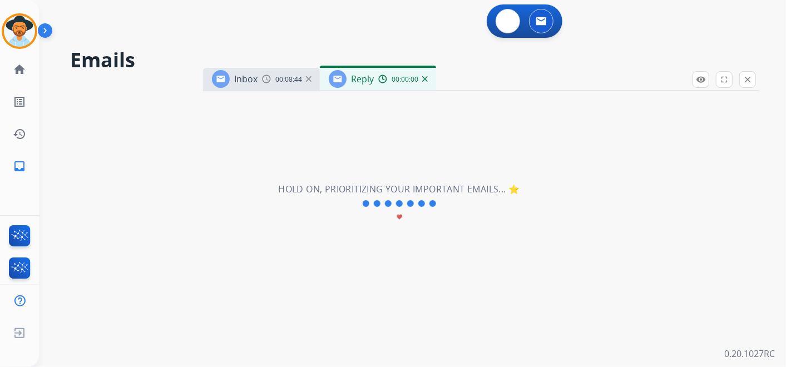
select select "**********"
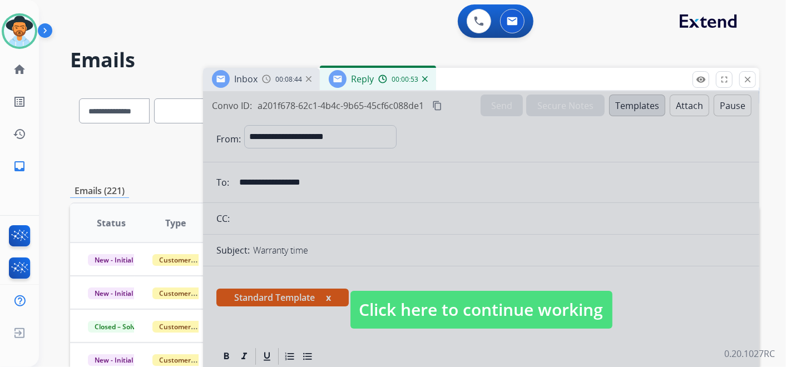
click at [537, 311] on span "Click here to continue working" at bounding box center [481, 310] width 262 height 38
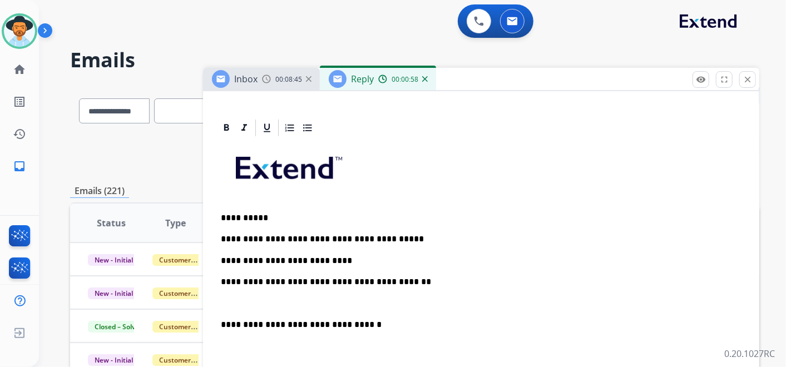
scroll to position [247, 0]
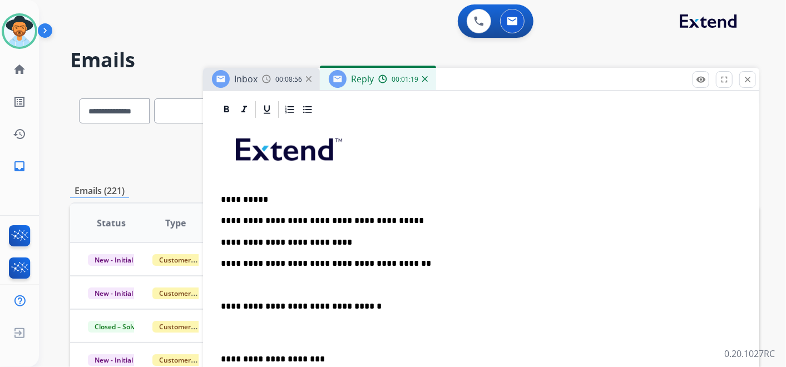
click at [414, 262] on p "**********" at bounding box center [477, 264] width 512 height 10
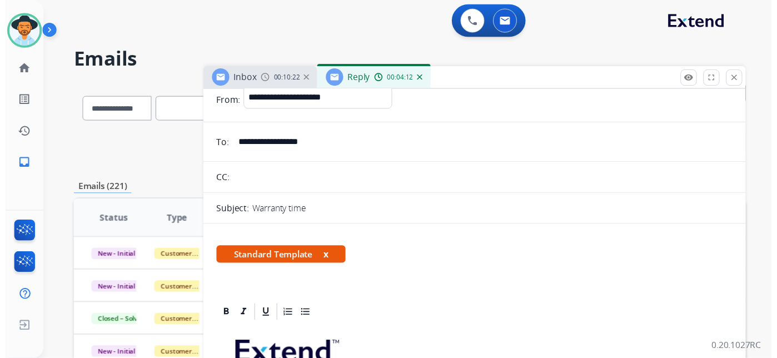
scroll to position [0, 0]
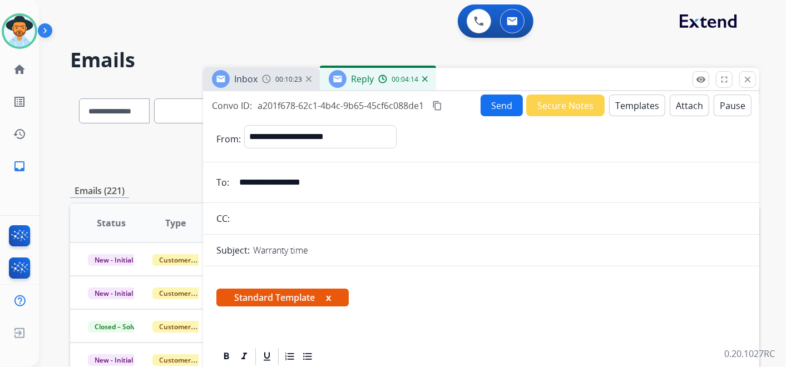
click at [502, 103] on button "Send" at bounding box center [501, 106] width 42 height 22
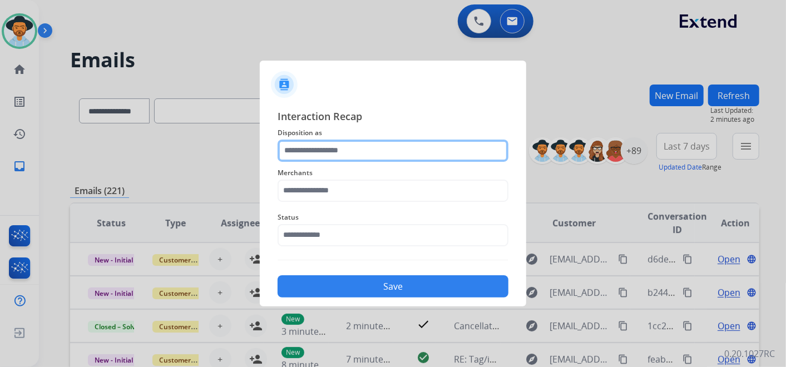
click at [358, 141] on input "text" at bounding box center [392, 151] width 231 height 22
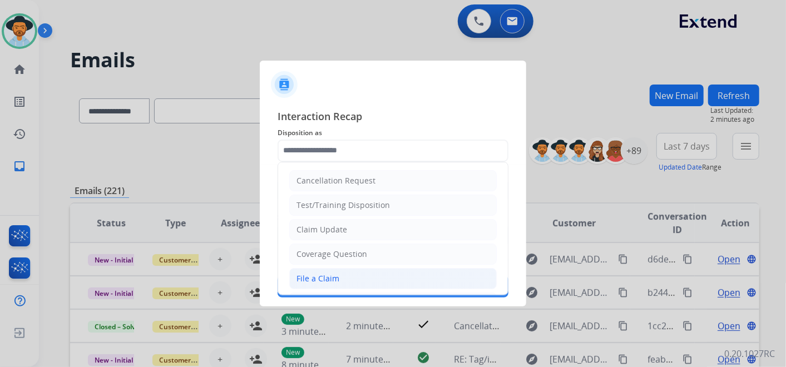
click at [348, 275] on li "File a Claim" at bounding box center [392, 278] width 207 height 21
type input "**********"
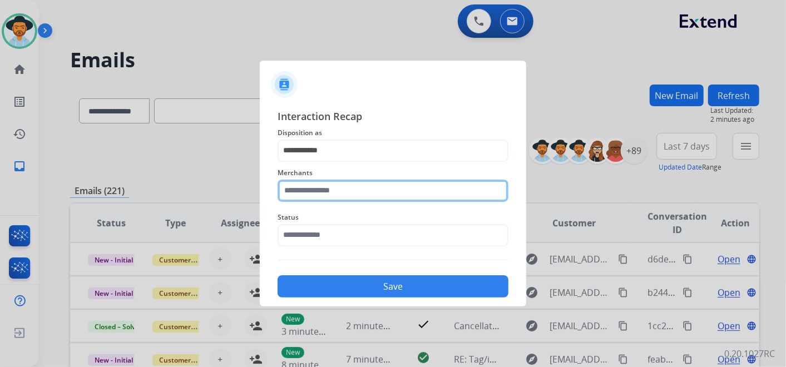
click at [344, 191] on input "text" at bounding box center [392, 191] width 231 height 22
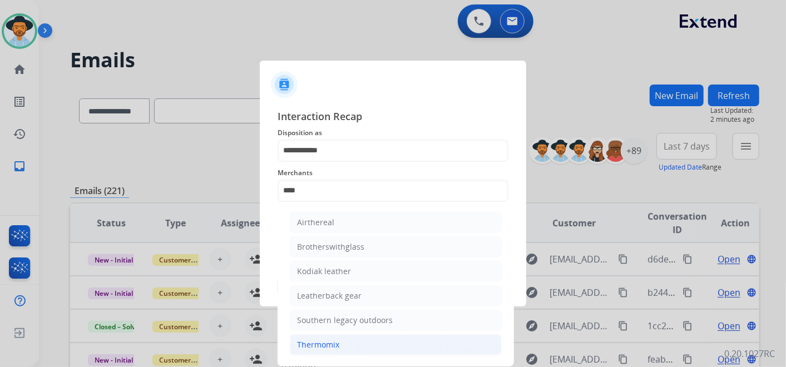
click at [353, 344] on li "Thermomix" at bounding box center [396, 344] width 212 height 21
type input "*********"
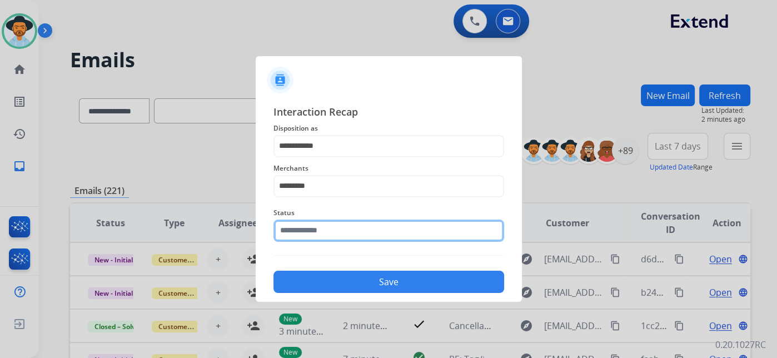
click at [353, 227] on input "text" at bounding box center [389, 231] width 231 height 22
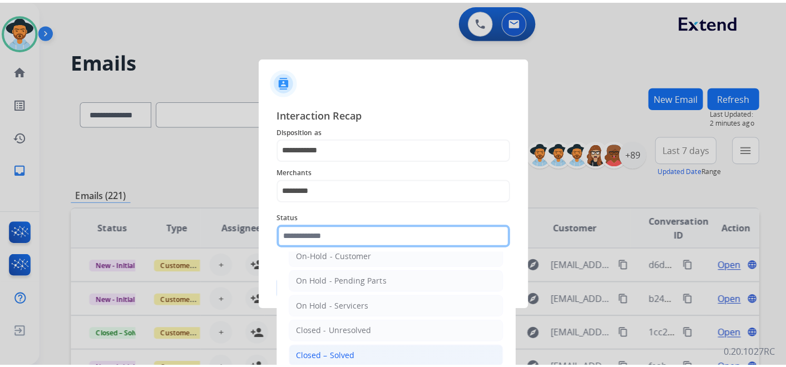
scroll to position [63, 0]
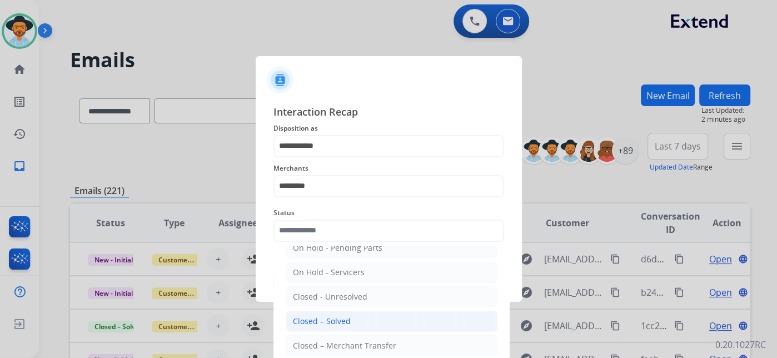
click at [355, 319] on li "Closed – Solved" at bounding box center [392, 321] width 212 height 21
type input "**********"
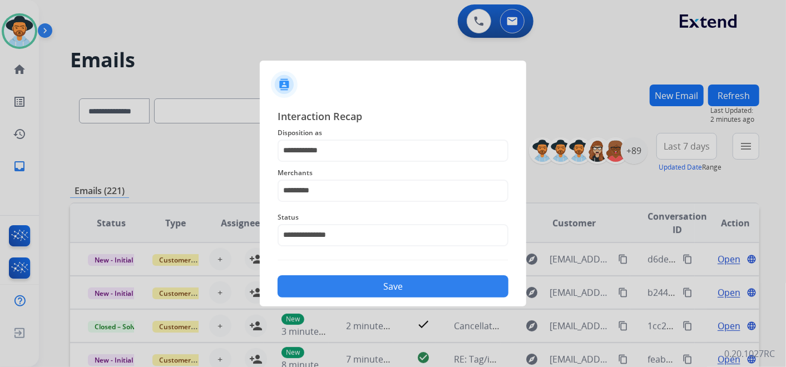
click at [360, 282] on button "Save" at bounding box center [392, 286] width 231 height 22
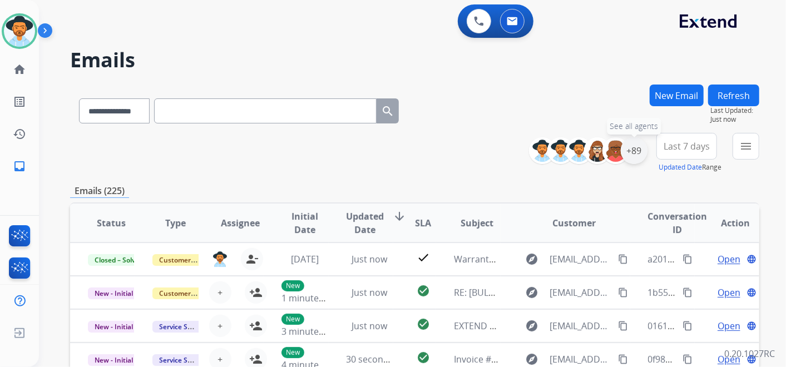
click at [634, 149] on div "+89" at bounding box center [633, 150] width 27 height 27
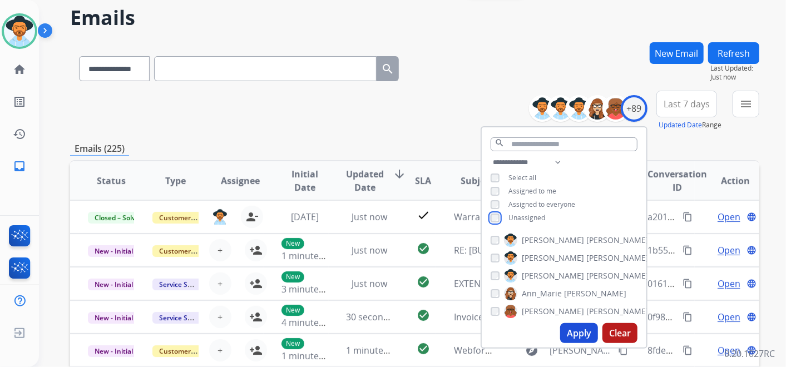
scroll to position [62, 0]
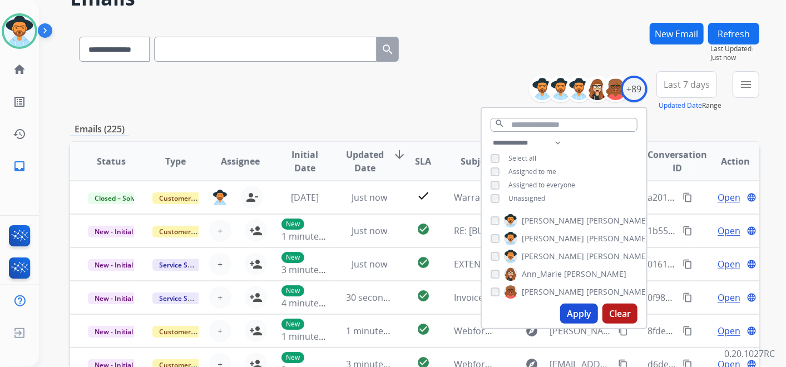
click at [579, 310] on button "Apply" at bounding box center [579, 314] width 38 height 20
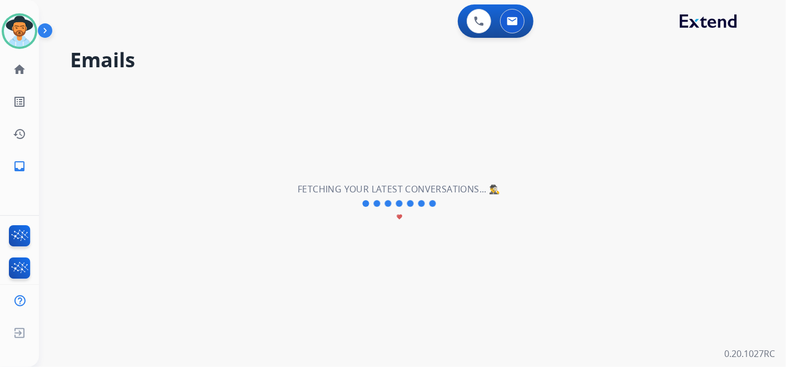
scroll to position [0, 0]
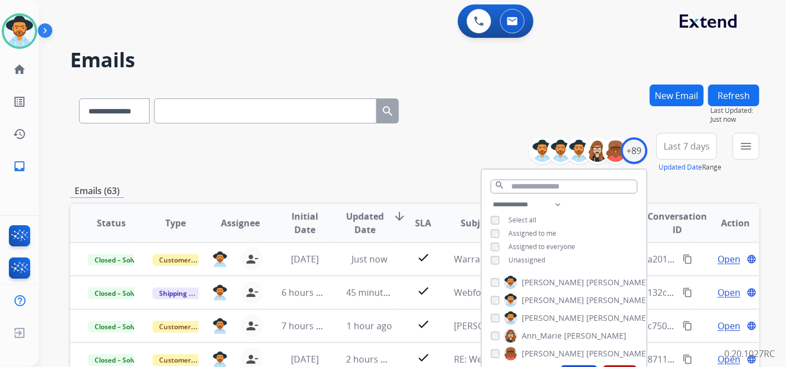
click at [694, 148] on span "Last 7 days" at bounding box center [686, 146] width 46 height 4
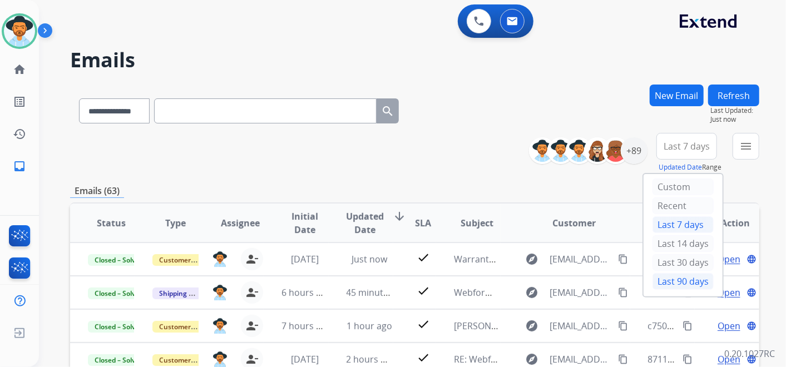
click at [672, 276] on div "Last 90 days" at bounding box center [682, 281] width 61 height 17
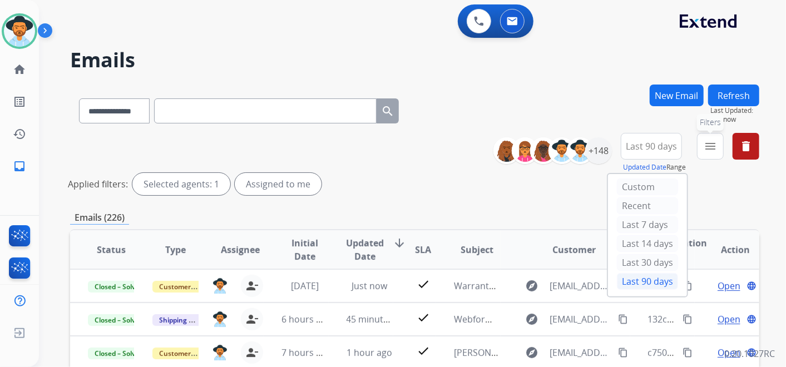
click at [708, 145] on mat-icon "menu" at bounding box center [709, 146] width 13 height 13
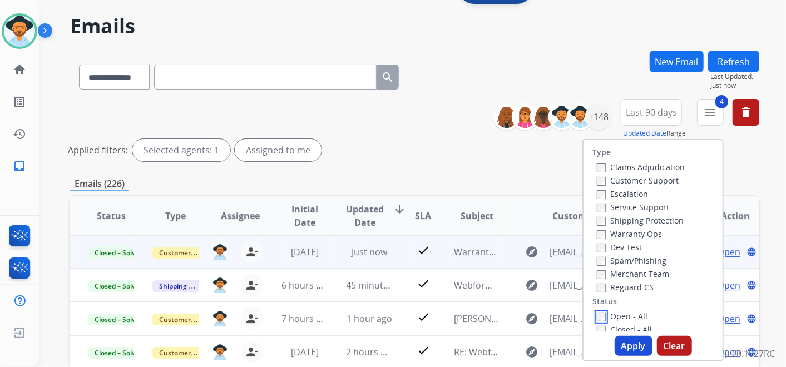
scroll to position [123, 0]
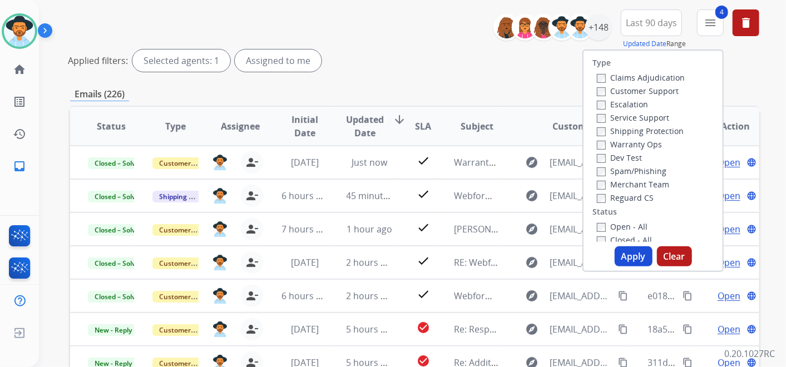
drag, startPoint x: 633, startPoint y: 259, endPoint x: 627, endPoint y: 256, distance: 6.2
click at [632, 259] on button "Apply" at bounding box center [633, 256] width 38 height 20
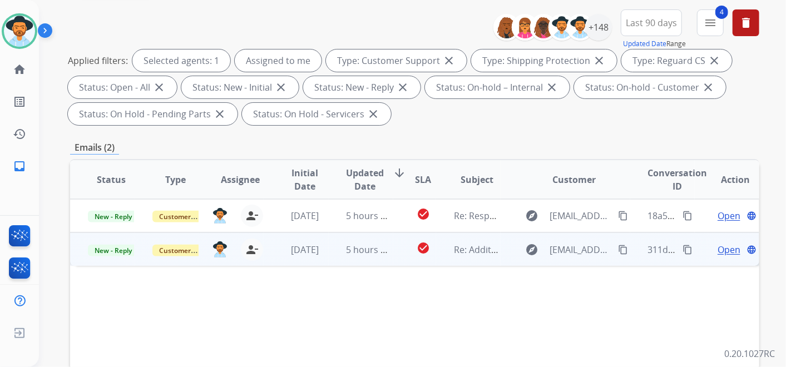
click at [721, 250] on span "Open" at bounding box center [728, 249] width 23 height 13
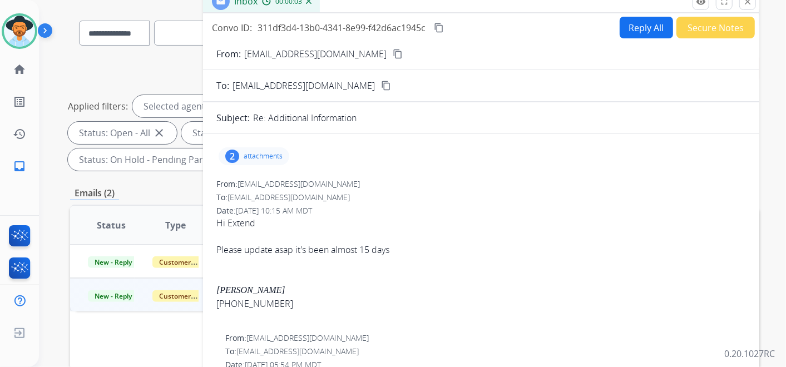
scroll to position [62, 0]
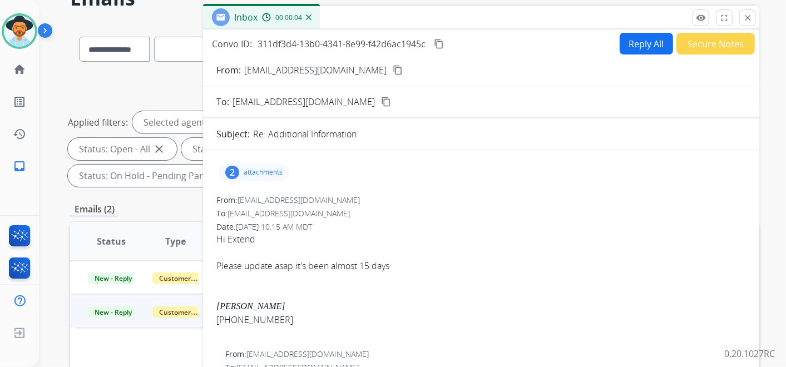
click at [393, 70] on mat-icon "content_copy" at bounding box center [398, 70] width 10 height 10
click at [262, 175] on p "attachments" at bounding box center [263, 172] width 39 height 9
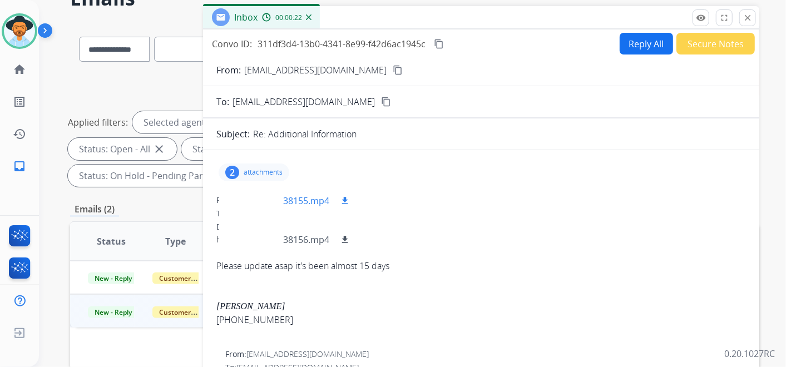
click at [255, 198] on div at bounding box center [255, 200] width 56 height 39
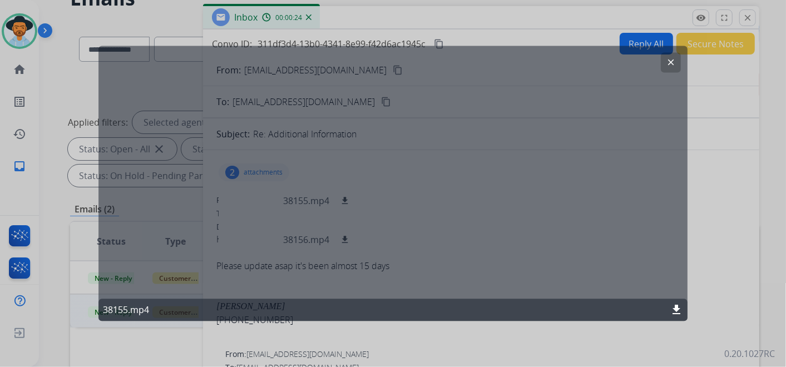
click at [672, 62] on mat-icon "clear" at bounding box center [671, 63] width 10 height 10
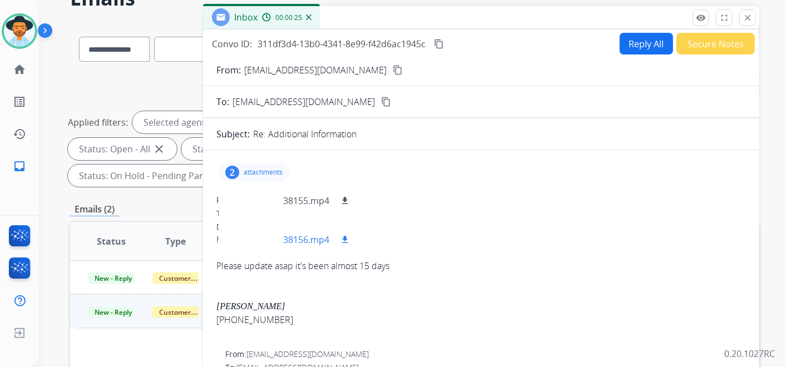
click at [267, 228] on div at bounding box center [255, 239] width 56 height 39
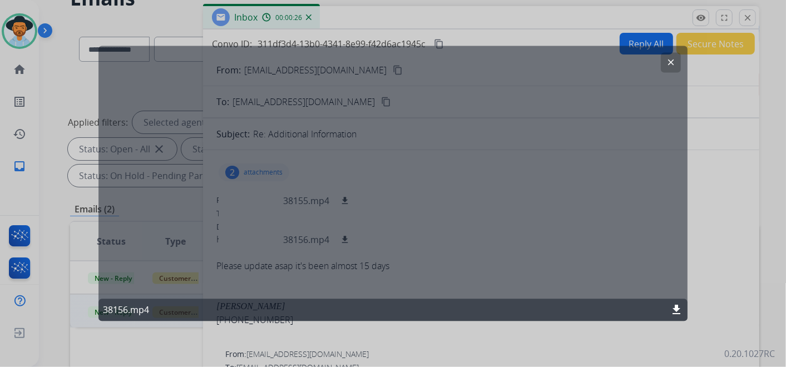
click at [670, 62] on mat-icon "clear" at bounding box center [671, 63] width 10 height 10
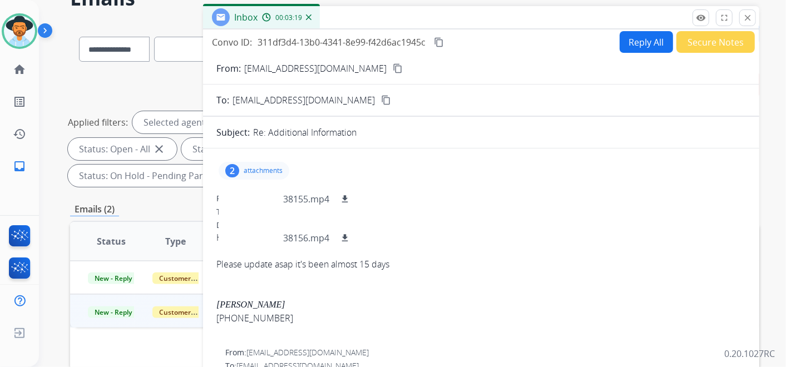
scroll to position [0, 0]
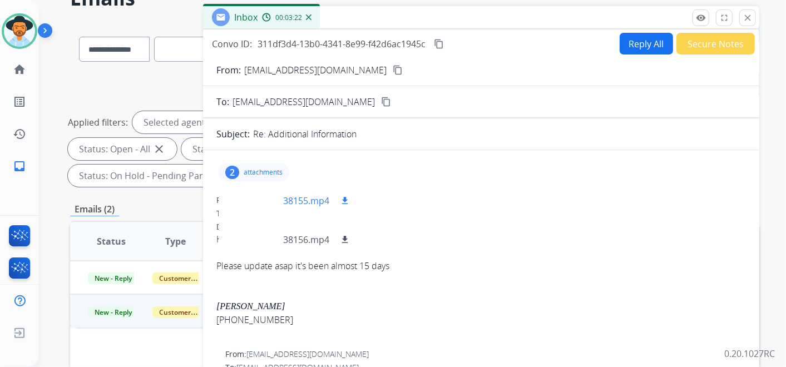
click at [257, 198] on div at bounding box center [255, 200] width 56 height 39
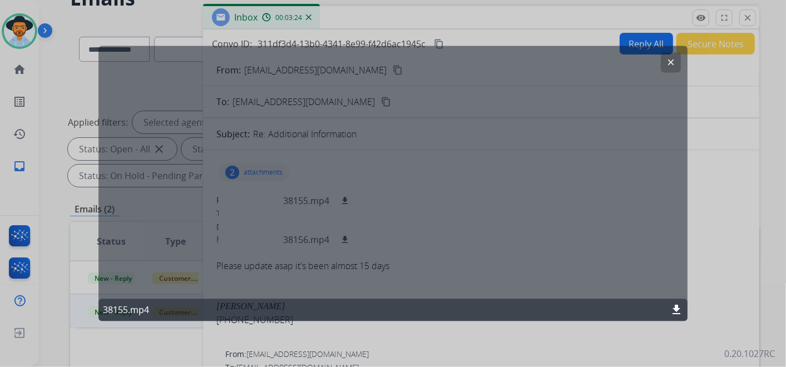
click at [668, 59] on mat-icon "clear" at bounding box center [671, 63] width 10 height 10
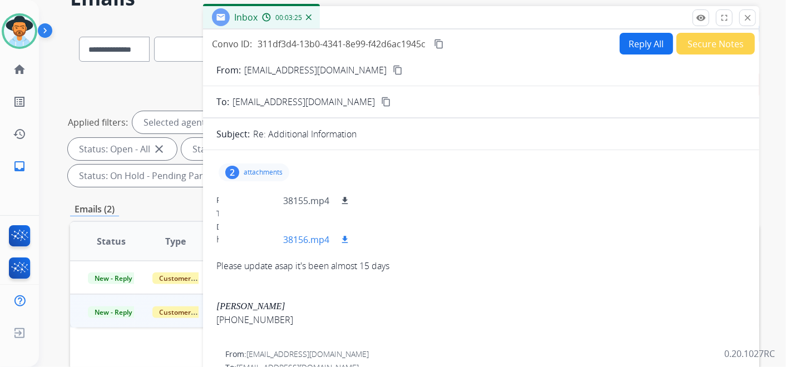
click at [266, 229] on div at bounding box center [255, 239] width 56 height 39
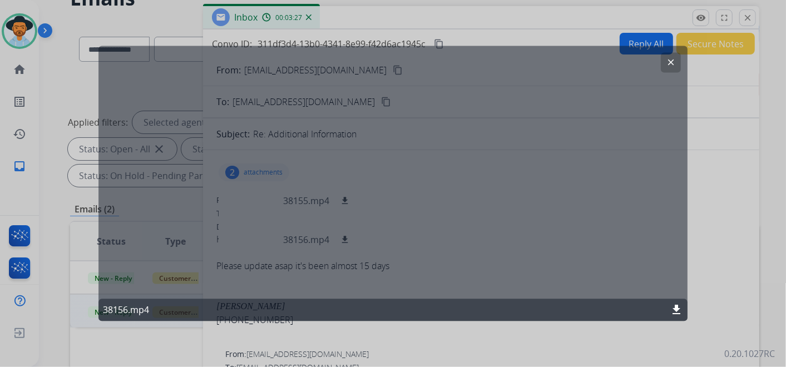
click at [677, 309] on mat-icon "download" at bounding box center [675, 310] width 13 height 13
click at [673, 307] on mat-icon "download" at bounding box center [675, 310] width 13 height 13
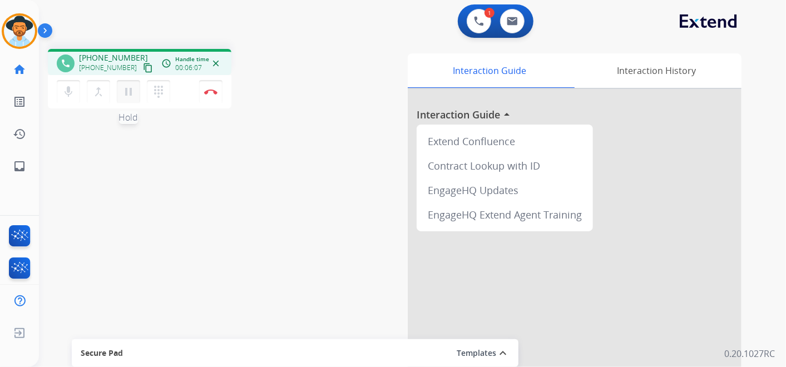
click at [127, 92] on mat-icon "pause" at bounding box center [128, 91] width 13 height 13
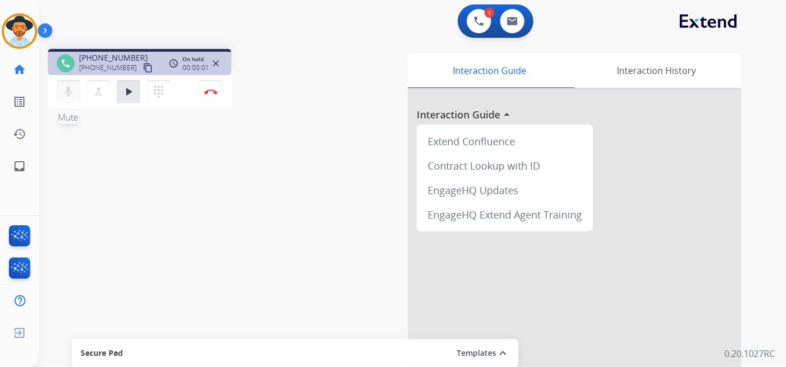
click at [61, 90] on button "mic Mute" at bounding box center [68, 91] width 23 height 23
click at [297, 227] on div "phone +13144964169 +13144964169 content_copy access_time Call metrics Queue 00:…" at bounding box center [399, 272] width 720 height 464
click at [317, 217] on div "phone +13144964169 +13144964169 content_copy access_time Call metrics Queue 00:…" at bounding box center [399, 272] width 720 height 464
click at [135, 95] on button "play_arrow Hold" at bounding box center [128, 91] width 23 height 23
click at [73, 89] on mat-icon "mic_off" at bounding box center [68, 91] width 13 height 13
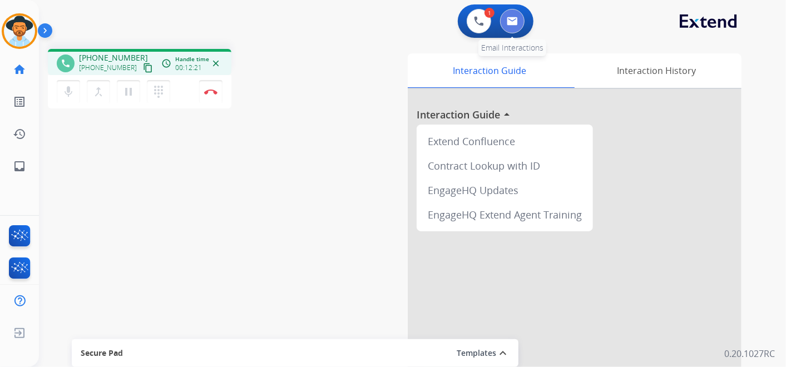
click at [507, 19] on img at bounding box center [512, 21] width 11 height 9
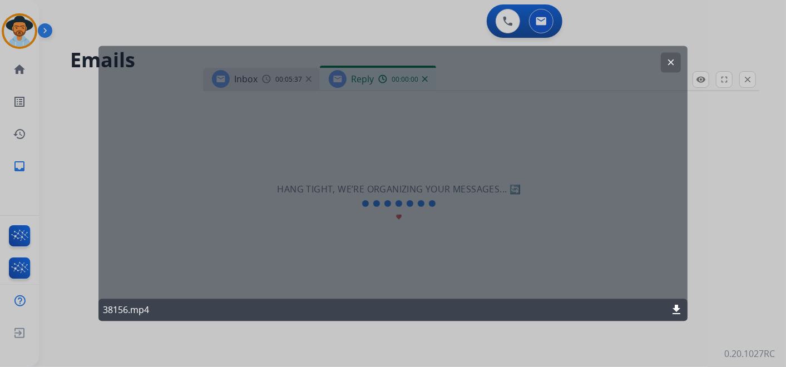
select select "**********"
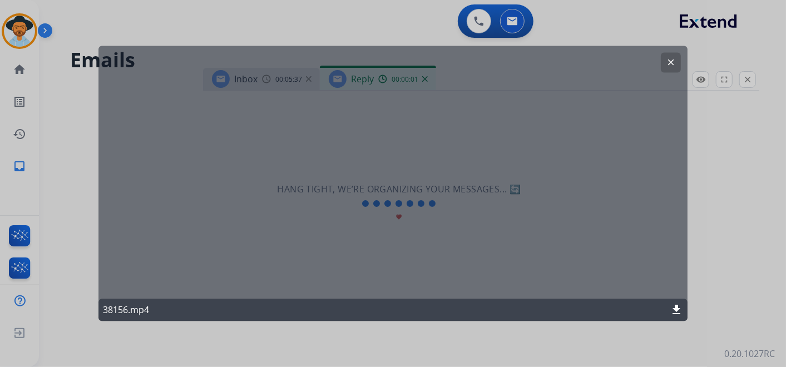
click at [671, 60] on mat-icon "clear" at bounding box center [671, 63] width 10 height 10
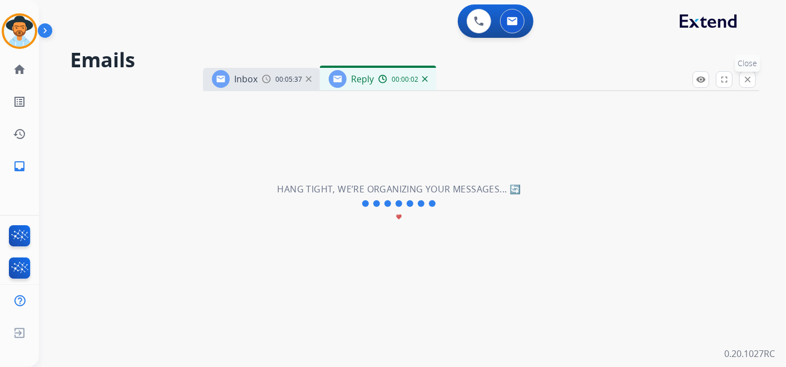
click at [743, 83] on mat-icon "close" at bounding box center [747, 80] width 10 height 10
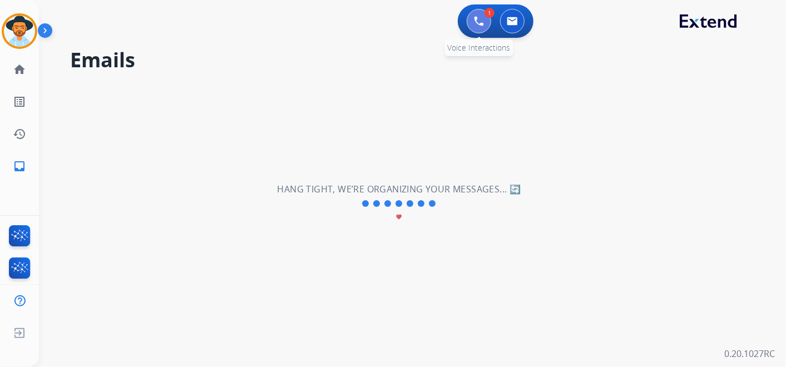
click at [486, 30] on button at bounding box center [478, 21] width 24 height 24
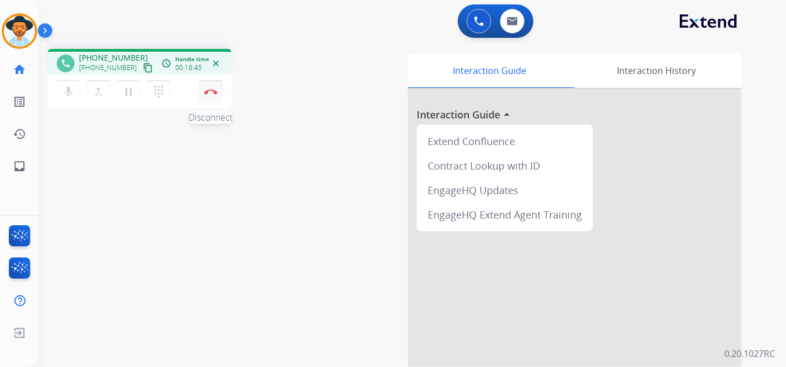
click at [214, 93] on img at bounding box center [210, 92] width 13 height 6
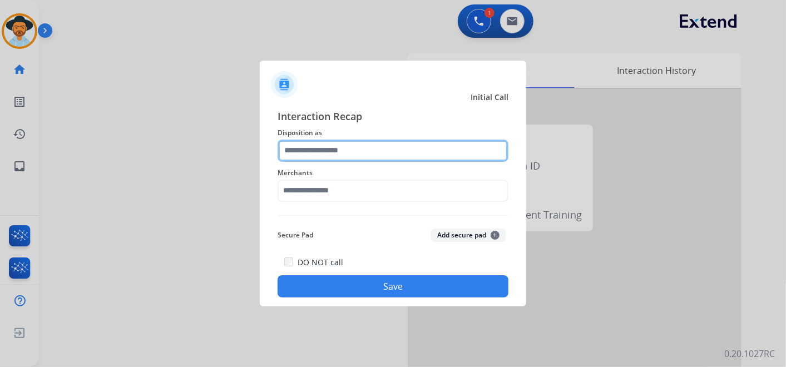
click at [397, 141] on input "text" at bounding box center [392, 151] width 231 height 22
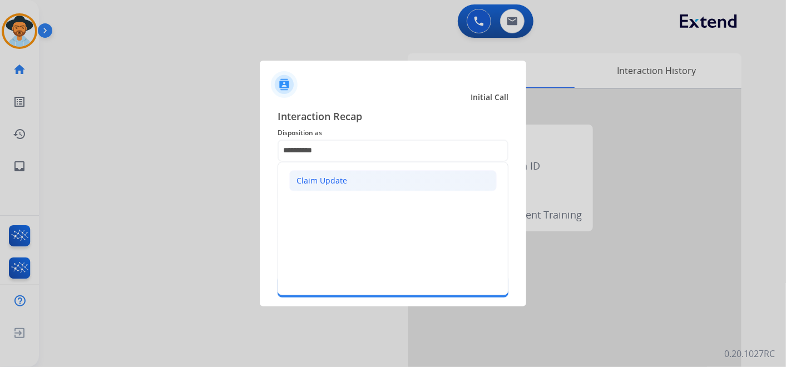
click at [392, 179] on li "Claim Update" at bounding box center [392, 180] width 207 height 21
type input "**********"
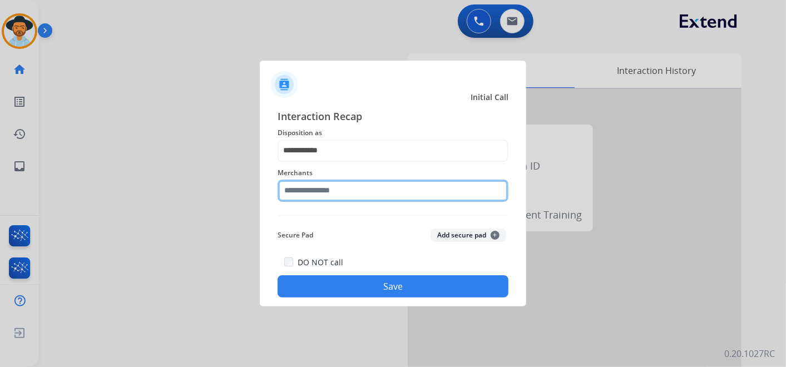
click at [379, 193] on input "text" at bounding box center [392, 191] width 231 height 22
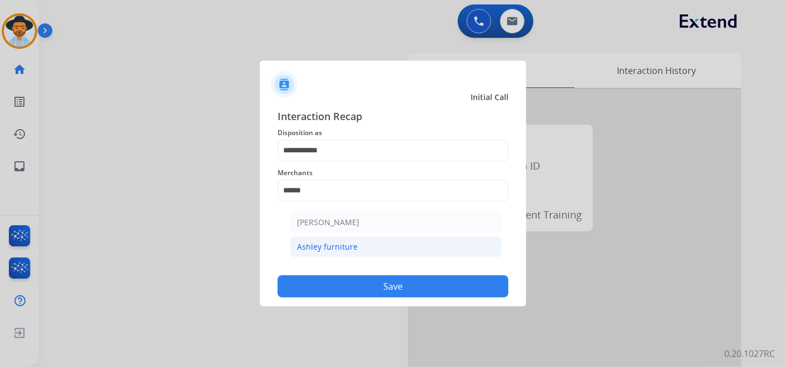
click at [322, 249] on div "Ashley furniture" at bounding box center [327, 246] width 61 height 11
type input "**********"
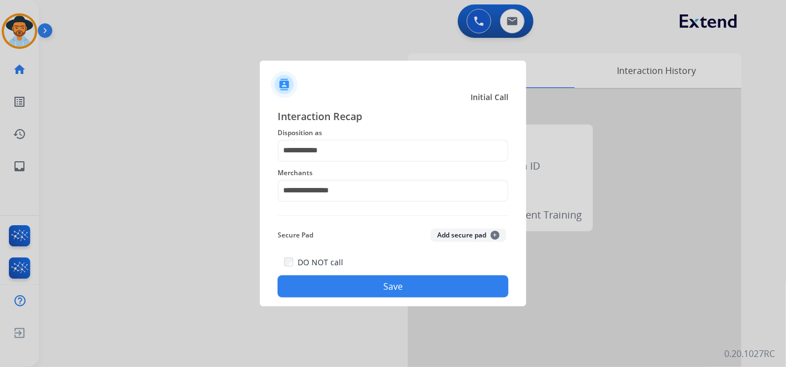
click at [364, 284] on button "Save" at bounding box center [392, 286] width 231 height 22
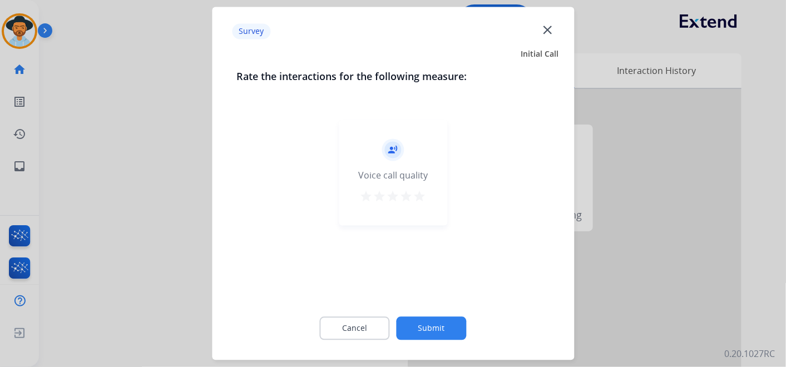
click at [425, 198] on div "record_voice_over Voice call quality star star star star star" at bounding box center [393, 173] width 108 height 106
click at [424, 198] on mat-icon "star" at bounding box center [419, 196] width 13 height 13
click at [436, 335] on button "Submit" at bounding box center [431, 328] width 70 height 23
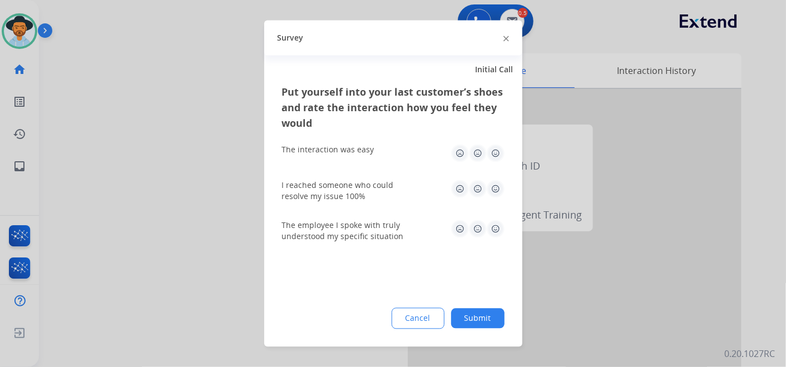
click at [491, 165] on div "The interaction was easy" at bounding box center [393, 154] width 222 height 36
click at [495, 156] on img at bounding box center [496, 154] width 18 height 18
click at [483, 186] on img at bounding box center [478, 189] width 18 height 18
click at [492, 189] on img at bounding box center [496, 189] width 18 height 18
click at [495, 234] on img at bounding box center [496, 229] width 18 height 18
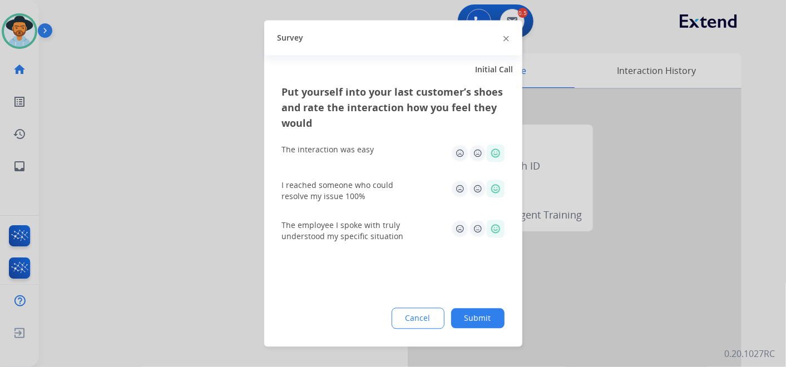
click at [492, 329] on div "Put yourself into your last customer’s shoes and rate the interaction how you f…" at bounding box center [393, 216] width 258 height 262
click at [494, 324] on button "Submit" at bounding box center [477, 319] width 53 height 20
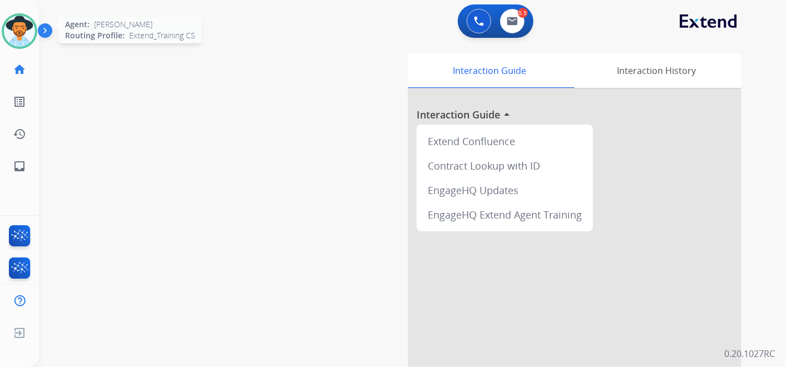
click at [30, 33] on img at bounding box center [19, 31] width 31 height 31
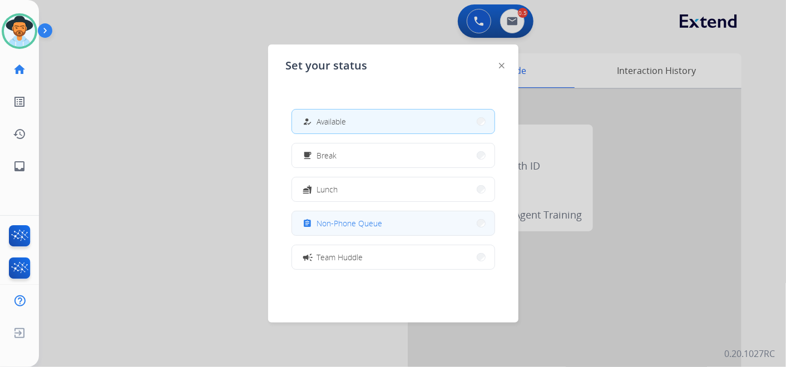
click at [331, 219] on span "Non-Phone Queue" at bounding box center [350, 223] width 66 height 12
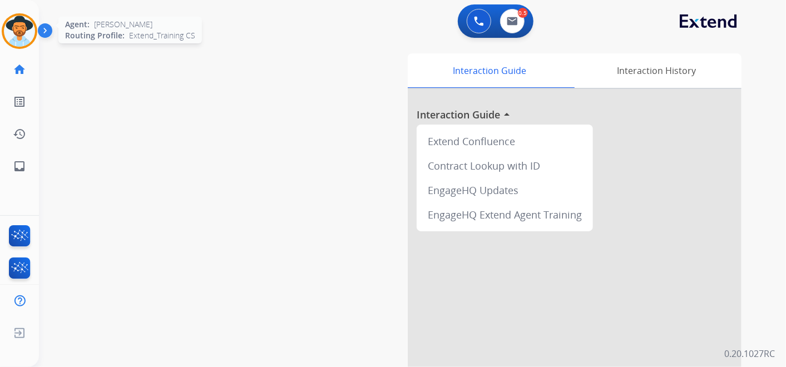
click at [29, 32] on img at bounding box center [19, 31] width 31 height 31
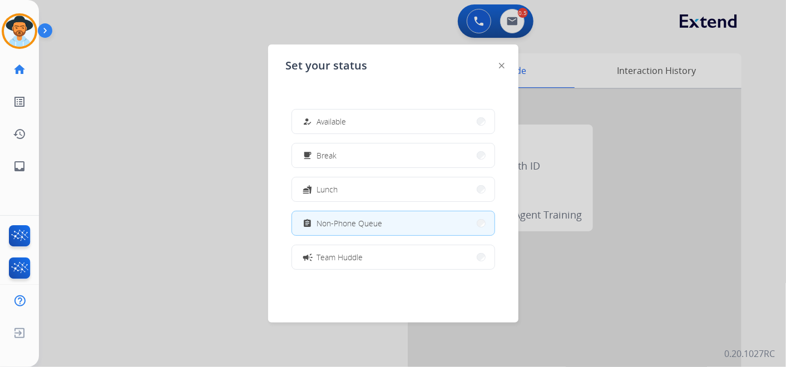
click at [378, 125] on button "how_to_reg Available" at bounding box center [393, 122] width 202 height 24
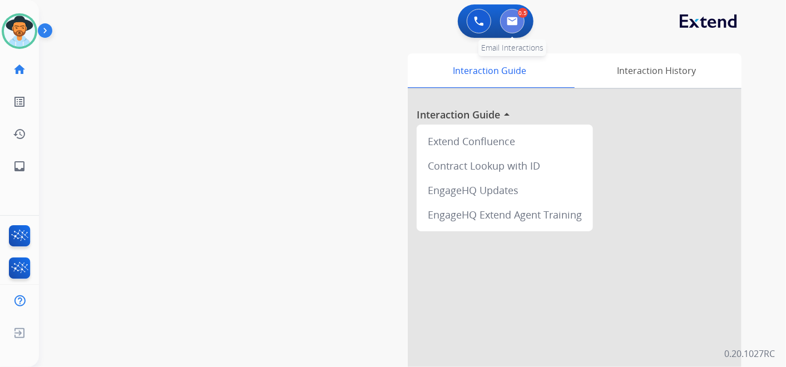
click at [510, 18] on img at bounding box center [512, 21] width 11 height 9
select select "**********"
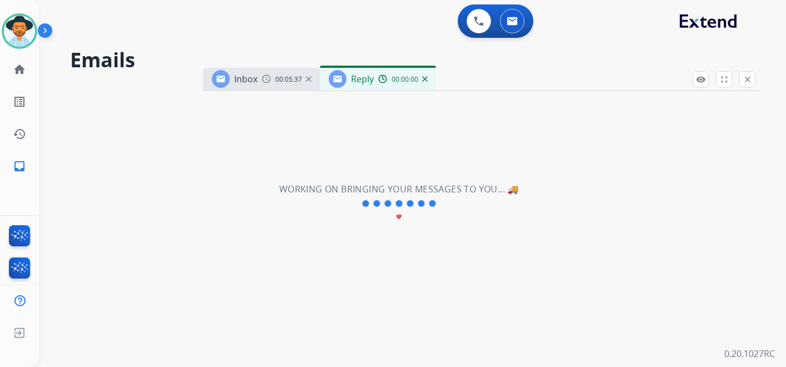
select select "**********"
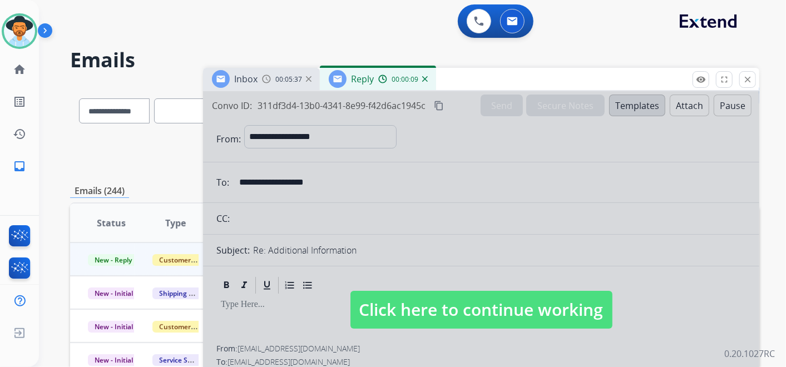
drag, startPoint x: 502, startPoint y: 309, endPoint x: 493, endPoint y: 304, distance: 10.5
click at [502, 309] on span "Click here to continue working" at bounding box center [481, 310] width 262 height 38
select select
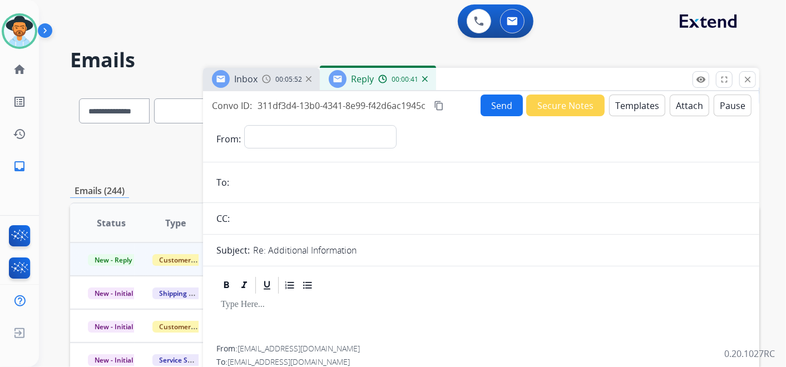
click at [308, 78] on img at bounding box center [309, 79] width 6 height 6
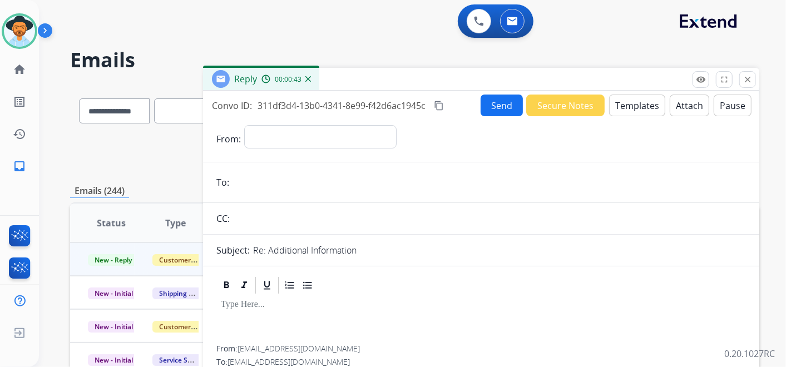
click at [310, 78] on img at bounding box center [308, 79] width 6 height 6
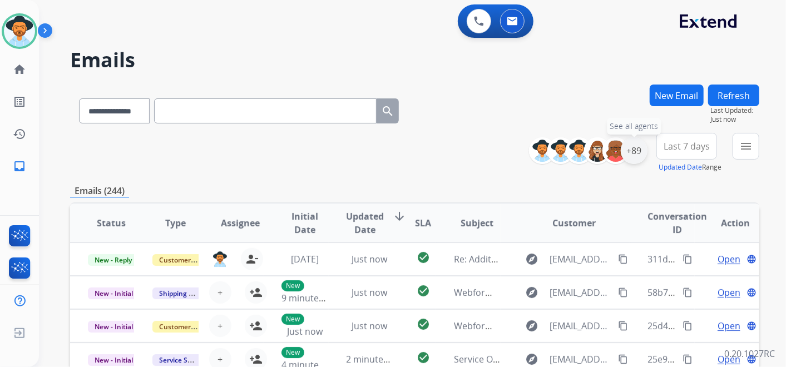
click at [632, 146] on div "+89" at bounding box center [633, 150] width 27 height 27
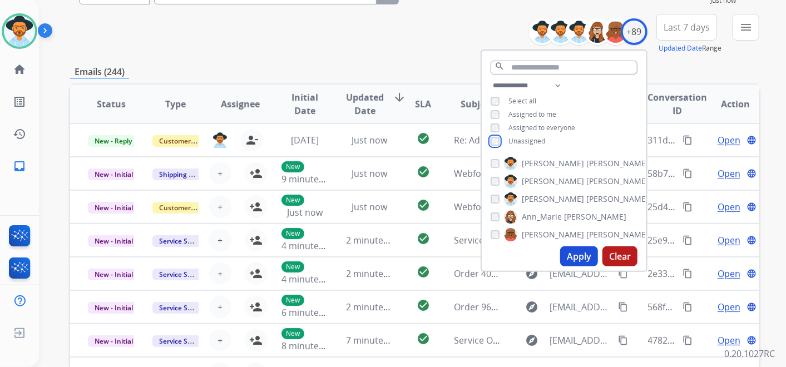
scroll to position [123, 0]
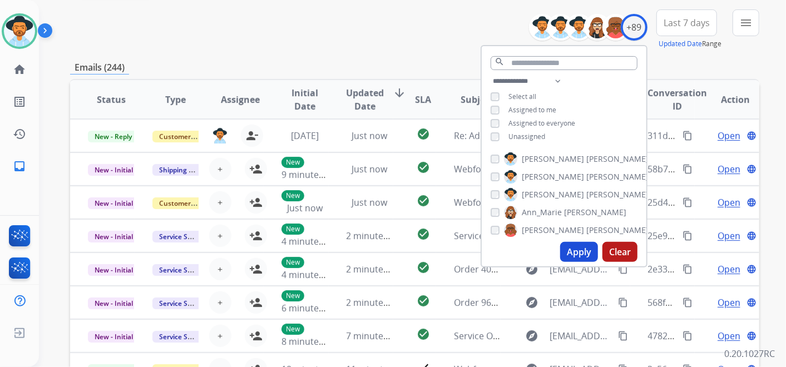
click at [578, 250] on button "Apply" at bounding box center [579, 252] width 38 height 20
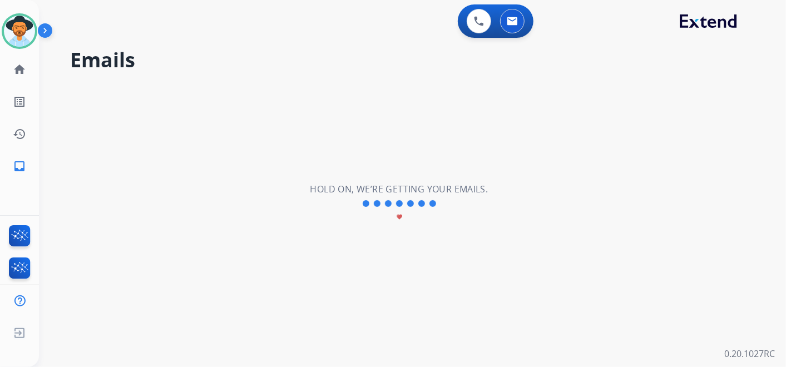
scroll to position [0, 0]
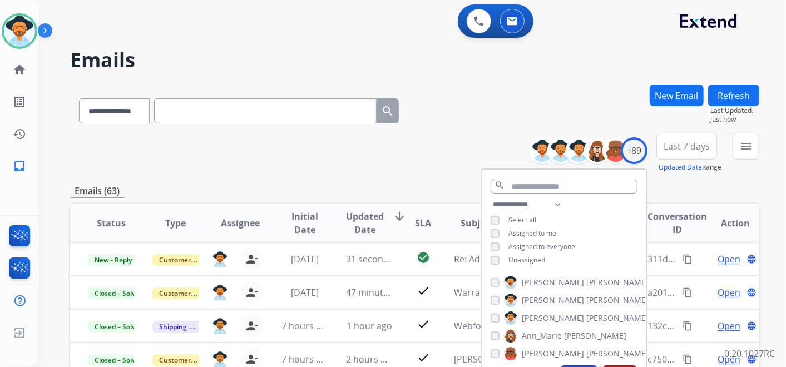
click at [677, 152] on button "Last 7 days" at bounding box center [686, 146] width 61 height 27
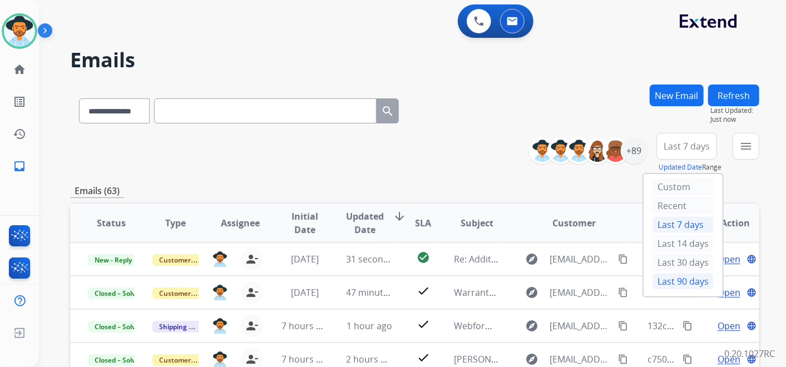
click at [678, 274] on div "Last 90 days" at bounding box center [682, 281] width 61 height 17
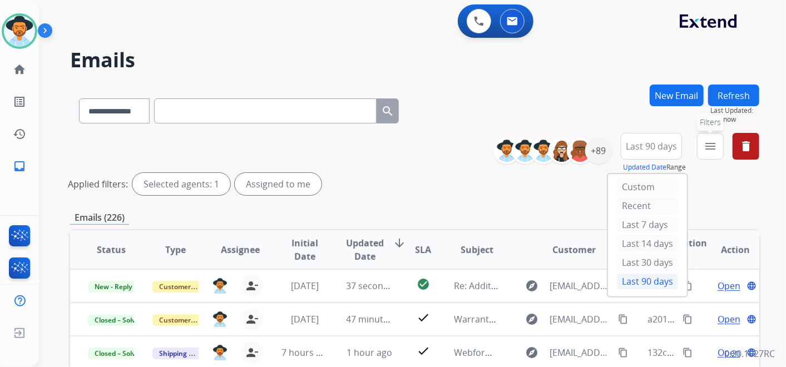
click at [706, 151] on mat-icon "menu" at bounding box center [709, 146] width 13 height 13
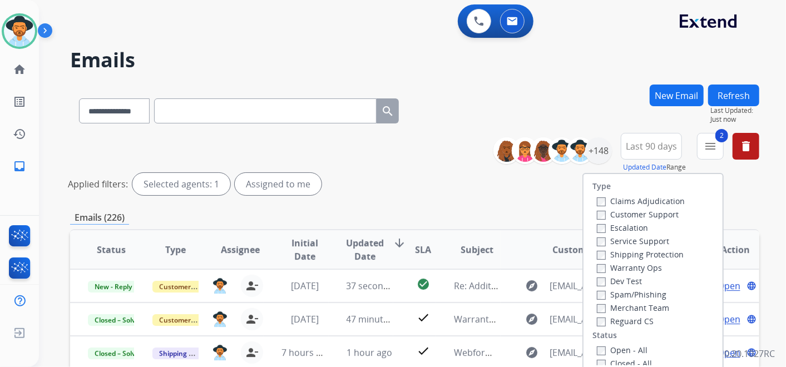
click at [597, 316] on label "Reguard CS" at bounding box center [625, 321] width 57 height 11
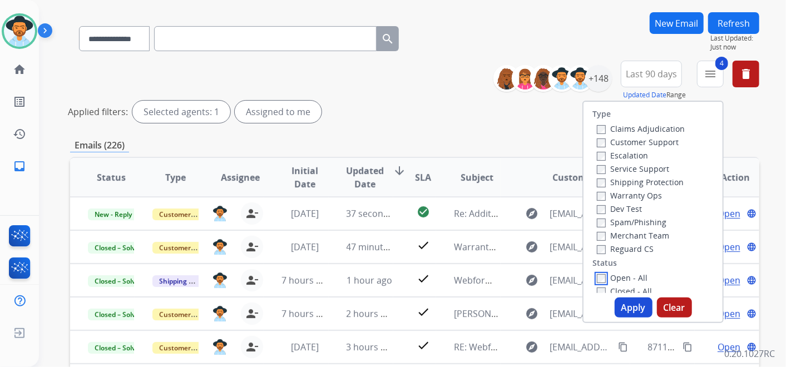
scroll to position [123, 0]
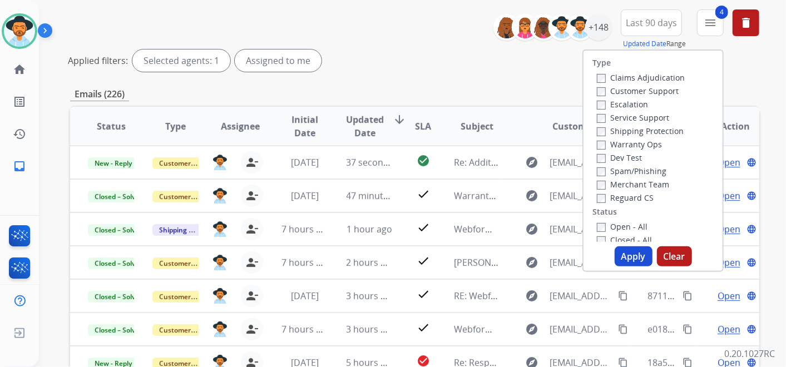
click at [624, 256] on button "Apply" at bounding box center [633, 256] width 38 height 20
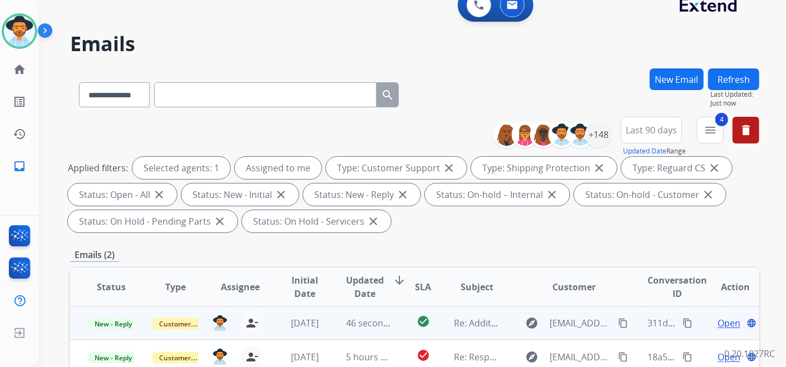
scroll to position [62, 0]
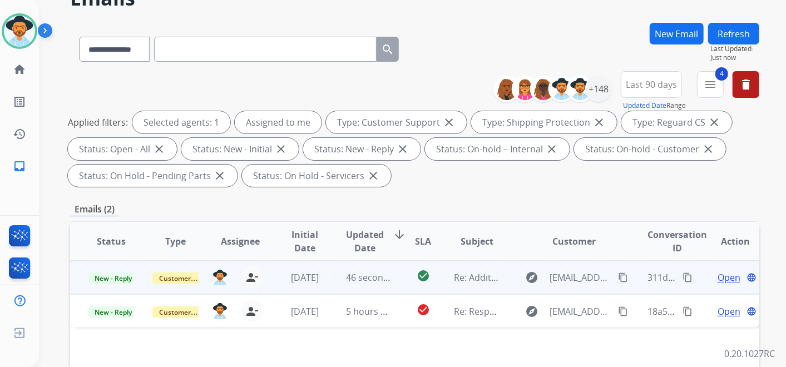
click at [718, 278] on span "Open" at bounding box center [728, 277] width 23 height 13
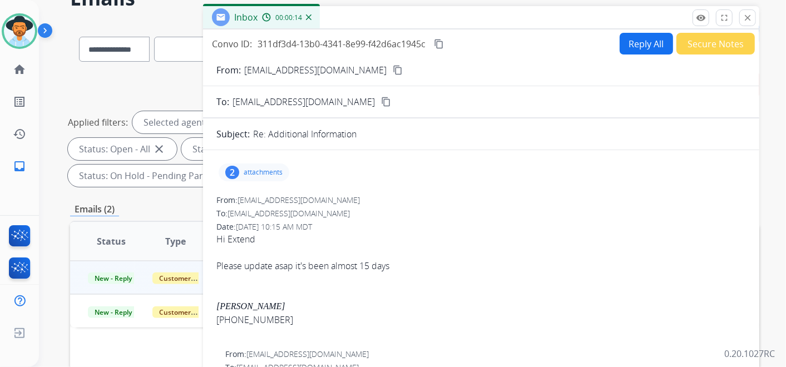
click at [441, 43] on mat-icon "content_copy" at bounding box center [439, 44] width 10 height 10
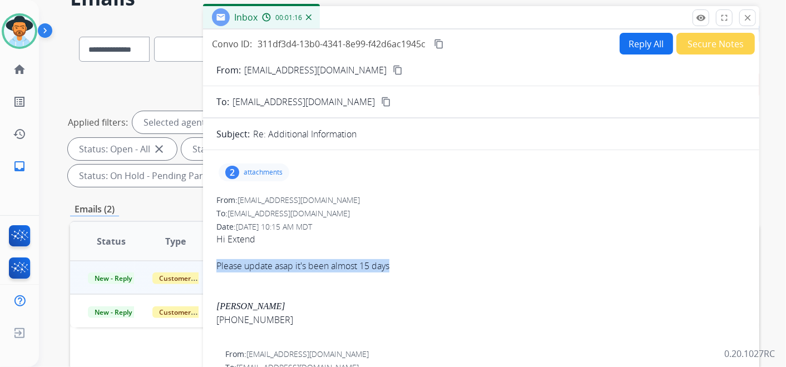
drag, startPoint x: 215, startPoint y: 261, endPoint x: 392, endPoint y: 269, distance: 177.0
copy div "Please update asap it's been almost 15 days"
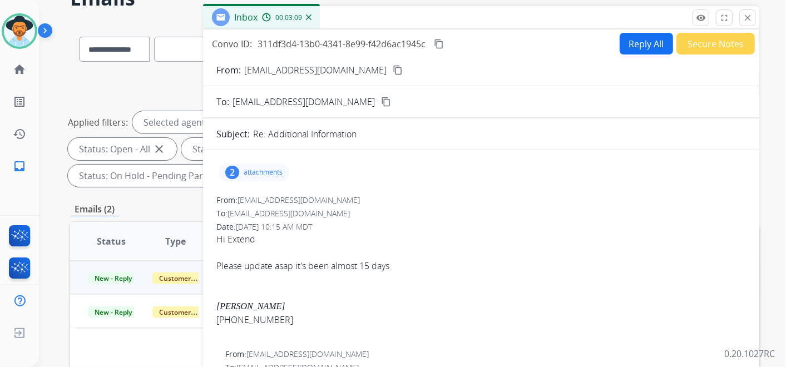
click at [270, 176] on div "2 attachments" at bounding box center [254, 172] width 71 height 18
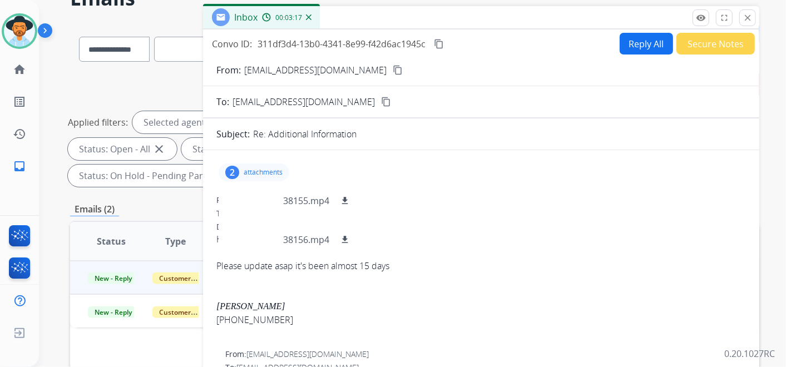
click at [628, 44] on button "Reply All" at bounding box center [645, 44] width 53 height 22
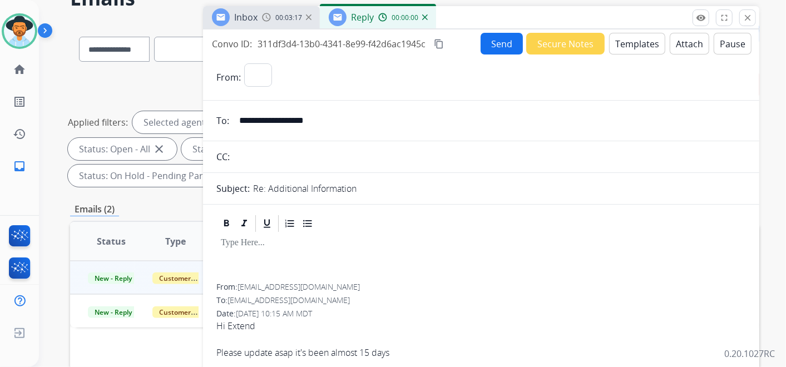
select select "**********"
click at [639, 42] on button "Templates" at bounding box center [637, 44] width 56 height 22
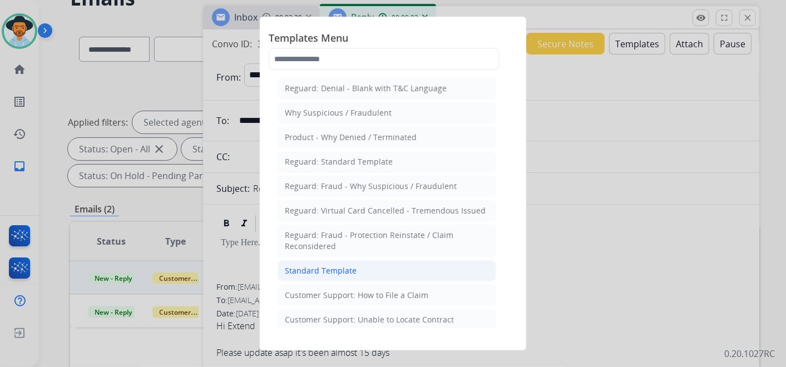
click at [383, 272] on li "Standard Template" at bounding box center [386, 270] width 219 height 21
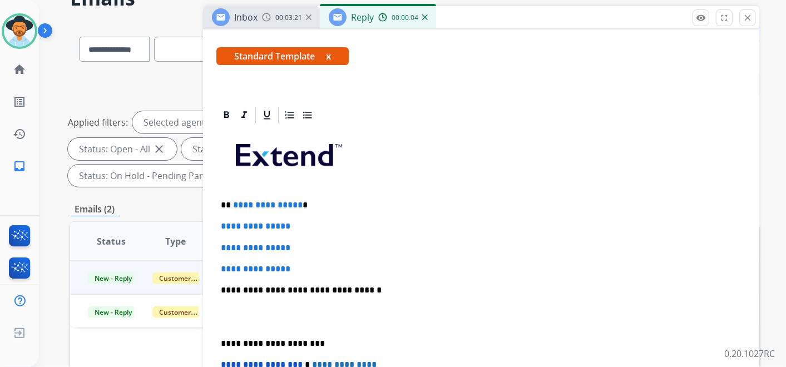
scroll to position [185, 0]
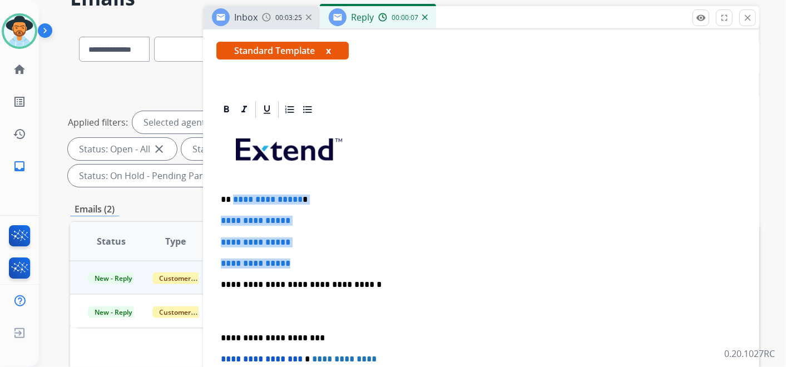
drag, startPoint x: 297, startPoint y: 260, endPoint x: 233, endPoint y: 195, distance: 91.6
click at [233, 195] on div "**********" at bounding box center [480, 311] width 529 height 383
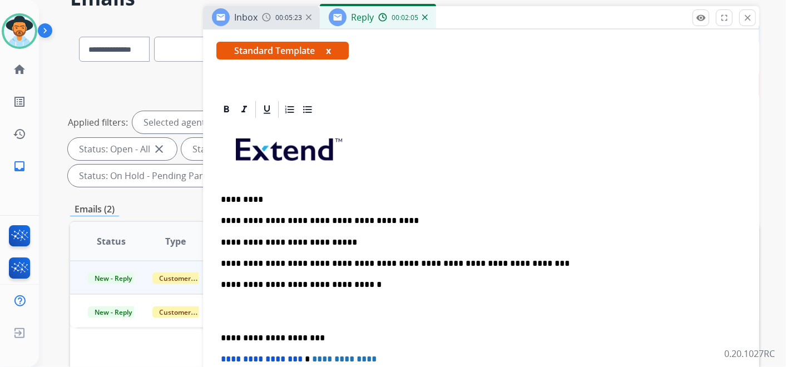
click at [440, 265] on p "**********" at bounding box center [477, 264] width 512 height 10
click at [374, 262] on p "**********" at bounding box center [477, 264] width 512 height 10
click at [310, 241] on p "**********" at bounding box center [477, 242] width 512 height 10
click at [515, 259] on p "**********" at bounding box center [477, 264] width 512 height 10
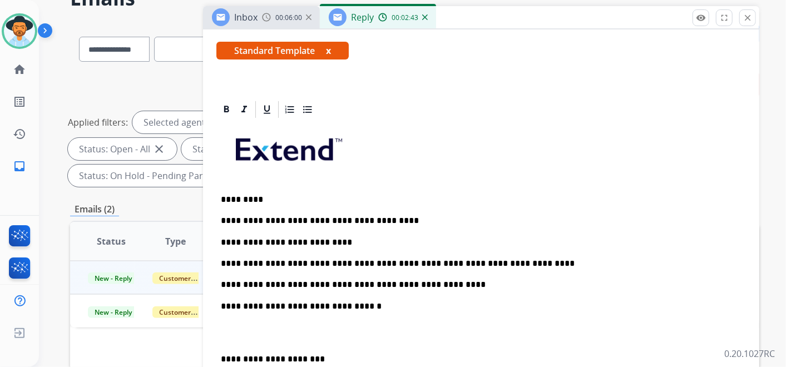
click at [435, 281] on p "**********" at bounding box center [477, 285] width 512 height 10
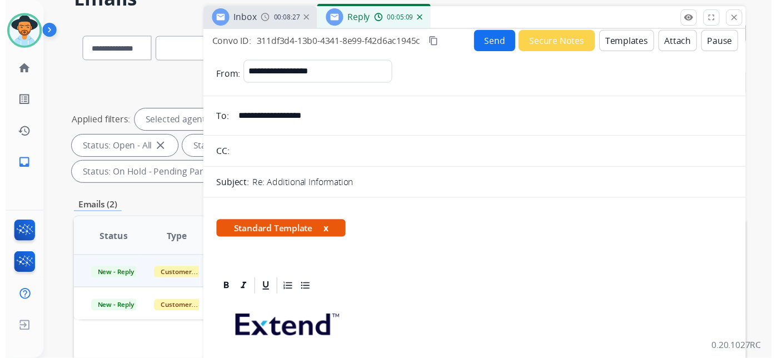
scroll to position [0, 0]
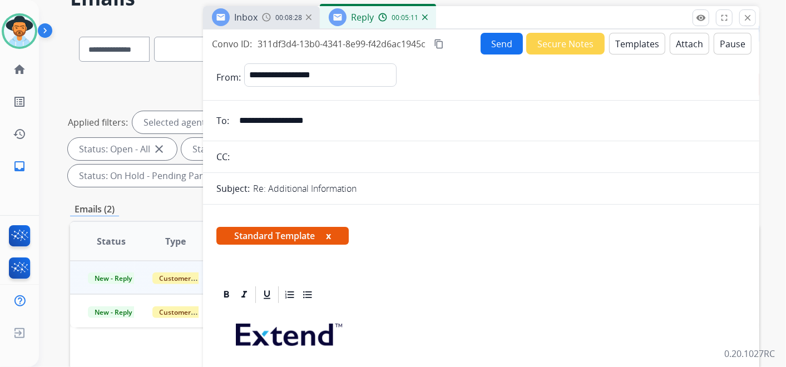
click at [494, 36] on button "Send" at bounding box center [501, 44] width 42 height 22
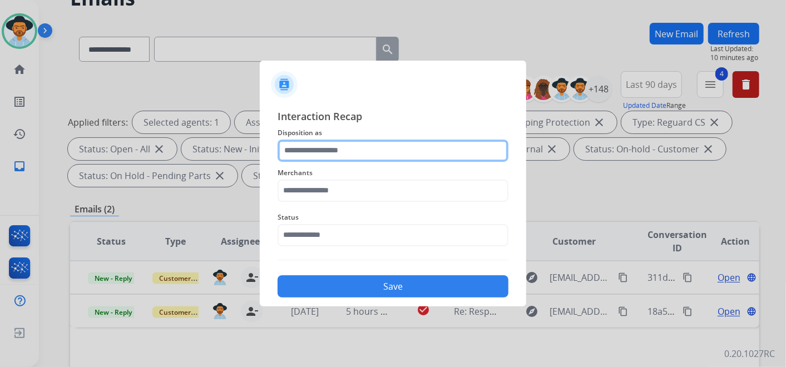
click at [353, 146] on input "text" at bounding box center [392, 151] width 231 height 22
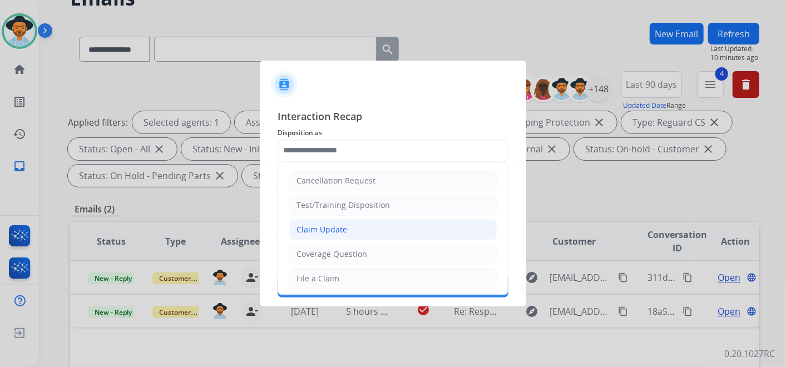
click at [354, 227] on li "Claim Update" at bounding box center [392, 229] width 207 height 21
type input "**********"
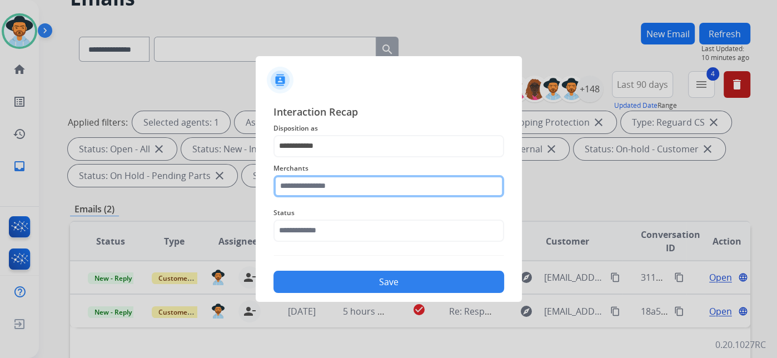
click at [358, 189] on input "text" at bounding box center [389, 186] width 231 height 22
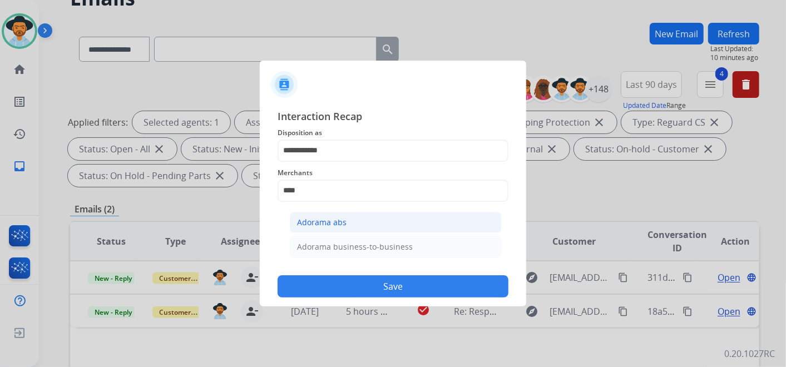
click at [340, 219] on div "Adorama abs" at bounding box center [321, 222] width 49 height 11
type input "**********"
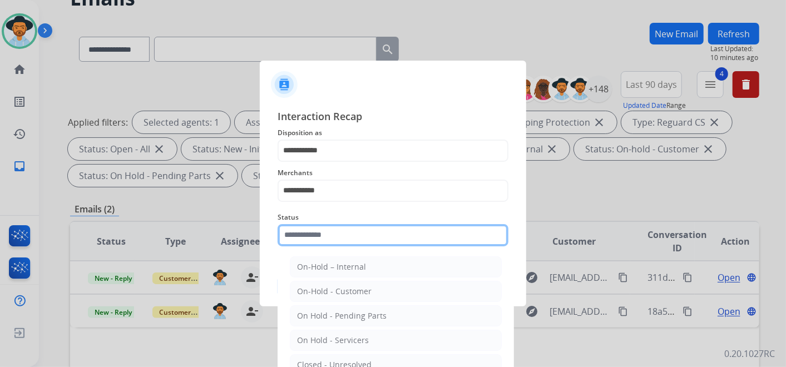
click at [365, 237] on input "text" at bounding box center [392, 235] width 231 height 22
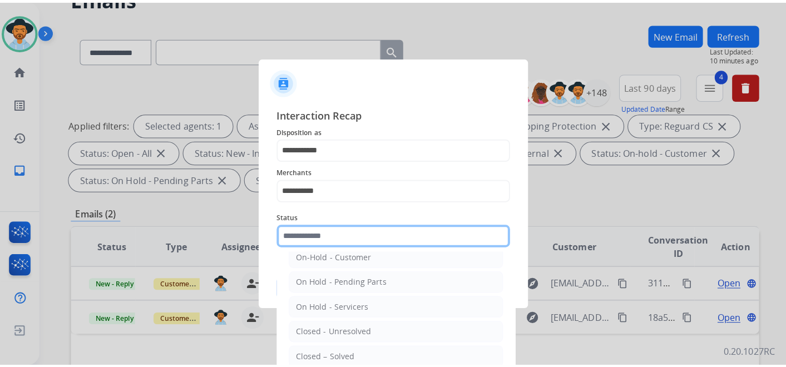
scroll to position [63, 0]
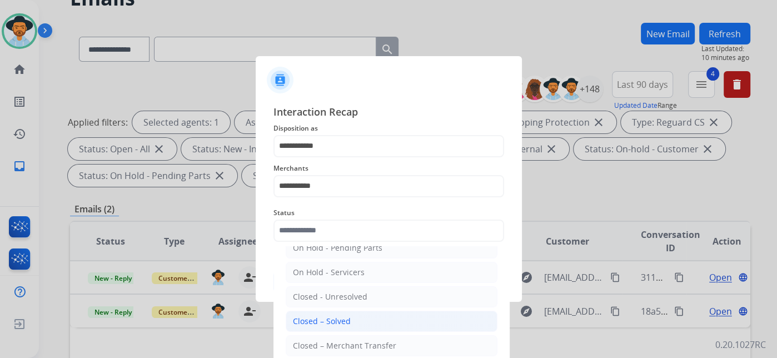
click at [363, 317] on li "Closed – Solved" at bounding box center [392, 321] width 212 height 21
type input "**********"
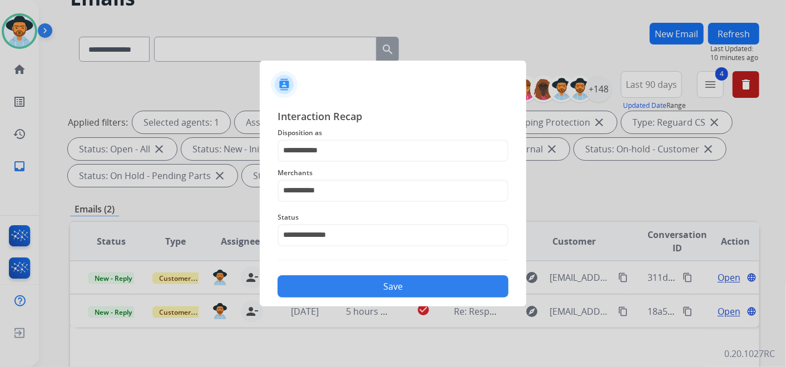
drag, startPoint x: 408, startPoint y: 294, endPoint x: 409, endPoint y: 288, distance: 5.7
click at [409, 290] on button "Save" at bounding box center [392, 286] width 231 height 22
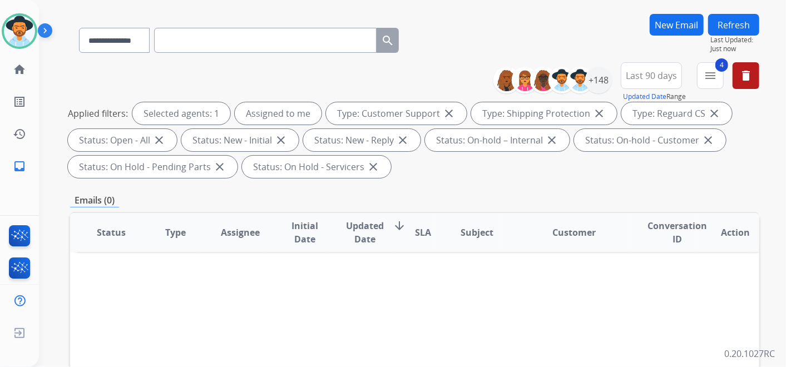
scroll to position [0, 0]
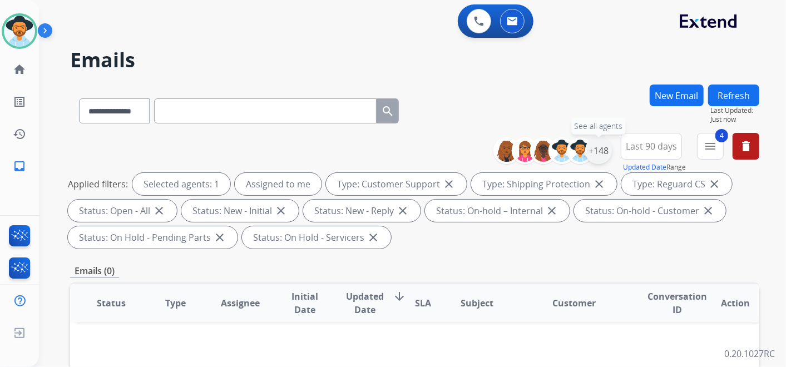
click at [593, 147] on div "+148" at bounding box center [598, 150] width 27 height 27
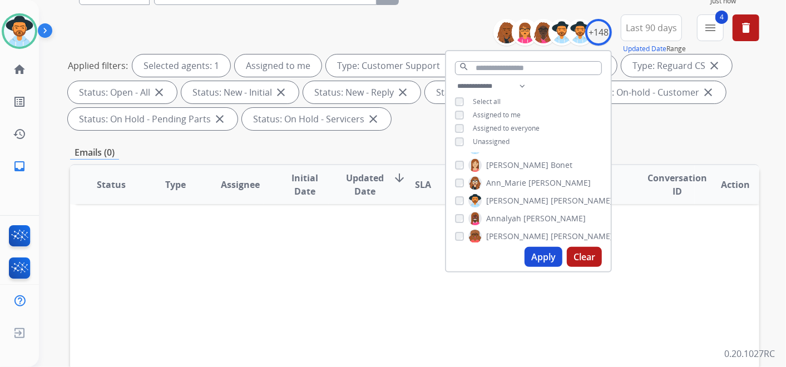
scroll to position [123, 0]
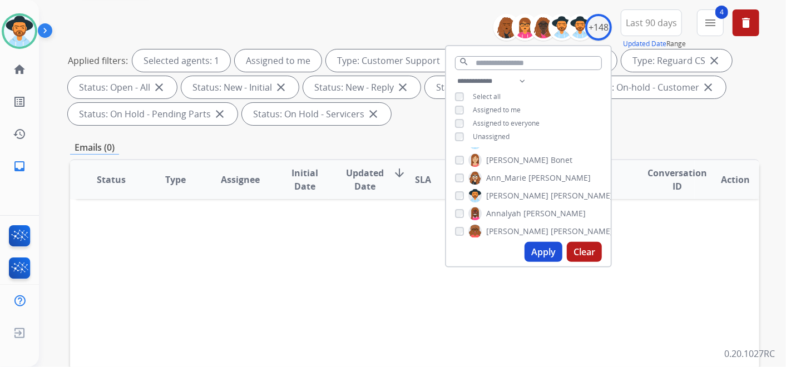
click at [538, 247] on button "Apply" at bounding box center [543, 252] width 38 height 20
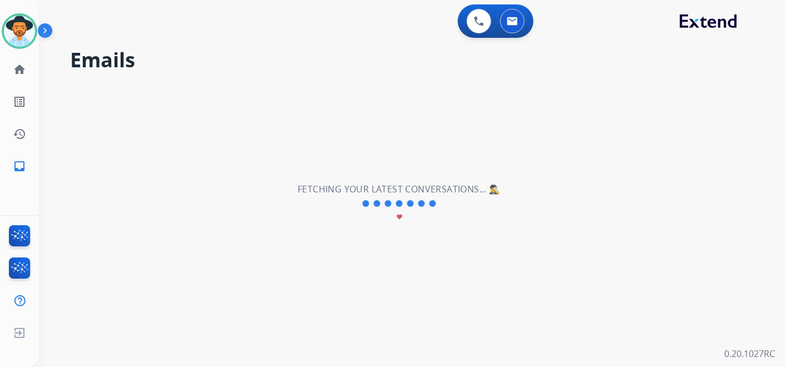
scroll to position [0, 0]
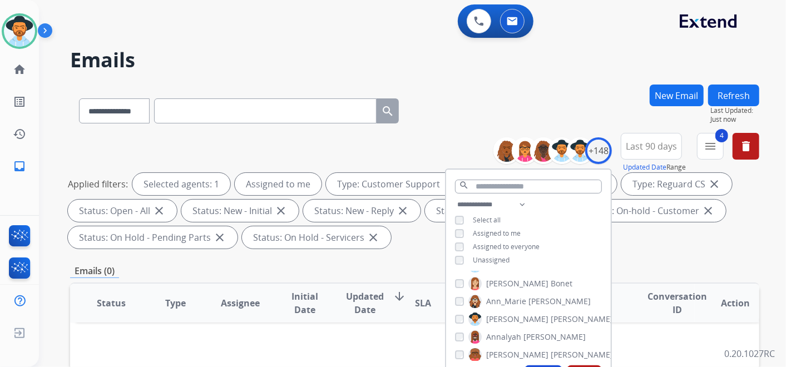
click at [669, 144] on span "Last 90 days" at bounding box center [651, 146] width 51 height 4
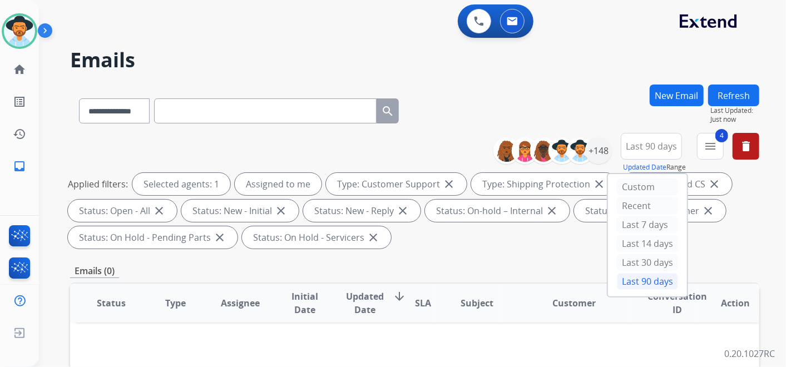
click at [637, 279] on div "Last 90 days" at bounding box center [647, 281] width 61 height 17
click at [706, 147] on mat-icon "menu" at bounding box center [709, 146] width 13 height 13
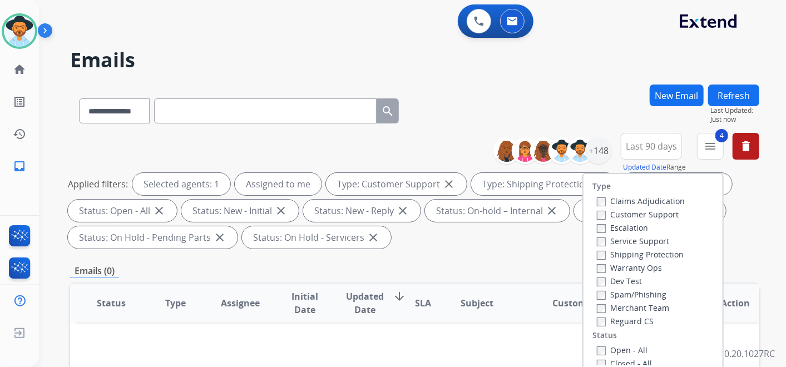
scroll to position [123, 0]
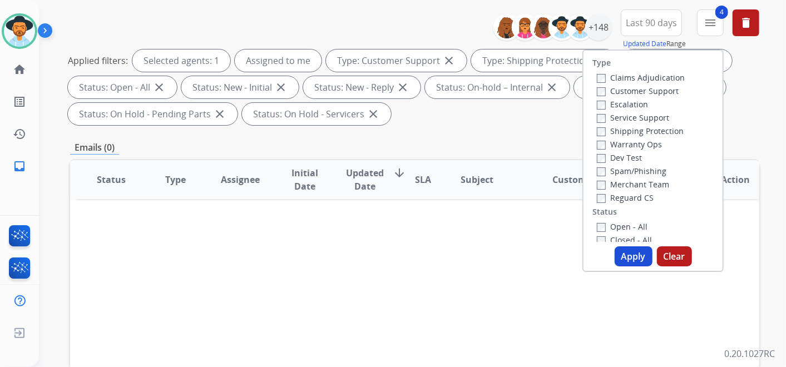
click at [628, 253] on button "Apply" at bounding box center [633, 256] width 38 height 20
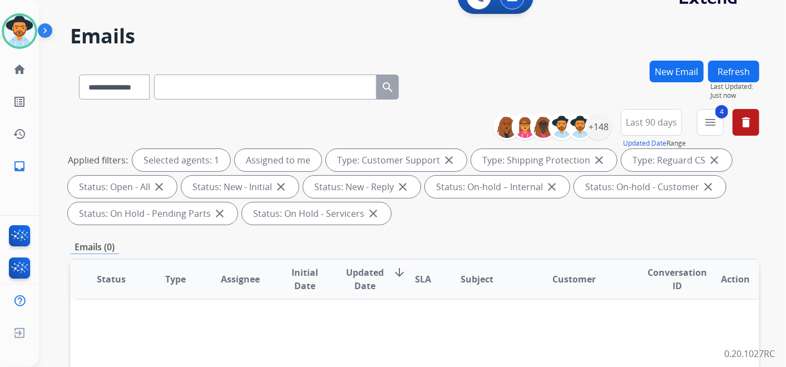
scroll to position [0, 0]
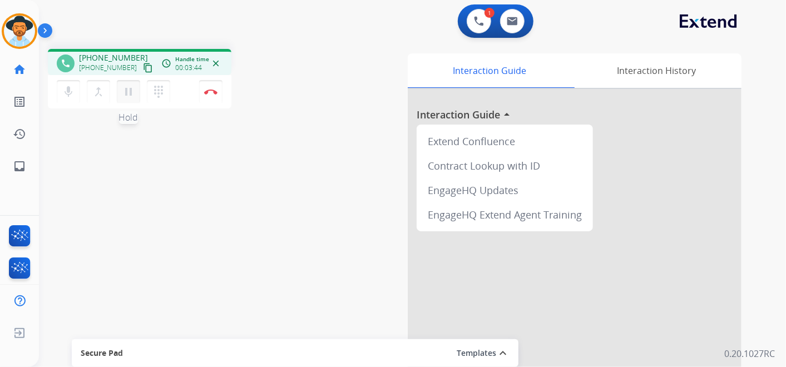
click at [128, 92] on mat-icon "pause" at bounding box center [128, 91] width 13 height 13
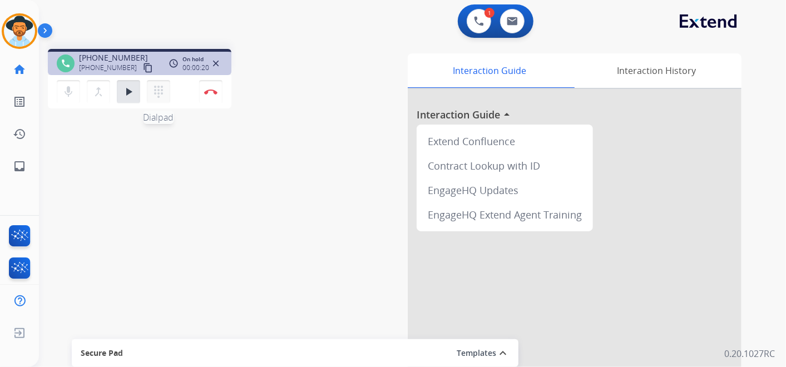
click at [156, 90] on mat-icon "dialpad" at bounding box center [158, 91] width 13 height 13
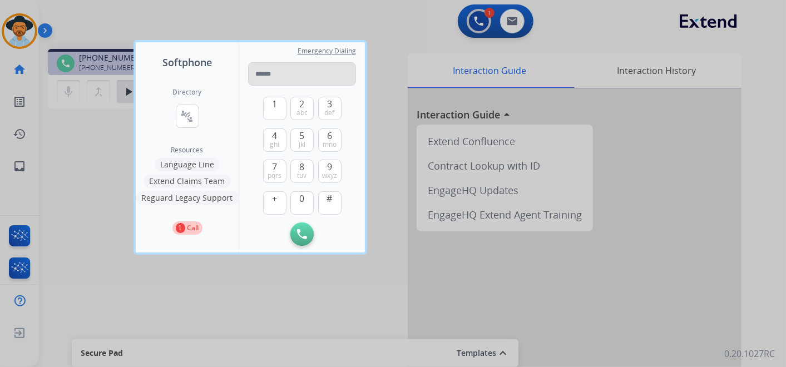
click at [279, 68] on input "tel" at bounding box center [302, 73] width 108 height 23
type input "**********"
drag, startPoint x: 297, startPoint y: 236, endPoint x: 156, endPoint y: 354, distance: 184.3
click at [297, 235] on img at bounding box center [302, 234] width 10 height 10
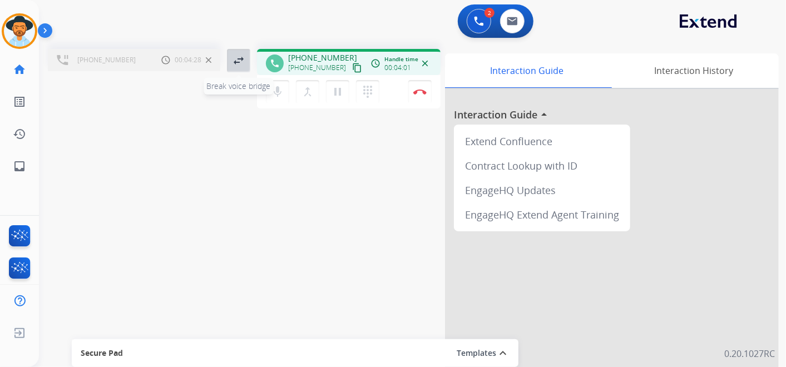
click at [239, 62] on mat-icon "swap_horiz" at bounding box center [238, 60] width 13 height 13
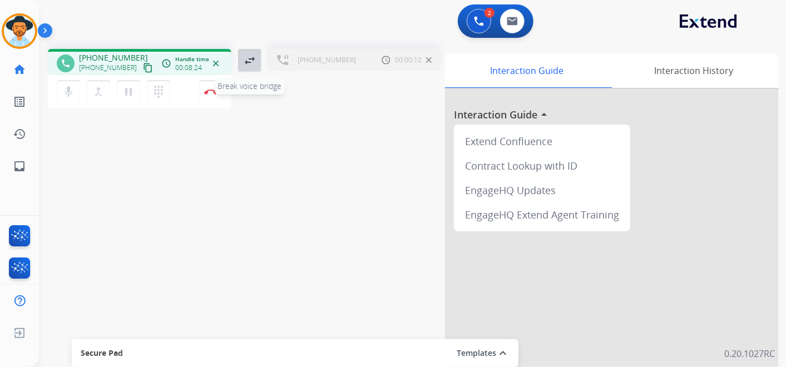
click at [251, 58] on mat-icon "swap_horiz" at bounding box center [249, 60] width 13 height 13
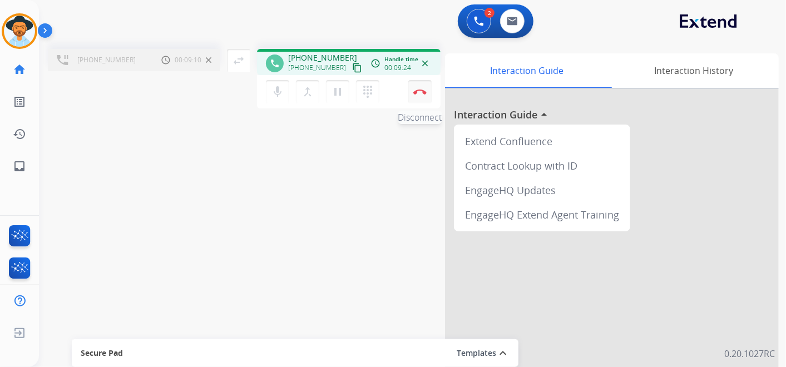
click at [423, 89] on img at bounding box center [419, 92] width 13 height 6
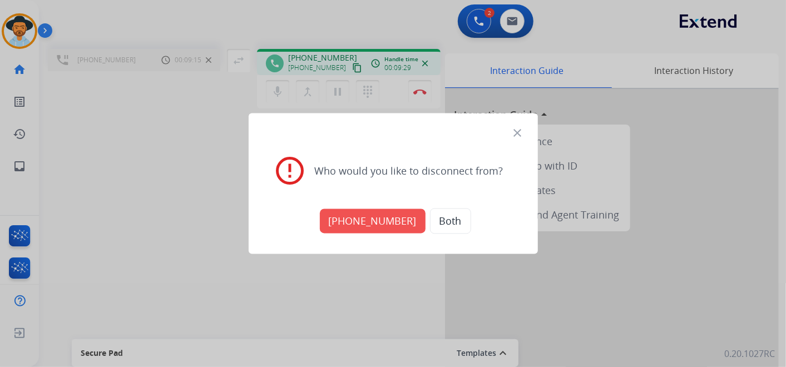
click at [516, 131] on mat-icon "close" at bounding box center [517, 133] width 13 height 13
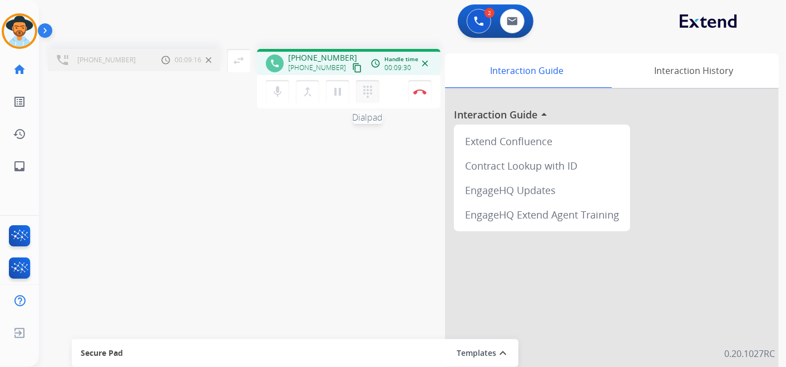
click at [370, 93] on mat-icon "dialpad" at bounding box center [367, 91] width 13 height 13
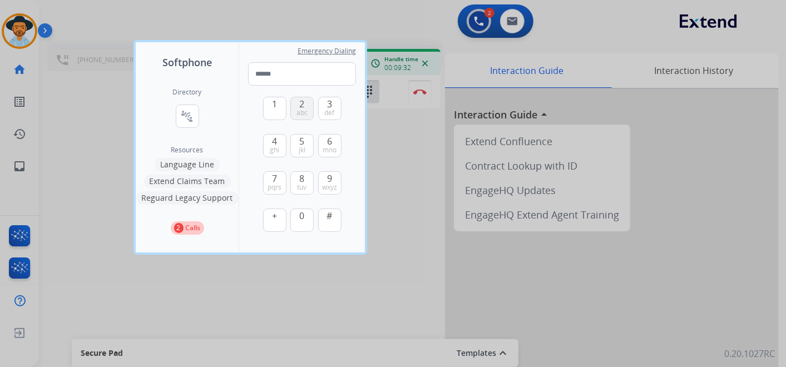
click at [299, 107] on button "2 abc" at bounding box center [301, 108] width 23 height 23
type input "*"
click at [268, 10] on div at bounding box center [393, 183] width 786 height 367
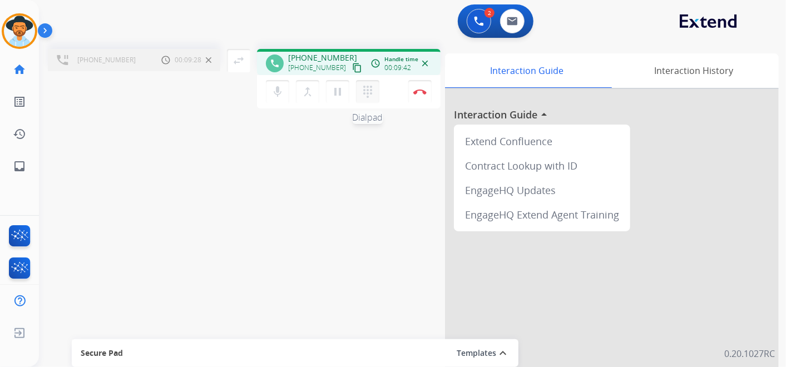
click at [370, 88] on mat-icon "dialpad" at bounding box center [367, 91] width 13 height 13
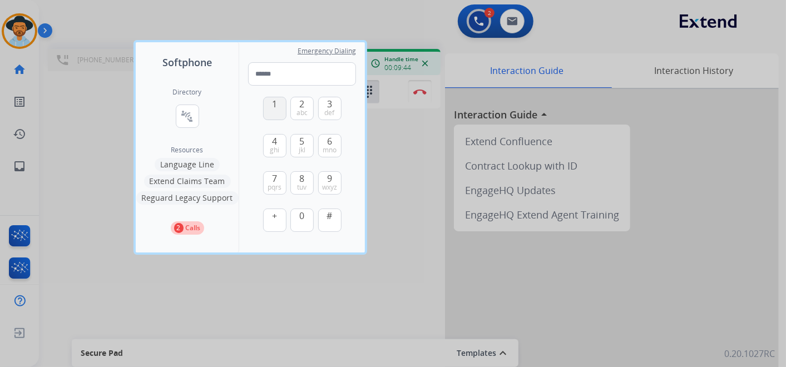
click at [277, 110] on button "1" at bounding box center [274, 108] width 23 height 23
type input "*"
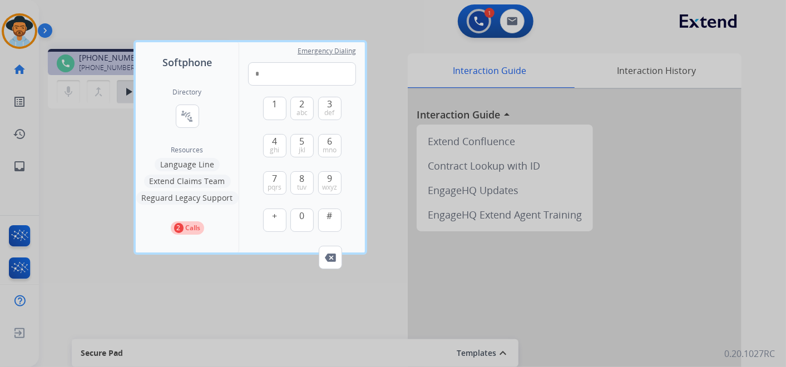
drag, startPoint x: 309, startPoint y: 27, endPoint x: 292, endPoint y: 19, distance: 18.2
click at [310, 26] on div at bounding box center [393, 183] width 786 height 367
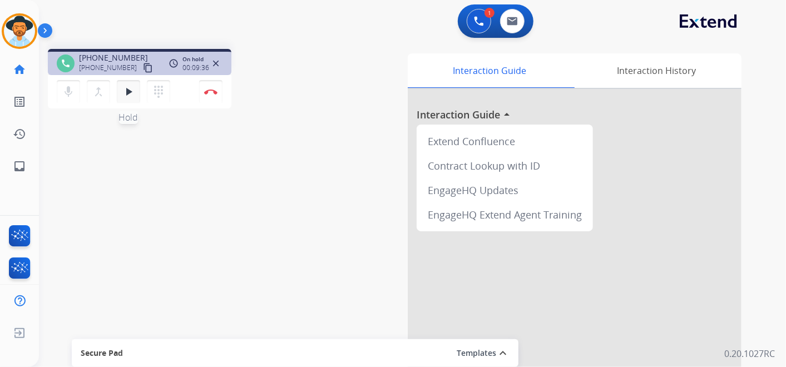
click at [136, 88] on button "play_arrow Hold" at bounding box center [128, 91] width 23 height 23
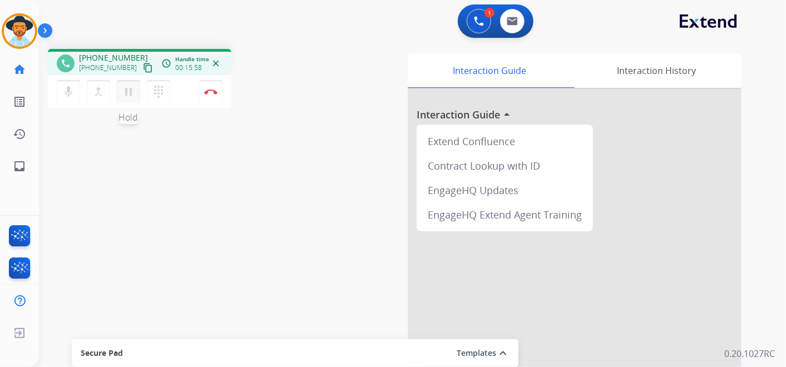
click at [124, 89] on mat-icon "pause" at bounding box center [128, 91] width 13 height 13
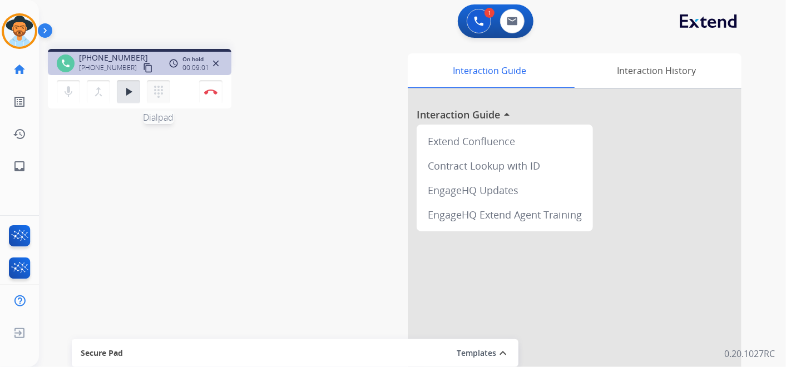
click at [158, 92] on mat-icon "dialpad" at bounding box center [158, 91] width 13 height 13
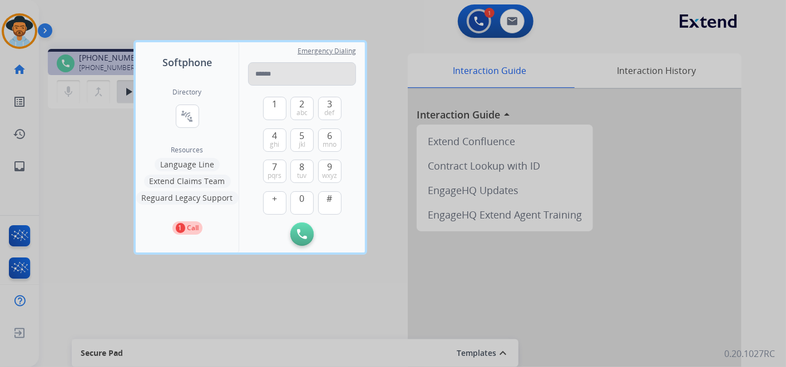
click at [285, 74] on input "tel" at bounding box center [302, 73] width 108 height 23
type input "**********"
drag, startPoint x: 349, startPoint y: 74, endPoint x: 253, endPoint y: 70, distance: 96.3
click at [253, 70] on input "**********" at bounding box center [302, 73] width 108 height 23
drag, startPoint x: 297, startPoint y: 169, endPoint x: 314, endPoint y: 148, distance: 27.3
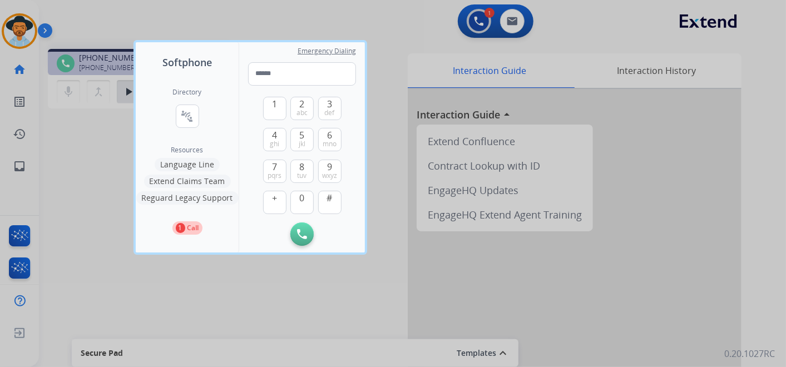
click at [297, 169] on button "8 tuv" at bounding box center [301, 171] width 23 height 23
click at [324, 135] on button "6 mno" at bounding box center [329, 139] width 23 height 23
click at [327, 135] on span "6" at bounding box center [329, 134] width 5 height 13
drag, startPoint x: 269, startPoint y: 136, endPoint x: 319, endPoint y: 120, distance: 52.0
click at [272, 134] on button "4 ghi" at bounding box center [274, 139] width 23 height 23
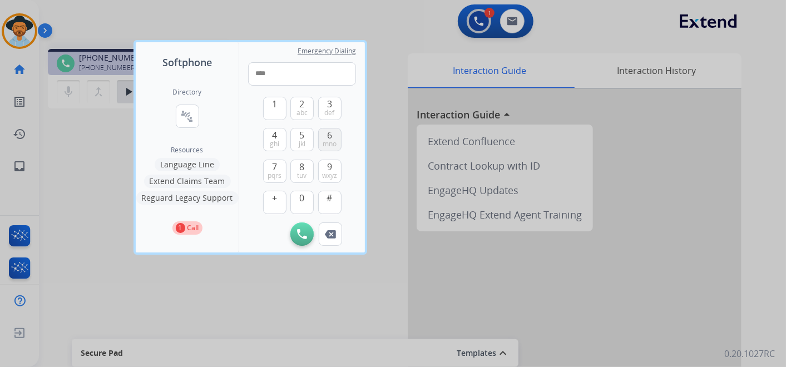
drag, startPoint x: 331, startPoint y: 101, endPoint x: 330, endPoint y: 140, distance: 39.5
click at [330, 101] on span "3" at bounding box center [329, 103] width 5 height 13
click at [325, 168] on button "9 wxyz" at bounding box center [329, 171] width 23 height 23
click at [325, 101] on button "3 def" at bounding box center [329, 108] width 23 height 23
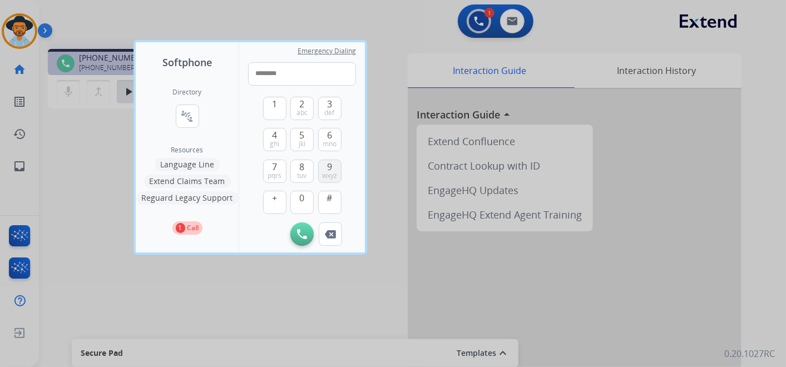
click at [330, 162] on span "9" at bounding box center [329, 166] width 5 height 13
drag, startPoint x: 331, startPoint y: 106, endPoint x: 327, endPoint y: 117, distance: 11.8
click at [330, 106] on span "3" at bounding box center [329, 103] width 5 height 13
type input "**********"
click at [305, 231] on img at bounding box center [302, 234] width 10 height 10
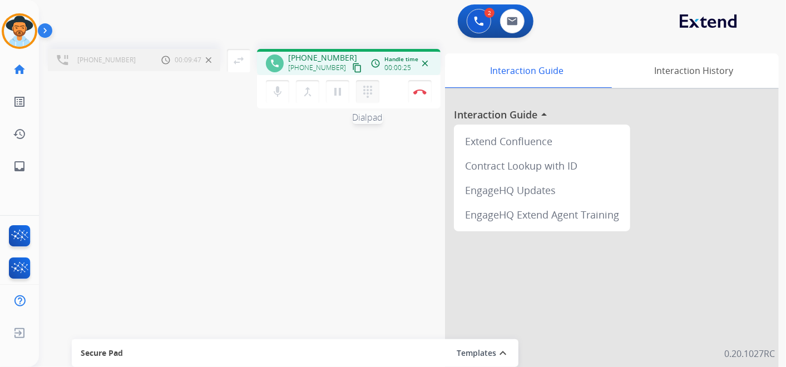
click at [364, 90] on mat-icon "dialpad" at bounding box center [367, 91] width 13 height 13
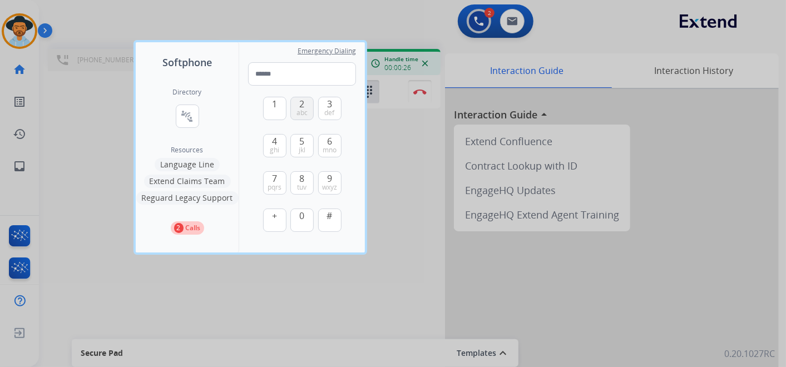
click at [302, 106] on span "2" at bounding box center [302, 103] width 5 height 13
type input "*"
click at [420, 170] on div at bounding box center [393, 183] width 786 height 367
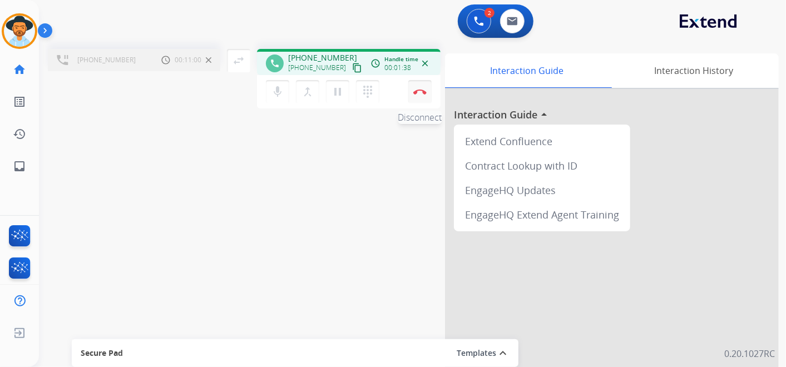
click at [415, 92] on img at bounding box center [419, 92] width 13 height 6
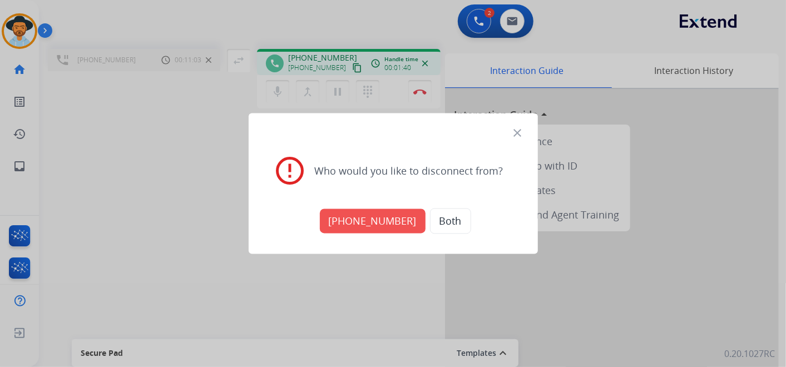
click at [397, 220] on button "+18664393393" at bounding box center [373, 221] width 106 height 24
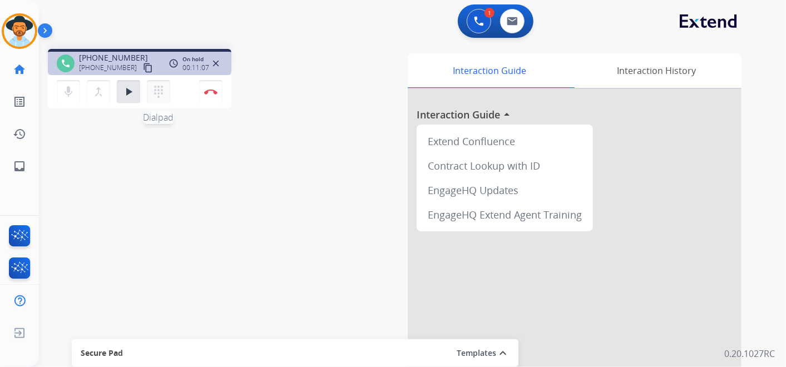
click at [156, 90] on mat-icon "dialpad" at bounding box center [158, 91] width 13 height 13
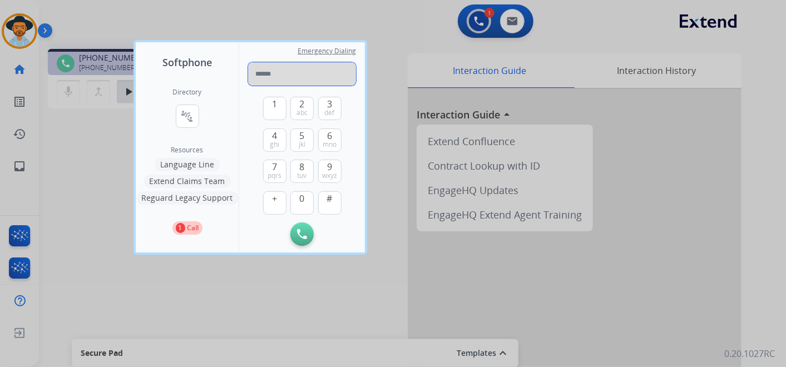
click at [306, 65] on input "tel" at bounding box center [302, 73] width 108 height 23
paste input "**********"
type input "**********"
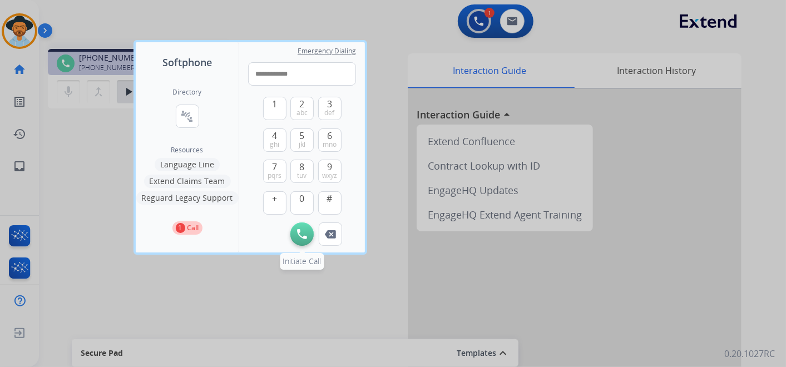
click at [301, 228] on button "Initiate Call" at bounding box center [301, 233] width 23 height 23
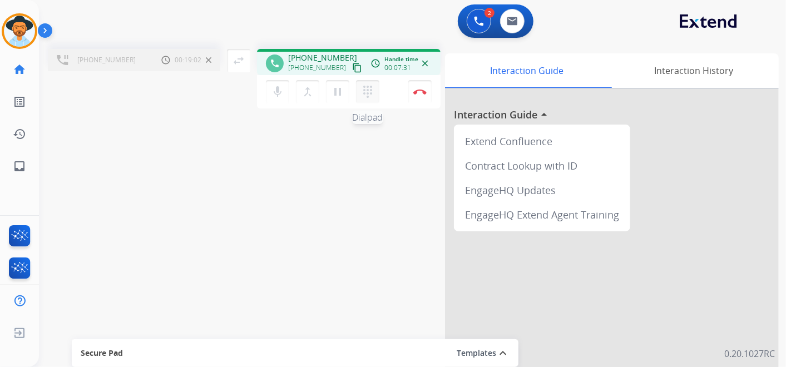
click at [370, 90] on mat-icon "dialpad" at bounding box center [367, 91] width 13 height 13
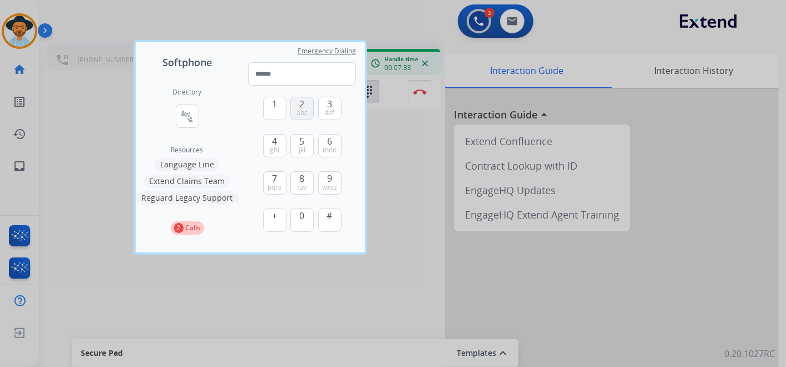
click at [303, 106] on span "2" at bounding box center [302, 103] width 5 height 13
click at [297, 106] on button "2 abc" at bounding box center [301, 108] width 23 height 23
drag, startPoint x: 304, startPoint y: 215, endPoint x: 302, endPoint y: 201, distance: 14.0
click at [303, 214] on span "0" at bounding box center [302, 215] width 5 height 13
click at [326, 184] on span "wxyz" at bounding box center [329, 187] width 15 height 9
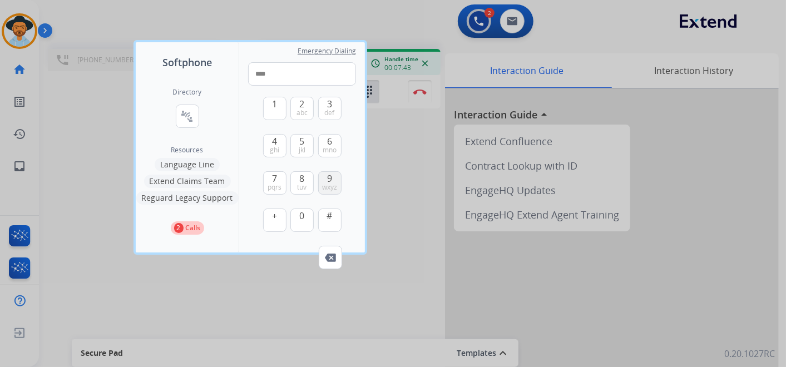
click at [325, 176] on button "9 wxyz" at bounding box center [329, 182] width 23 height 23
click at [300, 217] on span "0" at bounding box center [302, 215] width 5 height 13
click at [300, 143] on span "5" at bounding box center [302, 141] width 5 height 13
click at [328, 142] on span "6" at bounding box center [329, 141] width 5 height 13
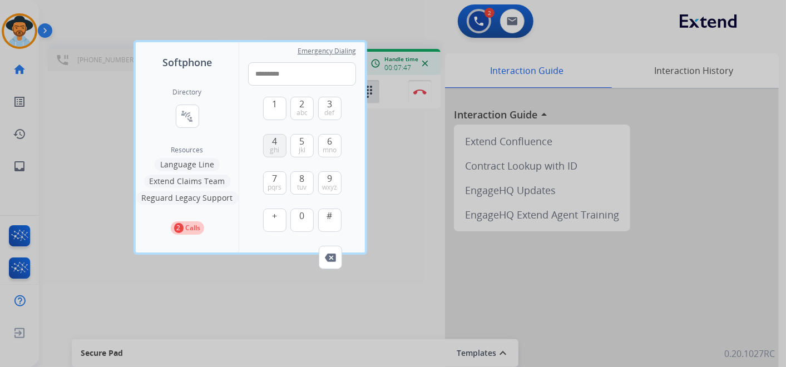
click at [274, 148] on span "ghi" at bounding box center [274, 150] width 9 height 9
click at [326, 219] on button "#" at bounding box center [329, 220] width 23 height 23
click at [270, 105] on button "1" at bounding box center [274, 108] width 23 height 23
type input "**********"
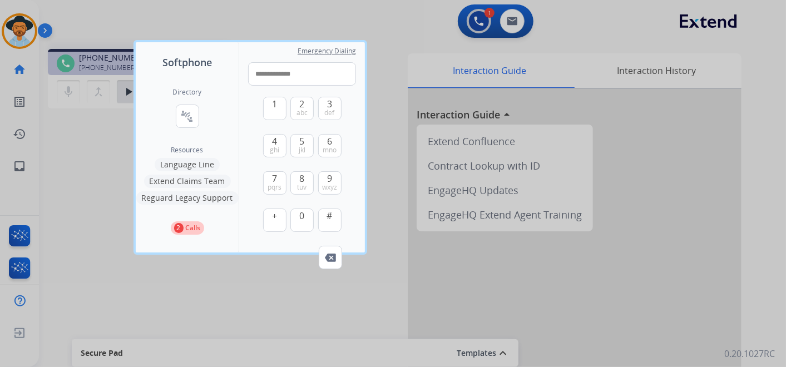
click at [379, 28] on div at bounding box center [393, 183] width 786 height 367
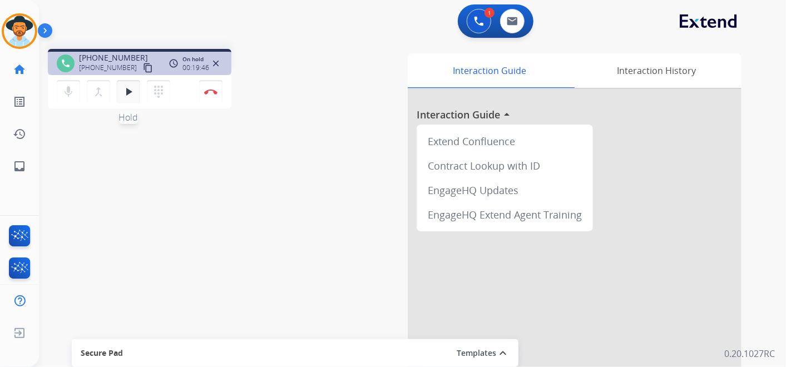
click at [131, 94] on mat-icon "play_arrow" at bounding box center [128, 91] width 13 height 13
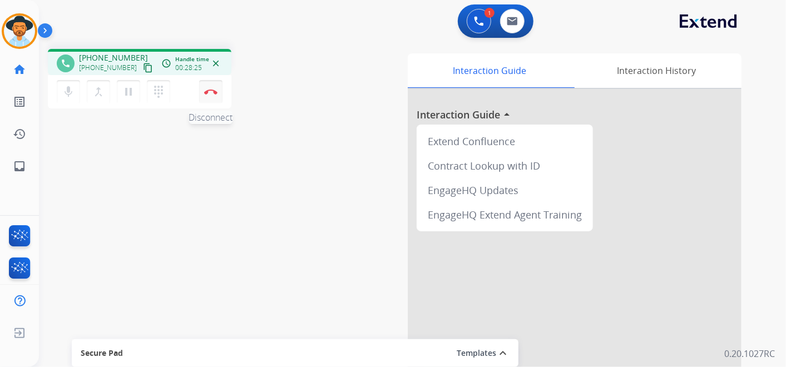
click at [211, 87] on button "Disconnect" at bounding box center [210, 91] width 23 height 23
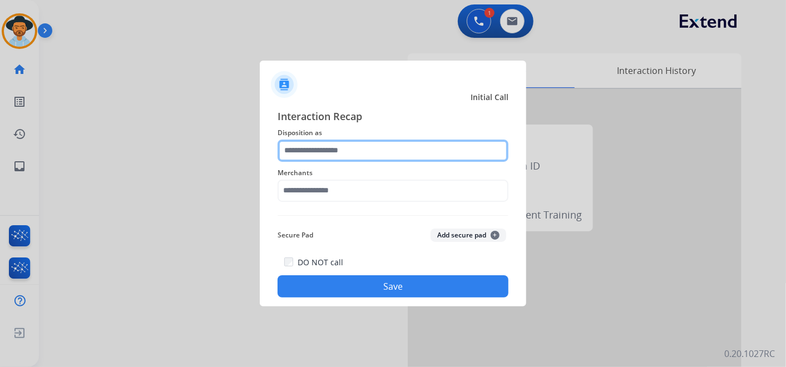
click at [326, 149] on input "text" at bounding box center [392, 151] width 231 height 22
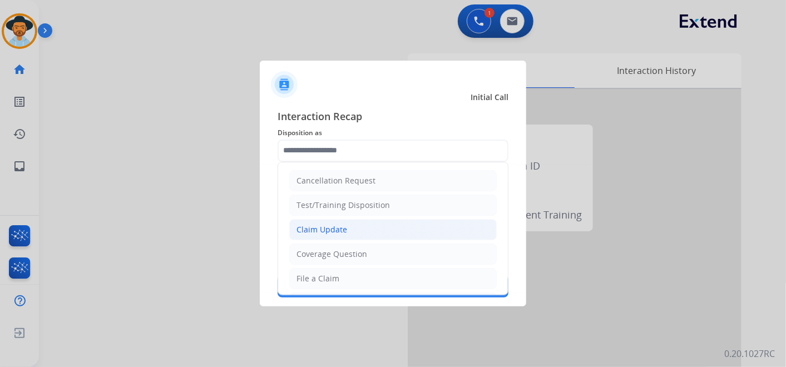
click at [351, 225] on li "Claim Update" at bounding box center [392, 229] width 207 height 21
type input "**********"
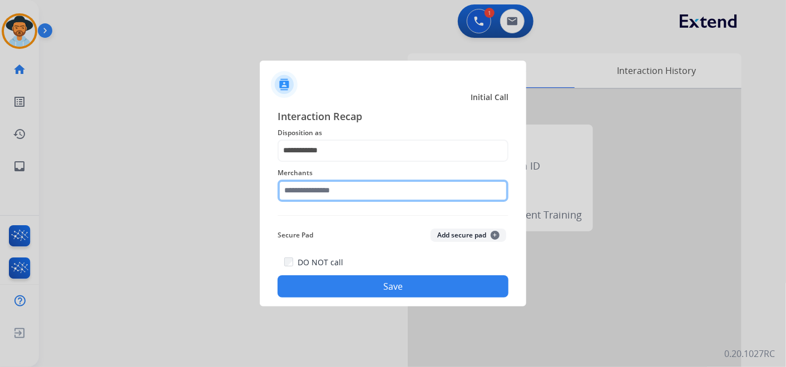
click at [332, 195] on input "text" at bounding box center [392, 191] width 231 height 22
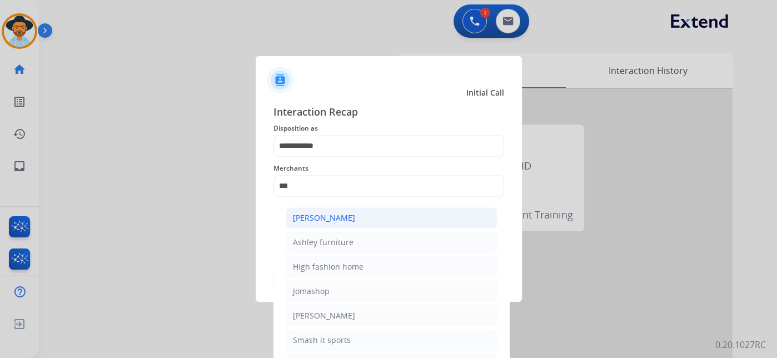
click at [366, 219] on li "[PERSON_NAME]" at bounding box center [392, 217] width 212 height 21
type input "**********"
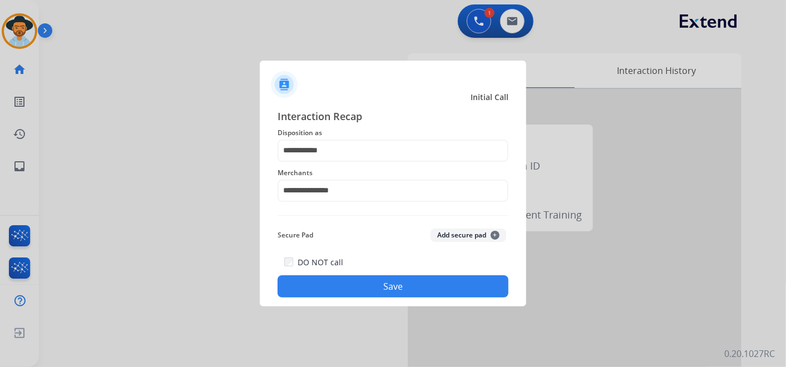
click at [378, 281] on button "Save" at bounding box center [392, 286] width 231 height 22
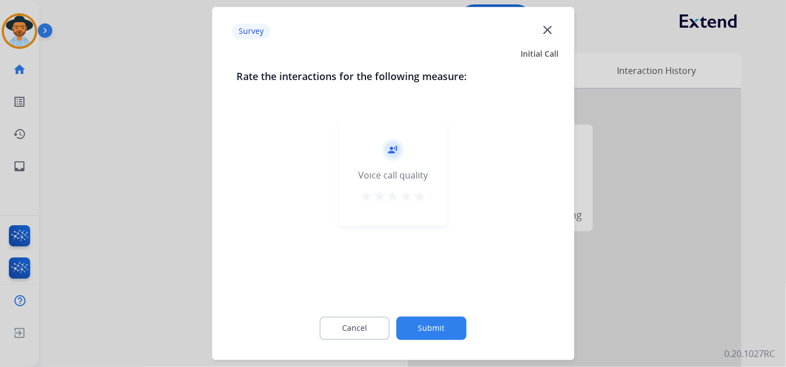
drag, startPoint x: 419, startPoint y: 193, endPoint x: 416, endPoint y: 205, distance: 11.5
click at [416, 193] on mat-icon "star" at bounding box center [419, 196] width 13 height 13
click at [433, 325] on button "Submit" at bounding box center [431, 328] width 70 height 23
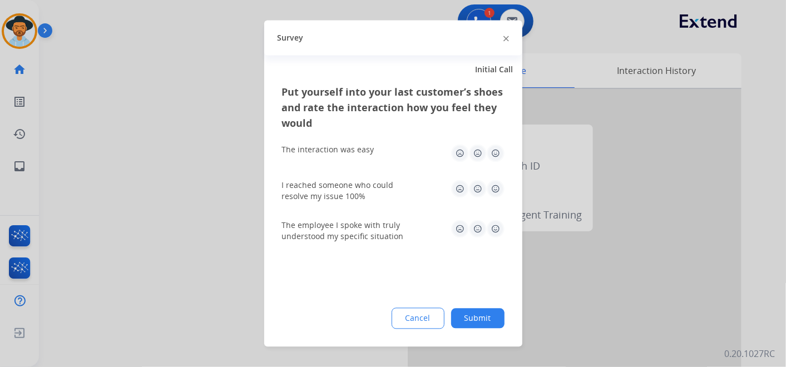
drag, startPoint x: 485, startPoint y: 157, endPoint x: 496, endPoint y: 156, distance: 10.6
click at [487, 158] on div at bounding box center [477, 154] width 53 height 18
click at [496, 156] on img at bounding box center [496, 154] width 18 height 18
click at [499, 192] on img at bounding box center [496, 189] width 18 height 18
click at [493, 229] on img at bounding box center [496, 229] width 18 height 18
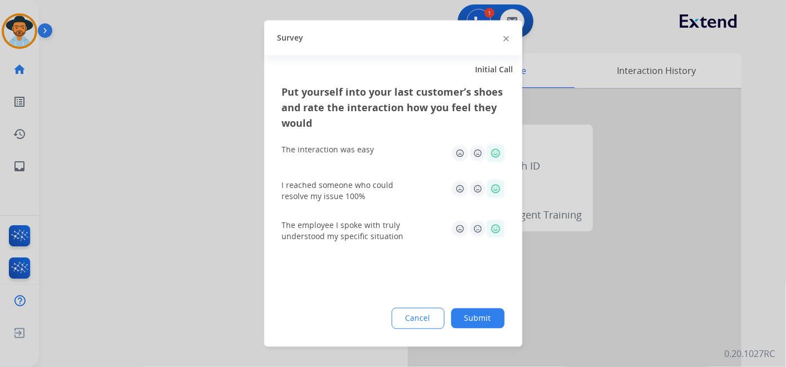
click at [478, 316] on button "Submit" at bounding box center [477, 319] width 53 height 20
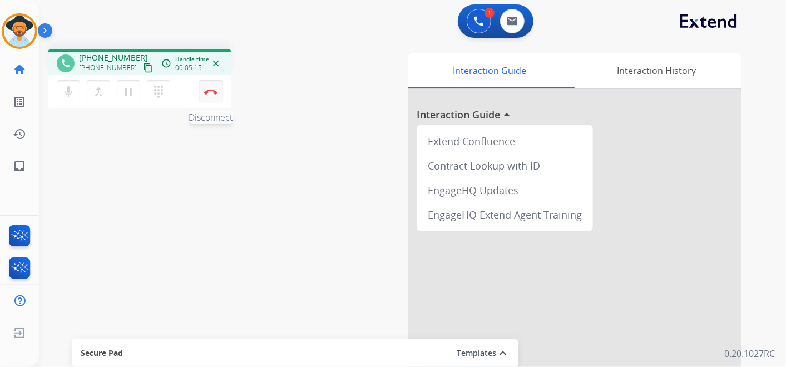
click at [211, 92] on img at bounding box center [210, 92] width 13 height 6
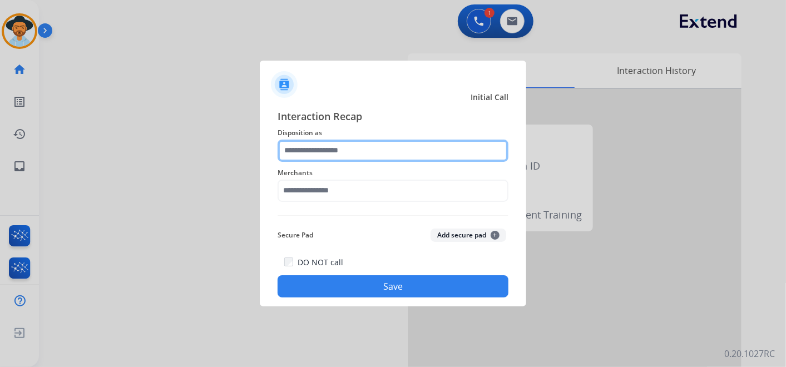
click at [358, 147] on input "text" at bounding box center [392, 151] width 231 height 22
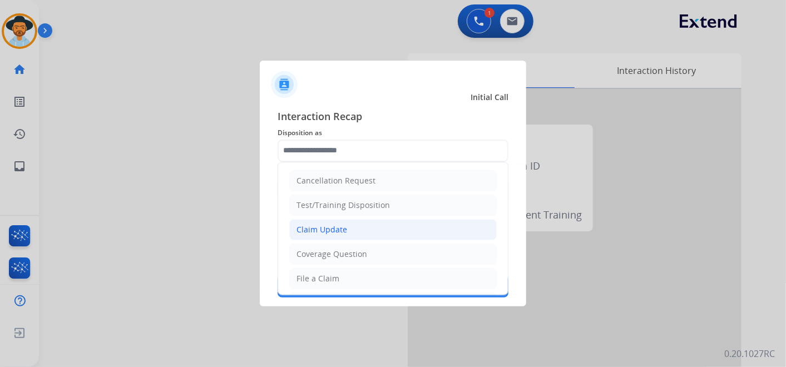
click at [354, 227] on li "Claim Update" at bounding box center [392, 229] width 207 height 21
type input "**********"
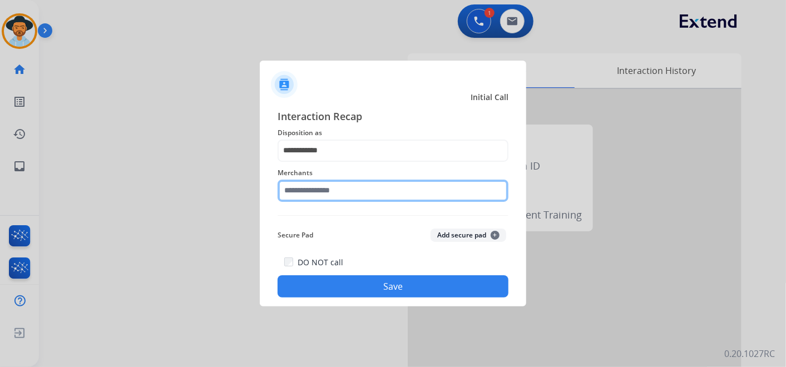
click at [346, 187] on input "text" at bounding box center [392, 191] width 231 height 22
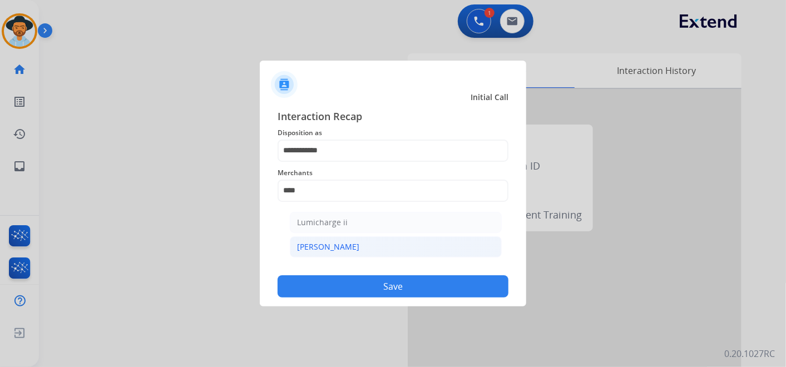
click at [348, 244] on li "[PERSON_NAME]" at bounding box center [396, 246] width 212 height 21
type input "********"
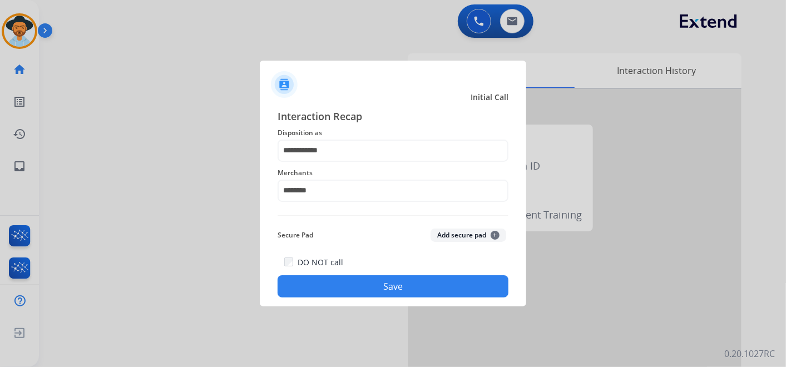
click at [388, 286] on button "Save" at bounding box center [392, 286] width 231 height 22
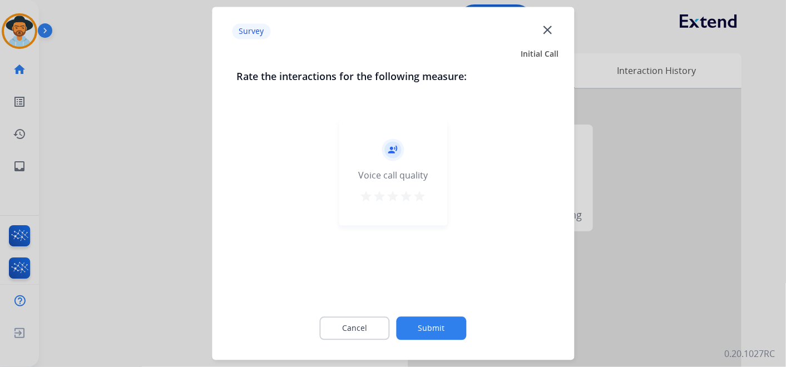
drag, startPoint x: 425, startPoint y: 194, endPoint x: 418, endPoint y: 197, distance: 8.3
click at [425, 193] on mat-icon "star" at bounding box center [419, 196] width 13 height 13
click at [434, 325] on button "Submit" at bounding box center [431, 328] width 70 height 23
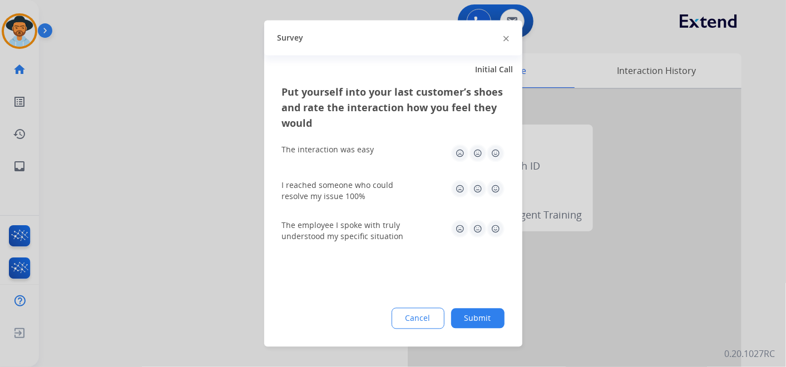
click at [496, 149] on img at bounding box center [496, 154] width 18 height 18
click at [496, 188] on img at bounding box center [496, 189] width 18 height 18
click at [493, 230] on img at bounding box center [496, 229] width 18 height 18
click at [474, 317] on button "Submit" at bounding box center [477, 319] width 53 height 20
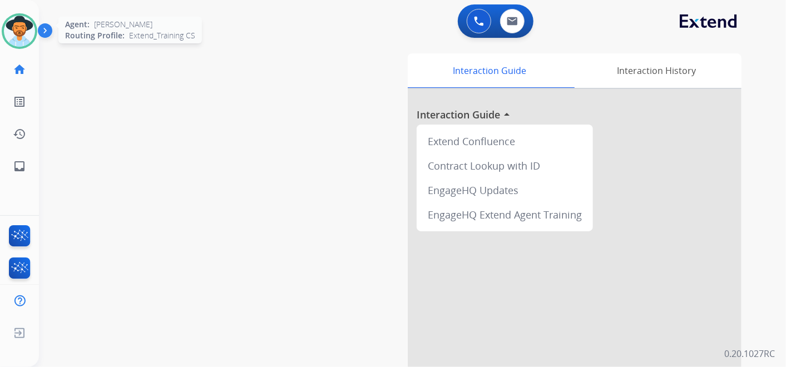
click at [14, 31] on img at bounding box center [19, 31] width 31 height 31
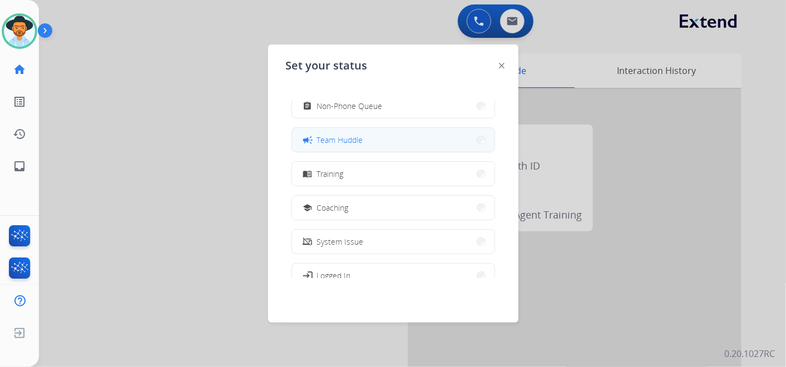
scroll to position [175, 0]
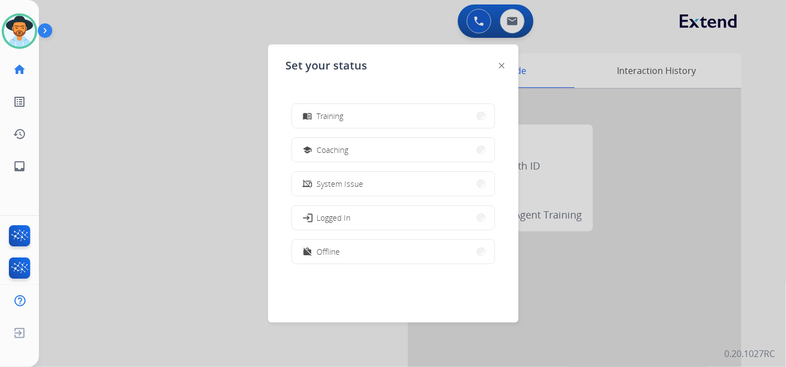
click at [361, 241] on button "work_off Offline" at bounding box center [393, 252] width 202 height 24
